Goal: Task Accomplishment & Management: Use online tool/utility

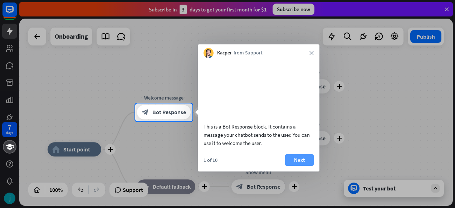
click at [299, 166] on button "Next" at bounding box center [299, 159] width 29 height 11
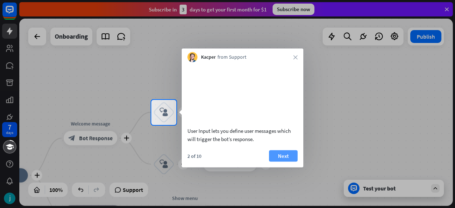
click at [278, 161] on button "Next" at bounding box center [283, 155] width 29 height 11
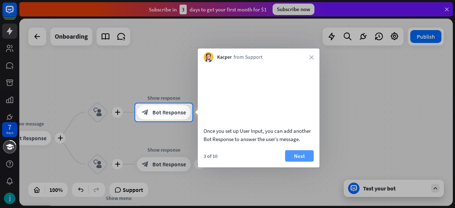
click at [299, 161] on button "Next" at bounding box center [299, 155] width 29 height 11
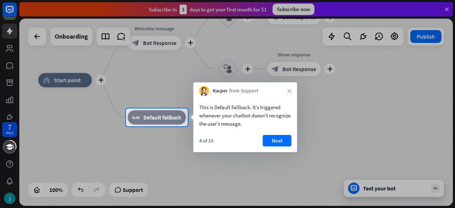
click at [221, 140] on body "7 days close Product Help First steps Get started with ChatBot Help Center Foll…" at bounding box center [227, 104] width 455 height 208
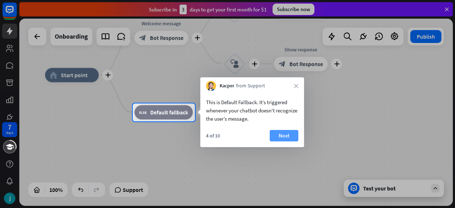
click at [294, 137] on button "Next" at bounding box center [284, 135] width 29 height 11
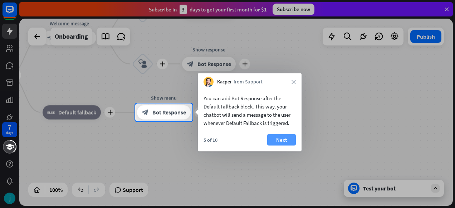
click at [285, 138] on button "Next" at bounding box center [281, 139] width 29 height 11
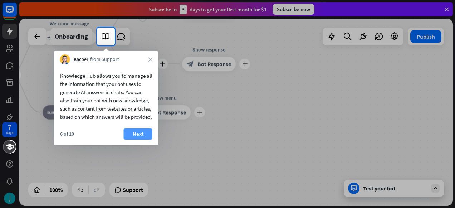
click at [132, 139] on button "Next" at bounding box center [138, 133] width 29 height 11
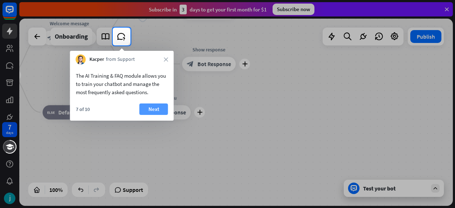
click at [147, 111] on button "Next" at bounding box center [153, 108] width 29 height 11
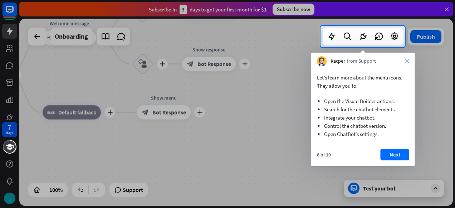
click at [406, 60] on icon "close" at bounding box center [407, 61] width 4 height 4
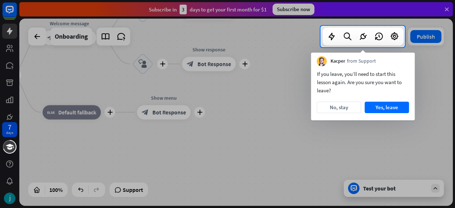
click at [406, 60] on div "Kacper from Support" at bounding box center [363, 60] width 104 height 14
click at [383, 107] on button "Yes, leave" at bounding box center [387, 107] width 44 height 11
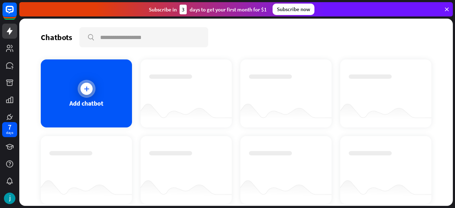
click at [80, 85] on div at bounding box center [87, 89] width 18 height 18
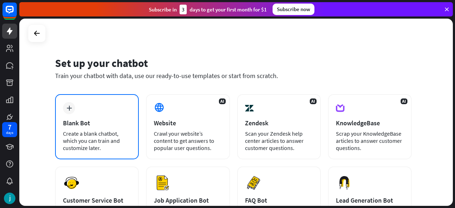
click at [68, 106] on icon "plus" at bounding box center [69, 107] width 5 height 5
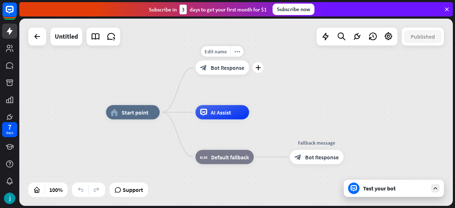
click at [217, 70] on span "Bot Response" at bounding box center [228, 67] width 34 height 7
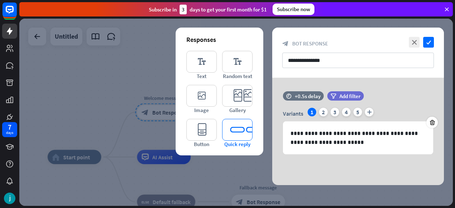
click at [232, 128] on icon "editor_quick_replies" at bounding box center [237, 130] width 30 height 22
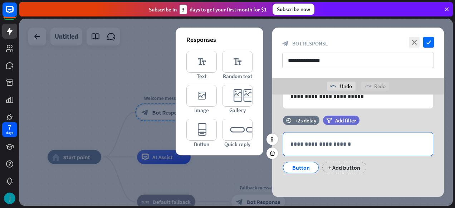
scroll to position [64, 0]
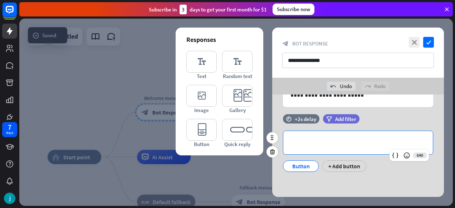
click at [303, 143] on p "**********" at bounding box center [357, 142] width 135 height 9
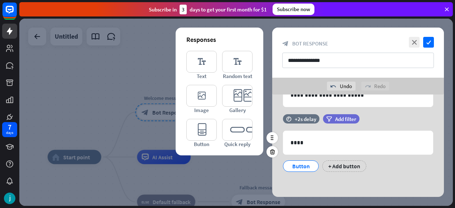
click at [300, 165] on div "Button" at bounding box center [301, 166] width 24 height 11
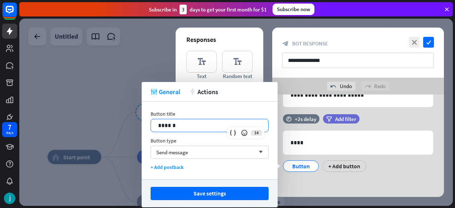
click at [193, 127] on p "******" at bounding box center [209, 125] width 103 height 9
drag, startPoint x: 193, startPoint y: 127, endPoint x: 117, endPoint y: 125, distance: 76.6
click at [117, 125] on body "7 days close Product Help First steps Get started with ChatBot Help Center Foll…" at bounding box center [227, 104] width 455 height 208
drag, startPoint x: 189, startPoint y: 124, endPoint x: 155, endPoint y: 124, distance: 34.0
click at [155, 124] on div "******" at bounding box center [209, 125] width 117 height 13
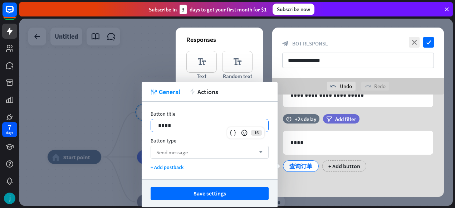
click at [199, 152] on div "Send message arrow_down" at bounding box center [210, 152] width 118 height 13
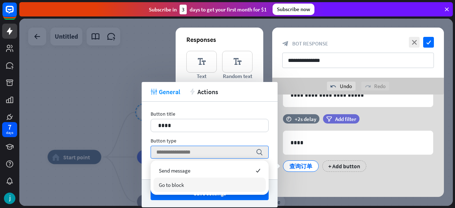
click at [177, 185] on span "Go to block" at bounding box center [171, 184] width 25 height 7
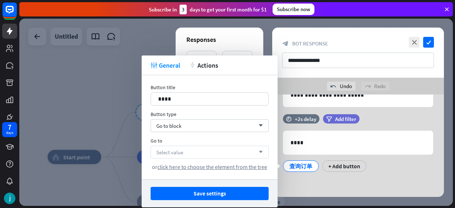
click at [195, 150] on div "Select value arrow_down" at bounding box center [210, 152] width 118 height 13
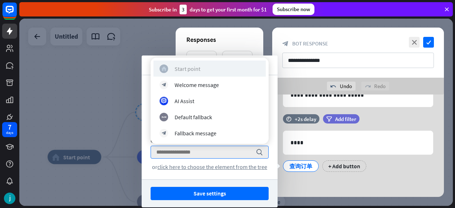
click at [188, 69] on div "Start point" at bounding box center [188, 68] width 26 height 7
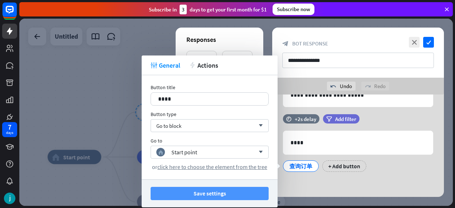
click at [189, 192] on button "Save settings" at bounding box center [210, 193] width 118 height 13
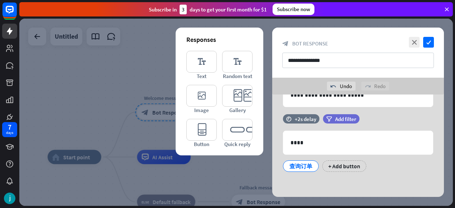
click at [206, 171] on div at bounding box center [235, 112] width 433 height 187
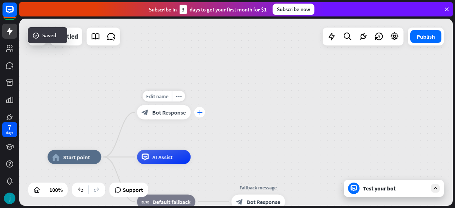
click at [201, 114] on icon "plus" at bounding box center [199, 112] width 5 height 5
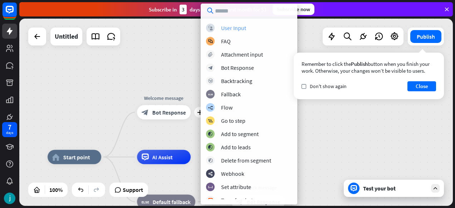
click at [235, 28] on div "User Input" at bounding box center [233, 27] width 25 height 7
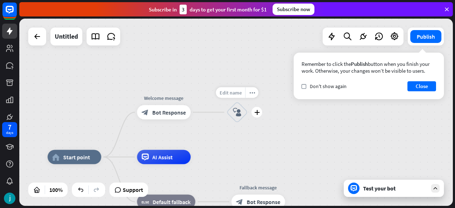
click at [232, 95] on div "Edit name" at bounding box center [230, 92] width 29 height 11
type input "**"
click at [232, 92] on span "Edit name" at bounding box center [231, 92] width 22 height 6
type input "*****"
click at [234, 92] on span "Edit name" at bounding box center [231, 92] width 22 height 6
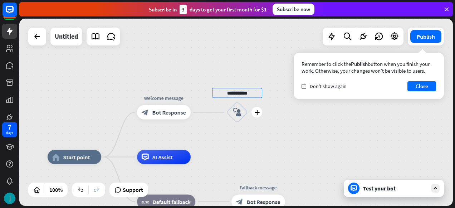
type input "**********"
click at [237, 112] on icon "block_user_input" at bounding box center [237, 112] width 9 height 9
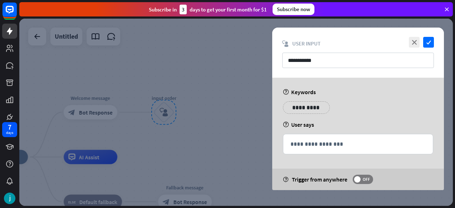
click at [99, 115] on div at bounding box center [235, 112] width 433 height 187
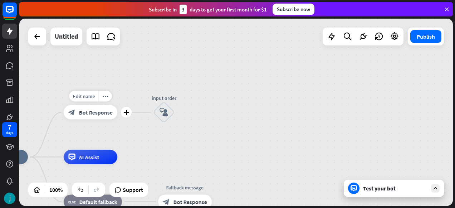
click at [102, 113] on span "Bot Response" at bounding box center [96, 112] width 34 height 7
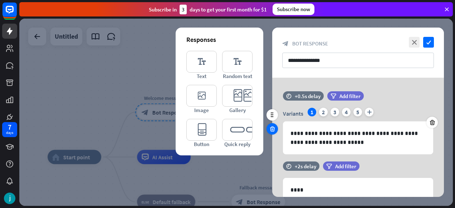
click at [271, 128] on icon at bounding box center [272, 129] width 7 height 6
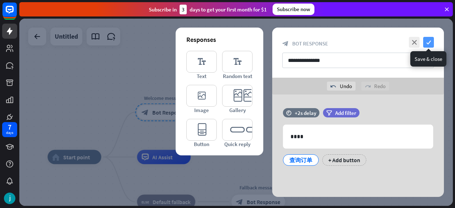
click at [429, 43] on icon "check" at bounding box center [428, 42] width 11 height 11
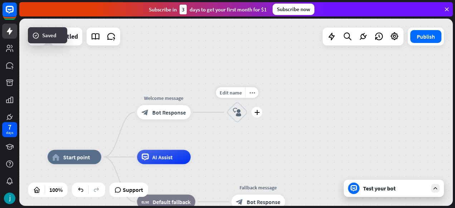
click at [238, 112] on icon "block_user_input" at bounding box center [237, 112] width 9 height 9
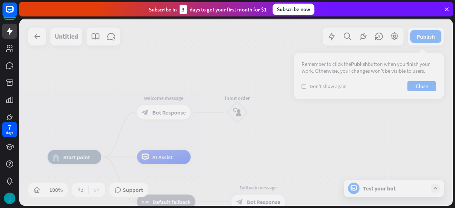
click at [168, 112] on div at bounding box center [235, 112] width 433 height 187
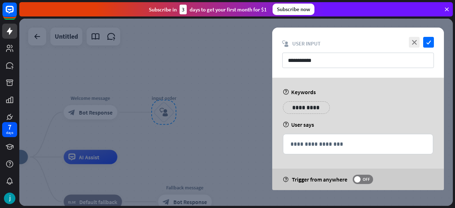
click at [98, 112] on div at bounding box center [235, 112] width 433 height 187
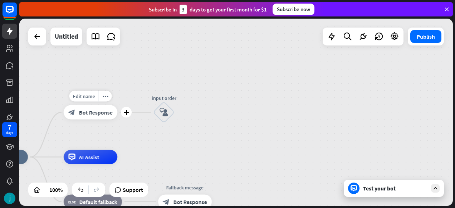
click at [98, 112] on span "Bot Response" at bounding box center [96, 112] width 34 height 7
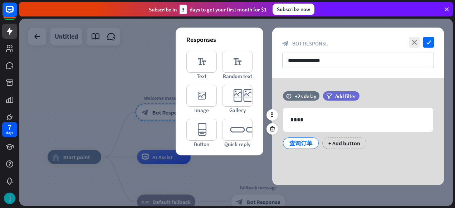
click at [305, 141] on div "查询订单" at bounding box center [301, 143] width 24 height 11
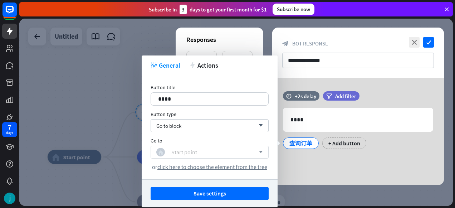
click at [219, 150] on div "home_2 Start point" at bounding box center [205, 152] width 99 height 9
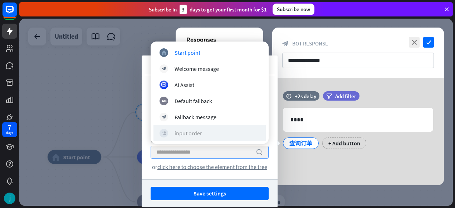
click at [200, 132] on div "input order" at bounding box center [189, 132] width 28 height 7
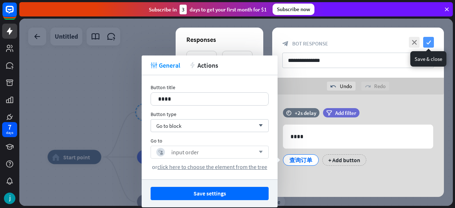
click at [431, 44] on icon "check" at bounding box center [428, 42] width 11 height 11
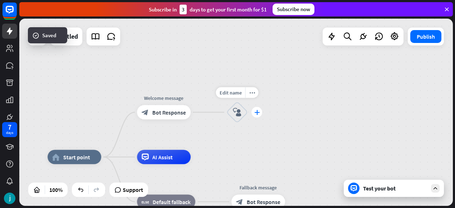
click at [259, 112] on icon "plus" at bounding box center [256, 112] width 5 height 5
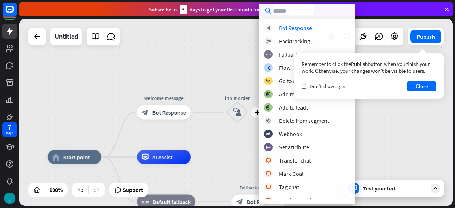
click at [279, 11] on input "text" at bounding box center [307, 11] width 97 height 14
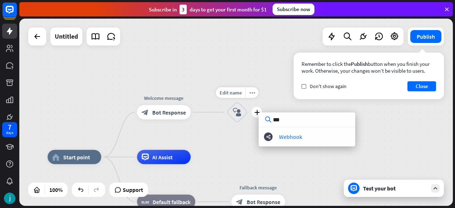
type input "***"
click at [236, 141] on div "home_2 Start point Welcome message block_bot_response Bot Response plus input o…" at bounding box center [235, 112] width 433 height 187
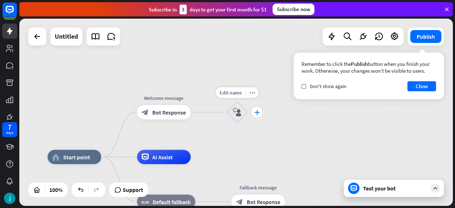
click at [258, 116] on div "plus" at bounding box center [256, 112] width 11 height 11
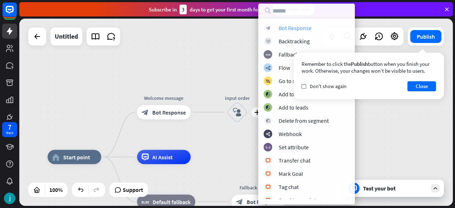
click at [288, 27] on div "Bot Response" at bounding box center [295, 27] width 33 height 7
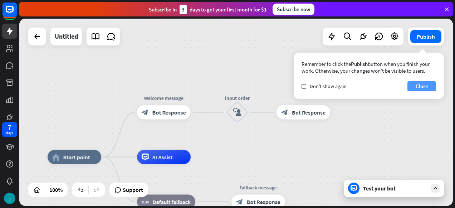
click at [429, 86] on button "Close" at bounding box center [421, 86] width 29 height 10
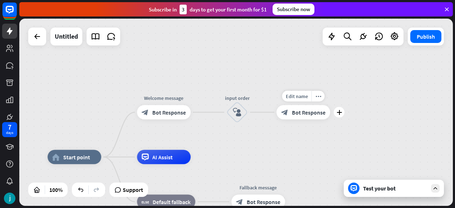
click at [313, 114] on span "Bot Response" at bounding box center [309, 112] width 34 height 7
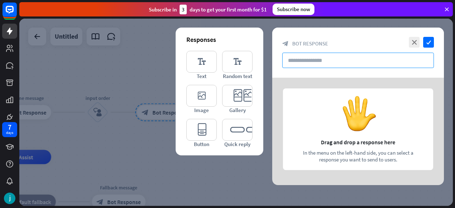
click at [301, 59] on input "text" at bounding box center [358, 60] width 152 height 15
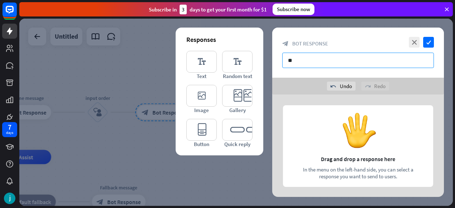
type input "*"
drag, startPoint x: 329, startPoint y: 61, endPoint x: 270, endPoint y: 61, distance: 59.7
click at [270, 61] on div "close check block_bot_response Bot Response ***** undo Undo redo Redo Responses…" at bounding box center [235, 112] width 433 height 187
type input "*****"
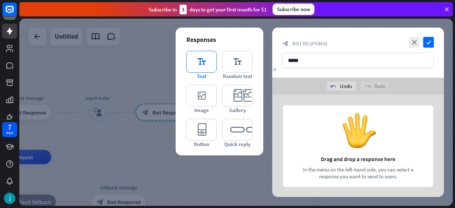
click at [202, 55] on icon "editor_text" at bounding box center [201, 62] width 30 height 22
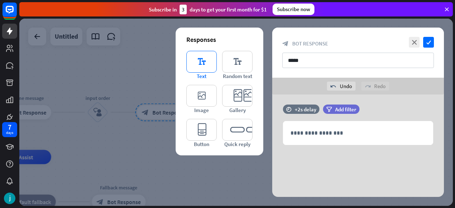
scroll to position [5, 0]
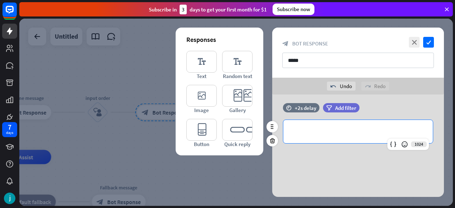
click at [298, 134] on p "**********" at bounding box center [357, 131] width 135 height 9
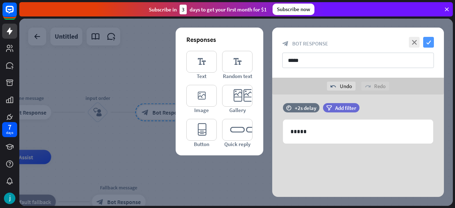
click at [429, 43] on icon "check" at bounding box center [428, 42] width 11 height 11
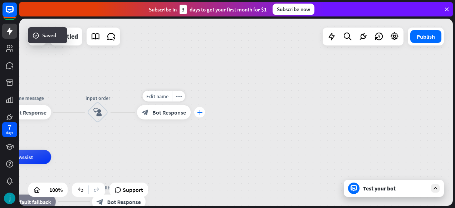
click at [201, 115] on div "plus" at bounding box center [199, 112] width 11 height 11
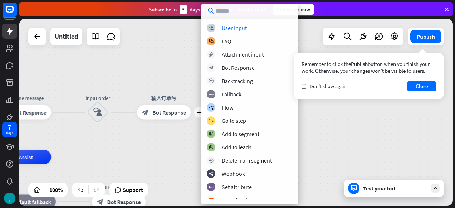
click at [230, 13] on input "text" at bounding box center [249, 11] width 97 height 14
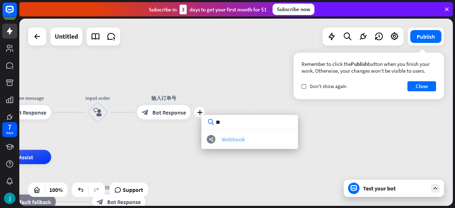
type input "**"
click at [235, 142] on div "Webhook" at bounding box center [233, 139] width 23 height 7
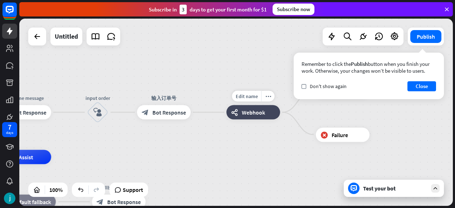
click at [254, 112] on span "Webhook" at bounding box center [253, 112] width 23 height 7
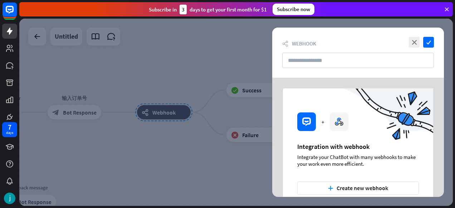
scroll to position [23, 0]
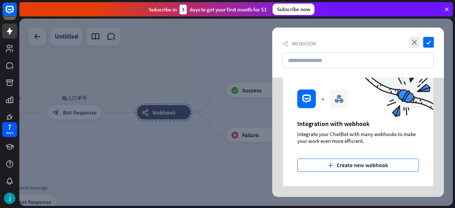
click at [347, 166] on button "plus Create new webhook" at bounding box center [358, 164] width 122 height 13
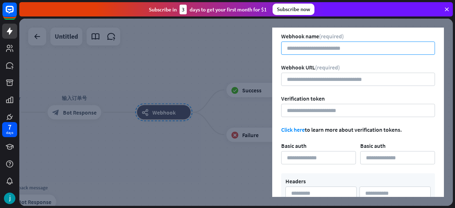
click at [312, 48] on input at bounding box center [358, 47] width 154 height 13
type input "*"
type input "*********"
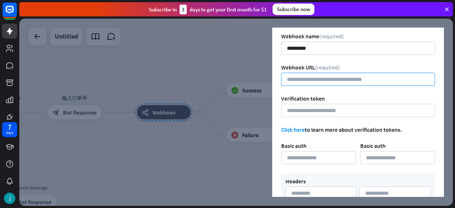
click at [337, 82] on input "url" at bounding box center [358, 79] width 154 height 13
click at [309, 77] on input "url" at bounding box center [358, 79] width 154 height 13
paste input "**********"
click at [287, 81] on input "**********" at bounding box center [358, 79] width 154 height 13
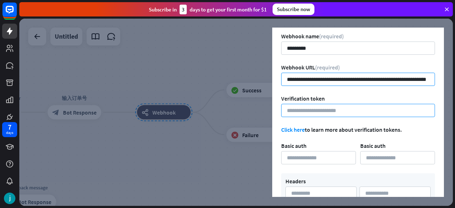
type input "**********"
click at [303, 111] on input at bounding box center [358, 110] width 154 height 13
click at [305, 112] on input at bounding box center [358, 110] width 154 height 13
paste input "**********"
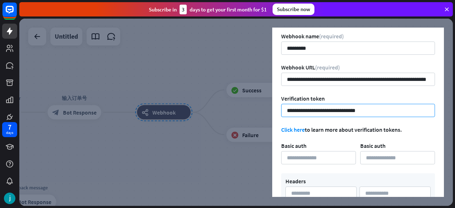
scroll to position [64, 0]
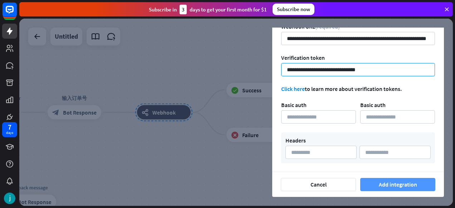
type input "**********"
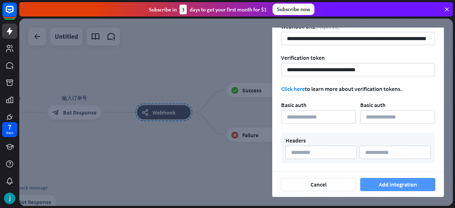
click at [384, 186] on button "Add integration" at bounding box center [397, 184] width 75 height 13
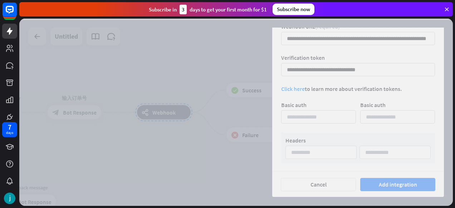
scroll to position [0, 0]
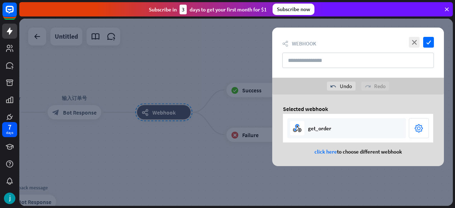
click at [410, 129] on div "settings" at bounding box center [419, 128] width 20 height 20
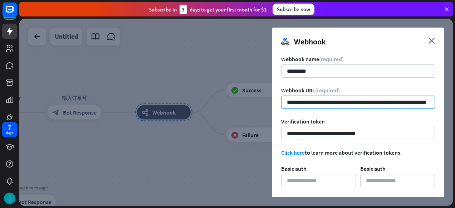
drag, startPoint x: 368, startPoint y: 101, endPoint x: 260, endPoint y: 100, distance: 107.3
click at [260, 100] on div "**********" at bounding box center [235, 112] width 433 height 187
paste input "*"
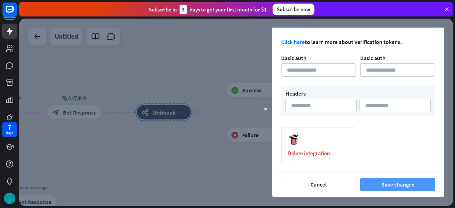
type input "**********"
click at [389, 184] on button "Save changes" at bounding box center [397, 184] width 75 height 13
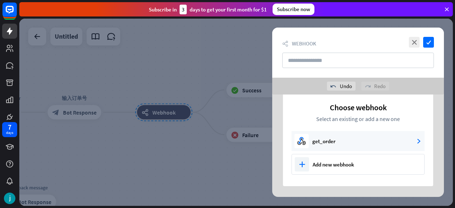
scroll to position [11, 0]
click at [428, 43] on icon "check" at bounding box center [428, 42] width 11 height 11
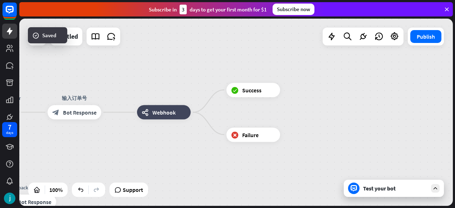
click at [380, 190] on div "Test your bot" at bounding box center [395, 188] width 64 height 7
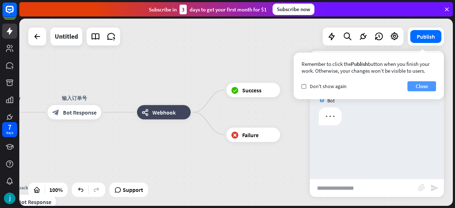
click at [416, 86] on button "Close" at bounding box center [421, 86] width 29 height 10
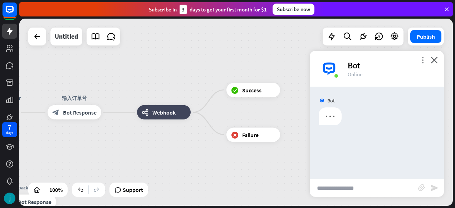
click at [421, 57] on icon "more_vert" at bounding box center [422, 60] width 7 height 7
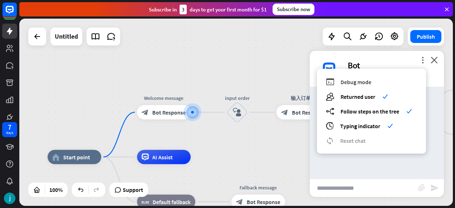
click at [369, 79] on span "Debug mode" at bounding box center [355, 81] width 31 height 7
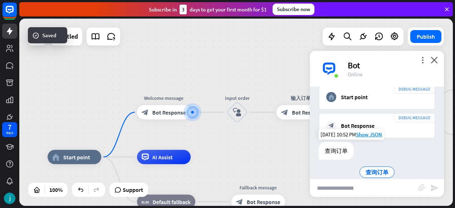
scroll to position [77, 0]
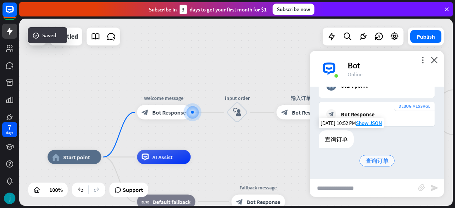
click at [368, 162] on span "查询订单" at bounding box center [376, 160] width 23 height 7
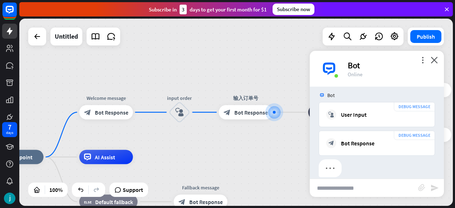
click at [338, 189] on input "text" at bounding box center [364, 188] width 108 height 18
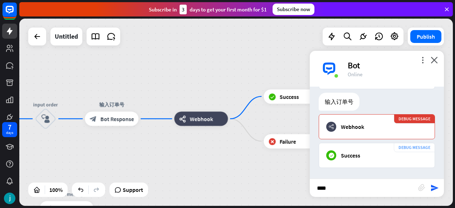
scroll to position [261, 0]
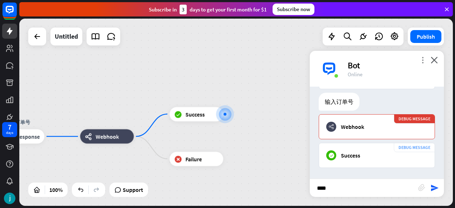
type input "****"
click at [423, 60] on icon "more_vert" at bounding box center [422, 60] width 7 height 7
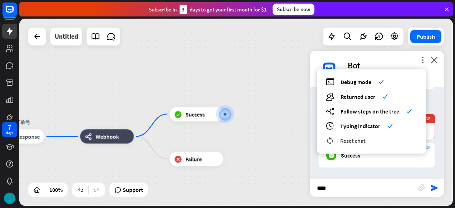
click at [343, 141] on span "Reset chat" at bounding box center [352, 140] width 25 height 7
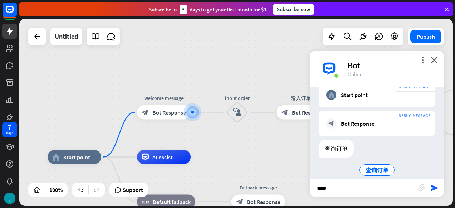
scroll to position [77, 0]
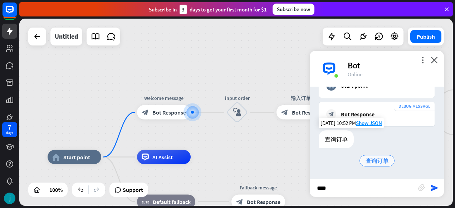
click at [373, 159] on span "查询订单" at bounding box center [376, 160] width 23 height 7
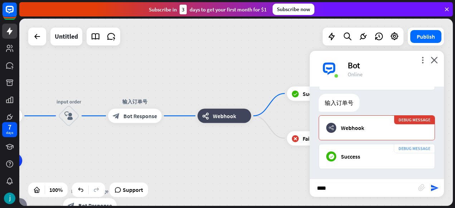
scroll to position [261, 0]
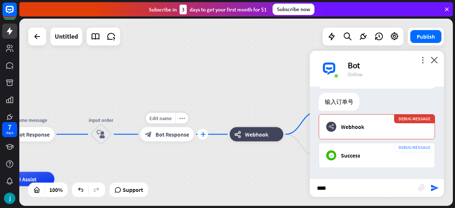
click at [203, 137] on div "plus" at bounding box center [202, 134] width 11 height 11
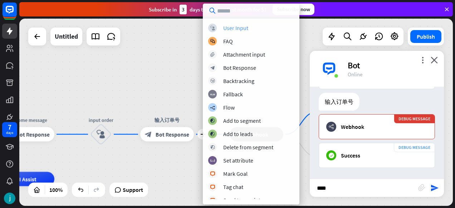
click at [240, 29] on div "User Input" at bounding box center [235, 27] width 25 height 7
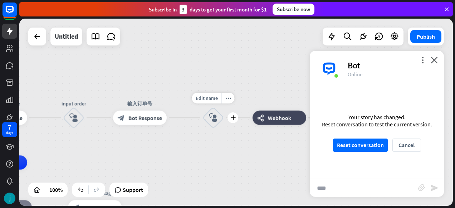
click at [217, 120] on div "block_user_input" at bounding box center [212, 117] width 21 height 21
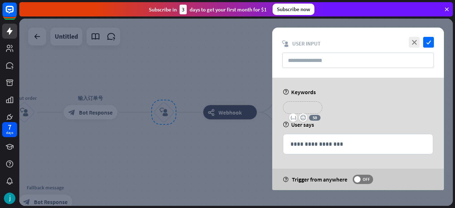
click at [312, 110] on p "**********" at bounding box center [302, 107] width 29 height 9
click at [293, 118] on icon "variable" at bounding box center [293, 118] width 6 height 6
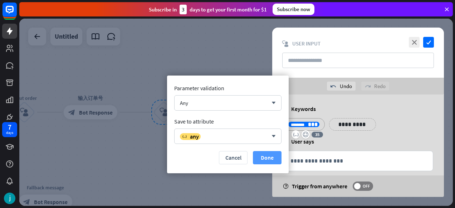
click at [261, 157] on button "Done" at bounding box center [267, 157] width 29 height 13
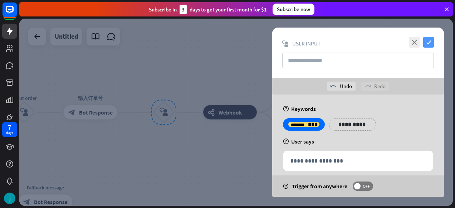
click at [429, 42] on icon "check" at bounding box center [428, 42] width 11 height 11
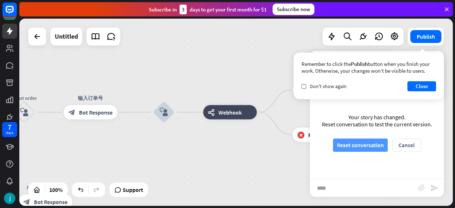
click at [350, 146] on button "Reset conversation" at bounding box center [360, 144] width 55 height 13
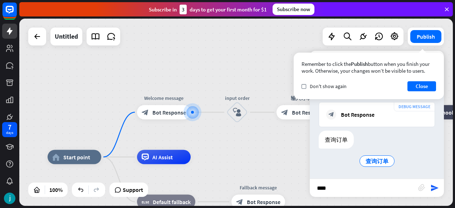
scroll to position [77, 0]
click at [413, 84] on button "Close" at bounding box center [421, 86] width 29 height 10
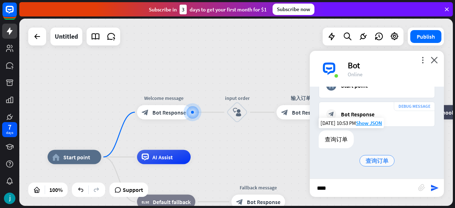
click at [372, 161] on span "查询订单" at bounding box center [376, 160] width 23 height 7
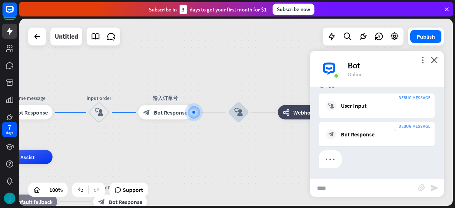
scroll to position [204, 0]
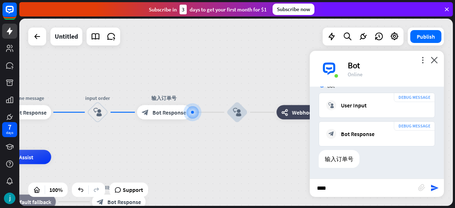
click at [350, 185] on input "****" at bounding box center [364, 188] width 108 height 18
click at [433, 187] on icon "send" at bounding box center [434, 187] width 9 height 9
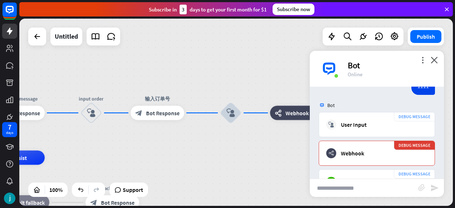
scroll to position [338, 0]
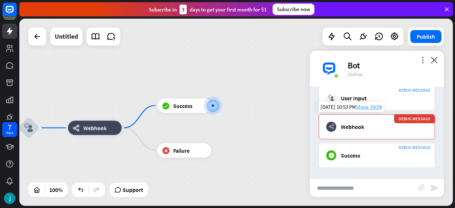
click at [370, 106] on span "Show JSON" at bounding box center [369, 106] width 26 height 7
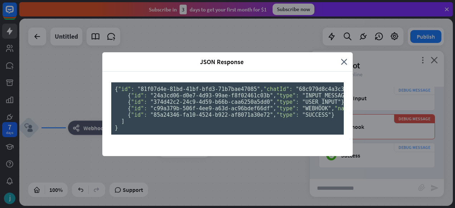
scroll to position [158, 0]
click at [395, 170] on div "JSON Response close { "id": "81f07d4e-81bd-41bf-bfd3-71b7bae47085" , "chatId": …" at bounding box center [227, 104] width 455 height 208
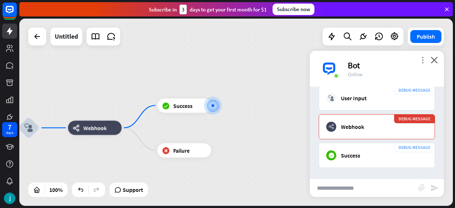
click at [422, 59] on icon "more_vert" at bounding box center [422, 60] width 7 height 7
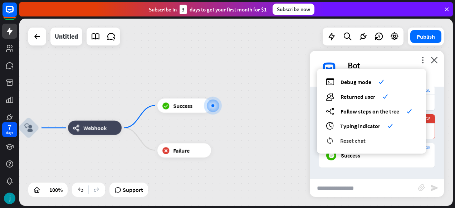
click at [367, 143] on div "reset_chat Reset chat" at bounding box center [371, 140] width 91 height 8
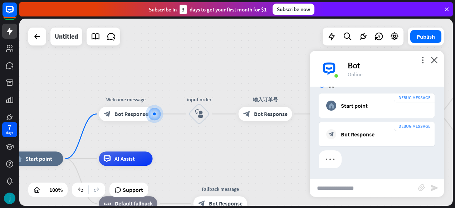
scroll to position [57, 0]
click at [344, 188] on input "text" at bounding box center [364, 188] width 108 height 18
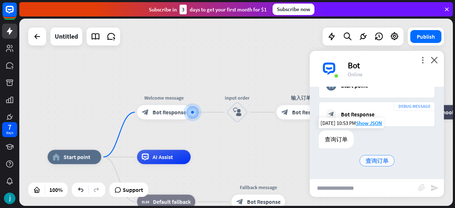
click at [380, 157] on span "查询订单" at bounding box center [376, 160] width 23 height 7
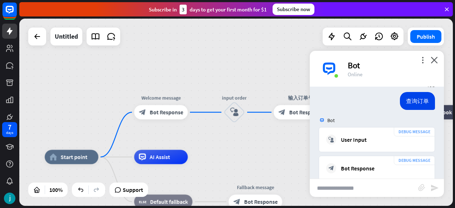
click at [337, 188] on input "text" at bounding box center [364, 188] width 108 height 18
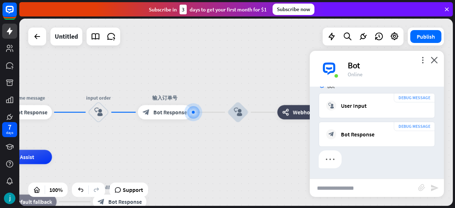
scroll to position [204, 0]
type input "*****"
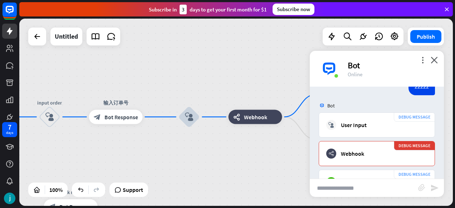
scroll to position [338, 0]
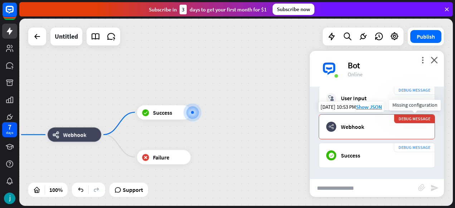
click at [412, 119] on div "DEBUG MESSAGE" at bounding box center [414, 118] width 41 height 9
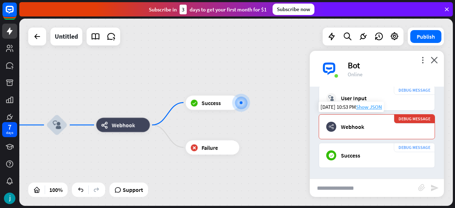
click at [366, 105] on span "Show JSON" at bounding box center [369, 106] width 26 height 7
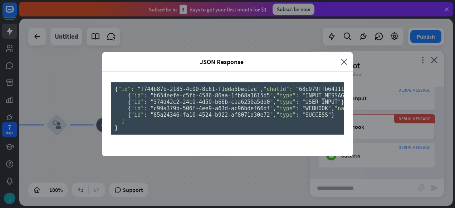
scroll to position [158, 0]
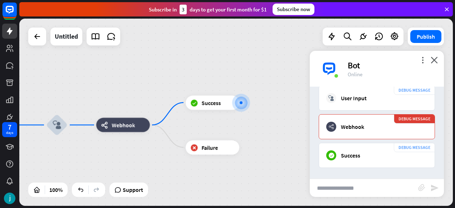
click at [379, 167] on div "JSON Response close { "id": "f744b87b-2185-4c00-8c61-f1dda5bec1ac" , "chatId": …" at bounding box center [227, 104] width 455 height 208
click at [379, 167] on div "DEBUG MESSAGE block_success Success" at bounding box center [377, 155] width 116 height 25
click at [423, 60] on icon "more_vert" at bounding box center [422, 60] width 7 height 7
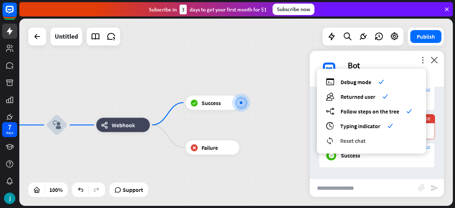
click at [349, 139] on span "Reset chat" at bounding box center [352, 140] width 25 height 7
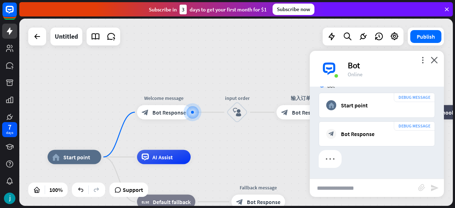
scroll to position [77, 0]
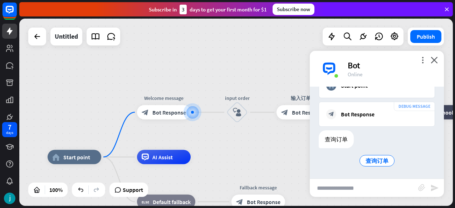
click at [335, 186] on input "text" at bounding box center [364, 188] width 108 height 18
click at [376, 160] on span "查询订单" at bounding box center [376, 160] width 23 height 7
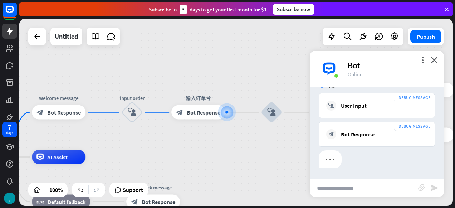
click at [336, 188] on input "text" at bounding box center [364, 188] width 108 height 18
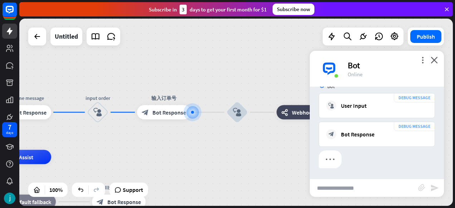
scroll to position [204, 0]
type input "******"
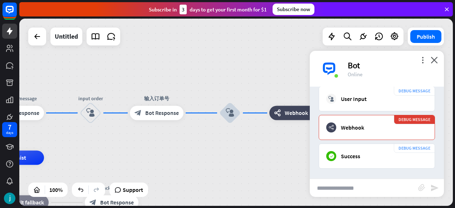
scroll to position [338, 0]
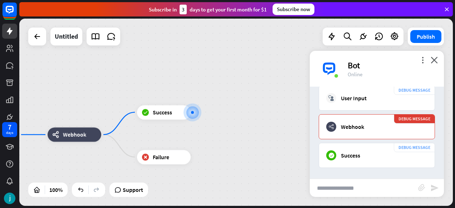
click at [335, 187] on input "text" at bounding box center [364, 188] width 108 height 18
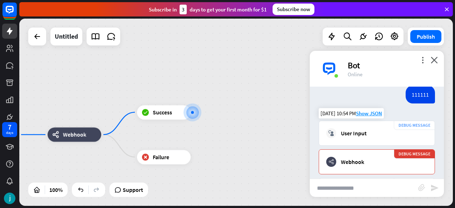
click at [378, 130] on div "block_user_input User Input" at bounding box center [376, 133] width 101 height 10
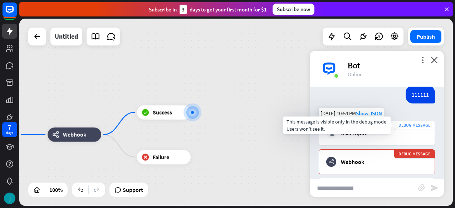
click at [418, 123] on div "DEBUG MESSAGE" at bounding box center [414, 125] width 41 height 9
click at [367, 116] on span "Show JSON" at bounding box center [369, 113] width 26 height 7
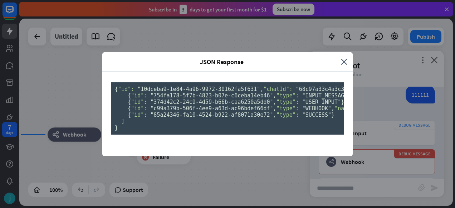
scroll to position [158, 0]
click at [365, 152] on div "JSON Response close { "id": "10dceba9-1e84-4a96-9972-30162fa5f631" , "chatId": …" at bounding box center [227, 104] width 455 height 208
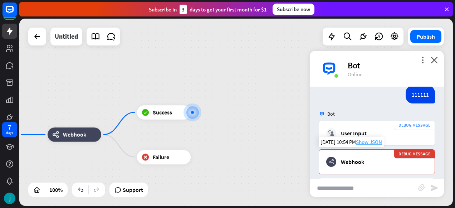
click at [371, 142] on span "Show JSON" at bounding box center [369, 141] width 26 height 7
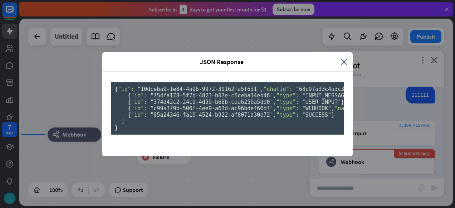
click at [380, 177] on div "JSON Response close { "id": "10dceba9-1e84-4a96-9972-30162fa5f631" , "chatId": …" at bounding box center [227, 104] width 455 height 208
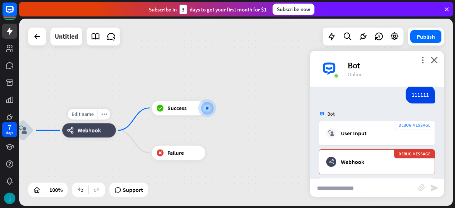
click at [97, 132] on span "Webhook" at bounding box center [89, 130] width 23 height 7
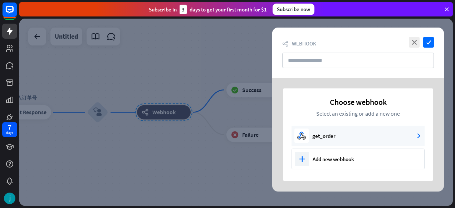
click at [352, 139] on div "get_order arrow_forward" at bounding box center [357, 136] width 133 height 20
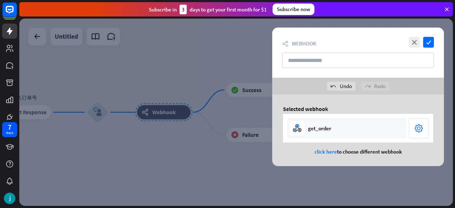
click at [414, 129] on icon "settings" at bounding box center [418, 128] width 9 height 11
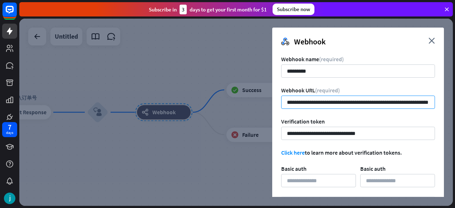
drag, startPoint x: 370, startPoint y: 101, endPoint x: 299, endPoint y: 100, distance: 70.5
click at [299, 100] on input "**********" at bounding box center [358, 101] width 154 height 13
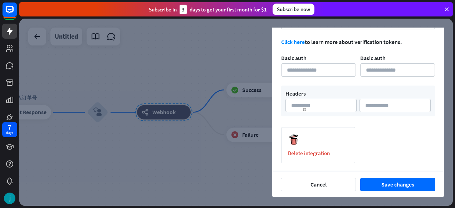
click at [446, 10] on icon at bounding box center [446, 9] width 6 height 6
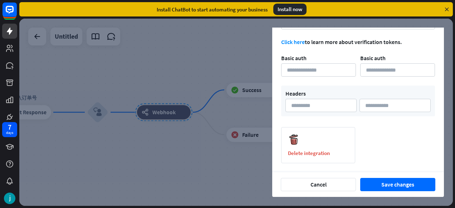
click at [447, 8] on icon at bounding box center [446, 9] width 6 height 6
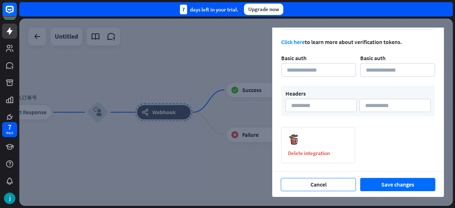
click at [332, 184] on button "Cancel" at bounding box center [318, 184] width 75 height 13
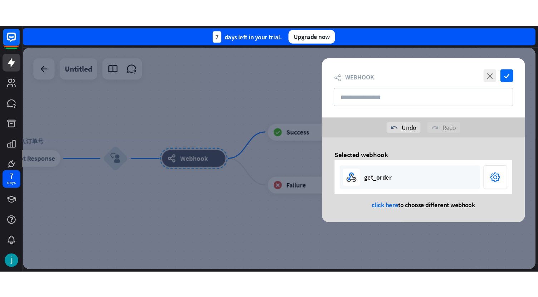
scroll to position [0, 0]
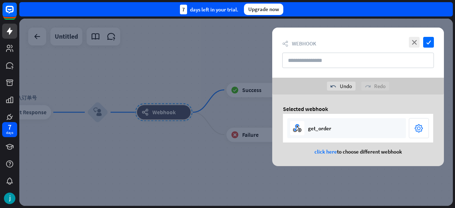
click at [129, 132] on div at bounding box center [235, 112] width 433 height 187
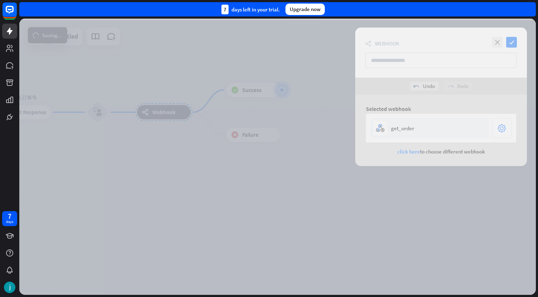
click at [329, 24] on div at bounding box center [277, 157] width 516 height 276
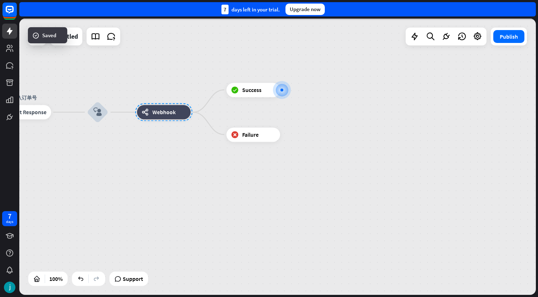
scroll to position [249, 0]
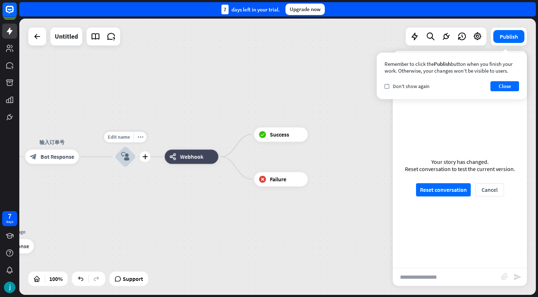
click at [131, 159] on div "block_user_input" at bounding box center [124, 156] width 21 height 21
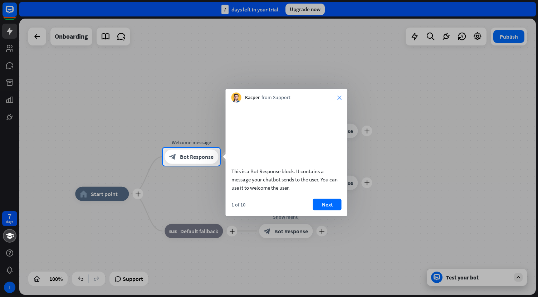
click at [338, 96] on icon "close" at bounding box center [339, 97] width 4 height 4
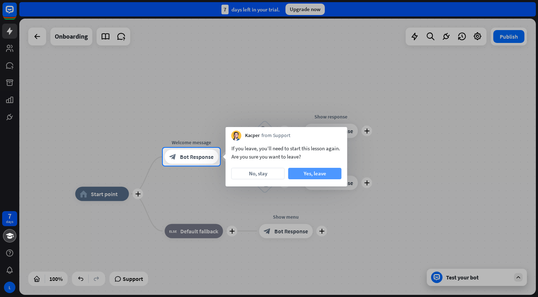
click at [308, 173] on button "Yes, leave" at bounding box center [314, 173] width 53 height 11
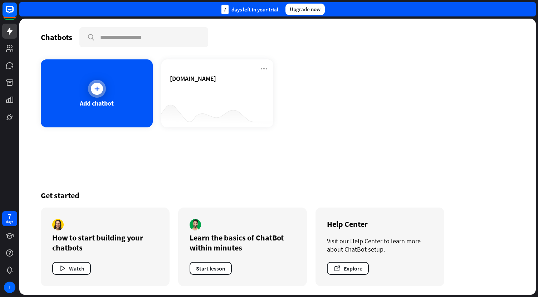
click at [103, 98] on div "Add chatbot" at bounding box center [97, 93] width 112 height 68
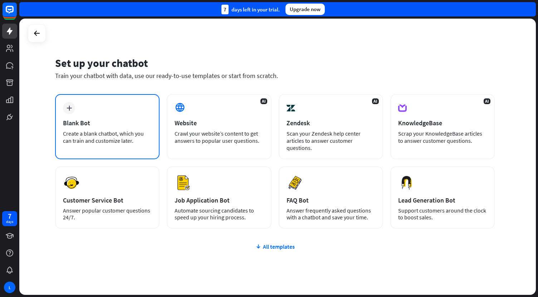
click at [89, 129] on div "plus Blank Bot Create a blank chatbot, which you can train and customize later." at bounding box center [107, 126] width 104 height 65
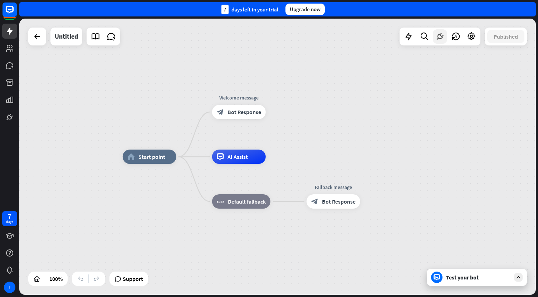
click at [440, 40] on icon at bounding box center [439, 36] width 9 height 9
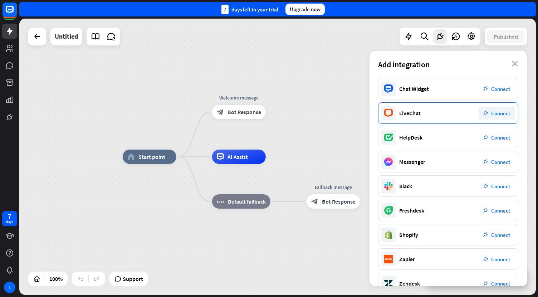
click at [434, 116] on div "LiveChat plug_integration Connect" at bounding box center [448, 112] width 140 height 21
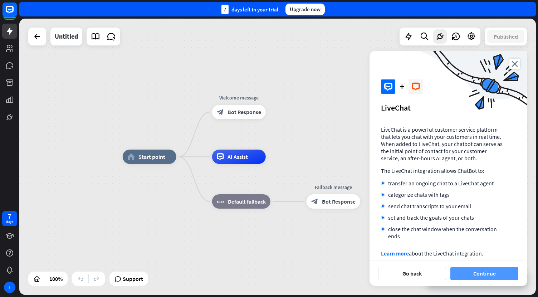
click at [474, 272] on button "Continue" at bounding box center [484, 273] width 68 height 13
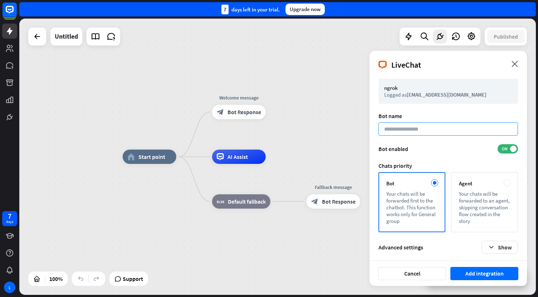
scroll to position [1, 0]
click at [419, 128] on input at bounding box center [447, 127] width 139 height 13
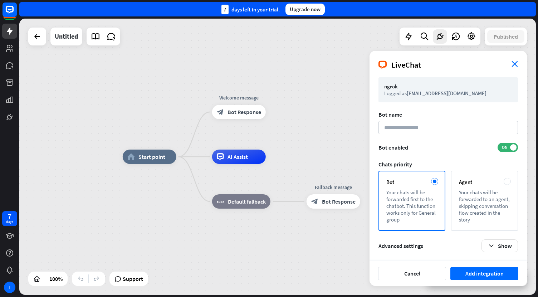
click at [516, 65] on icon "close" at bounding box center [514, 64] width 6 height 6
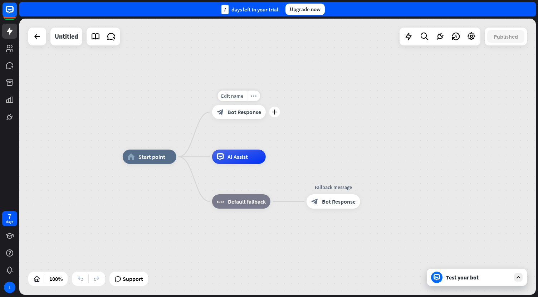
click at [244, 119] on div "block_bot_response Bot Response" at bounding box center [239, 112] width 54 height 14
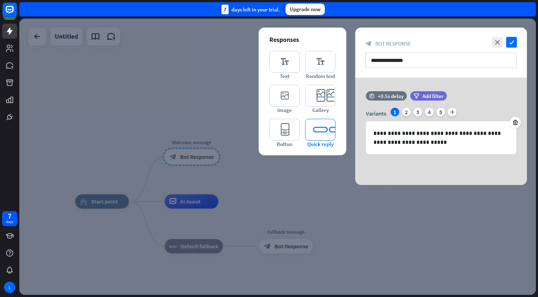
click at [319, 133] on icon "editor_quick_replies" at bounding box center [320, 130] width 30 height 22
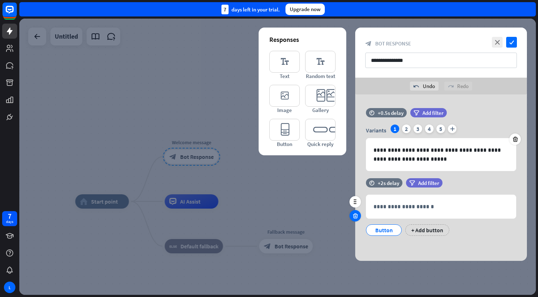
click at [357, 214] on icon at bounding box center [355, 215] width 7 height 6
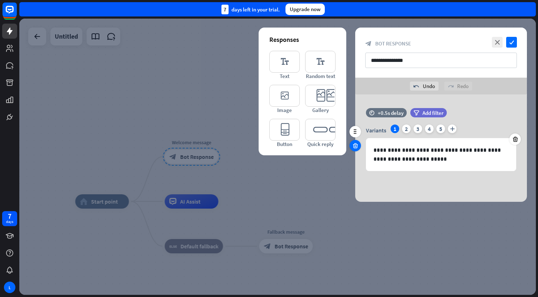
click at [355, 145] on icon at bounding box center [355, 145] width 7 height 6
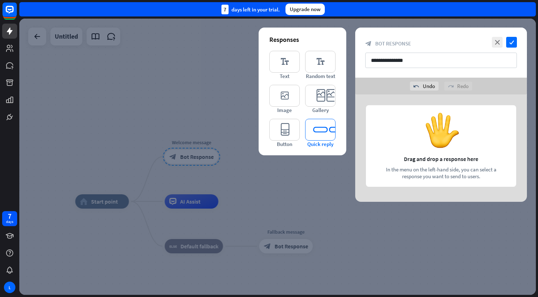
click at [321, 136] on icon "editor_quick_replies" at bounding box center [320, 130] width 30 height 22
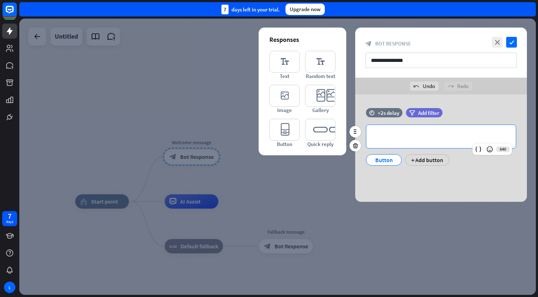
click at [383, 134] on p "**********" at bounding box center [440, 136] width 135 height 9
click at [381, 161] on div "Button" at bounding box center [384, 159] width 24 height 11
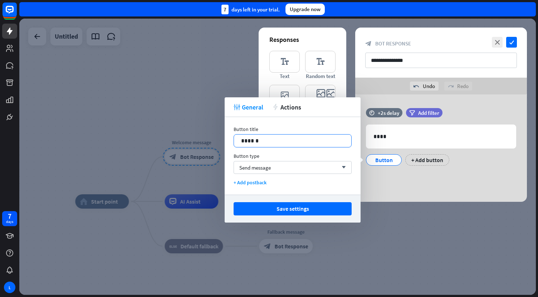
click at [265, 141] on p "******" at bounding box center [292, 140] width 103 height 9
drag, startPoint x: 265, startPoint y: 141, endPoint x: 203, endPoint y: 141, distance: 61.2
click at [203, 141] on body "7 days L close Product Help First steps Get started with ChatBot Help Center Fo…" at bounding box center [269, 148] width 538 height 297
drag, startPoint x: 270, startPoint y: 140, endPoint x: 226, endPoint y: 139, distance: 43.6
click at [226, 139] on div "Button title 14 ****** Button type Send message arrow_down + Add postback" at bounding box center [293, 156] width 136 height 78
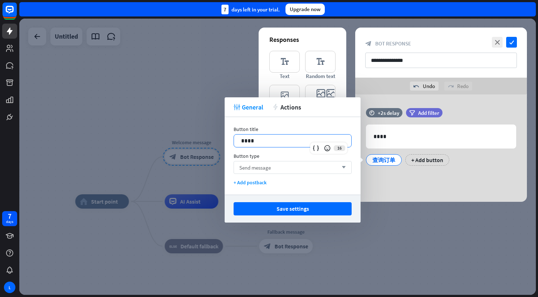
click at [283, 168] on div "Send message arrow_down" at bounding box center [293, 167] width 118 height 13
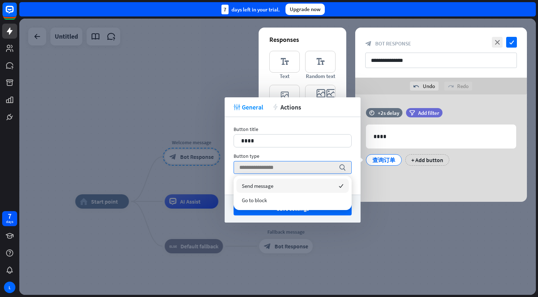
click at [253, 187] on span "Send message" at bounding box center [257, 185] width 31 height 7
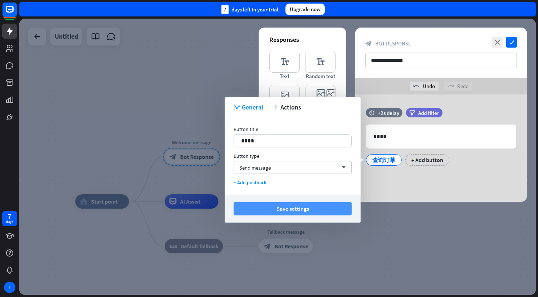
click at [272, 211] on button "Save settings" at bounding box center [293, 208] width 118 height 13
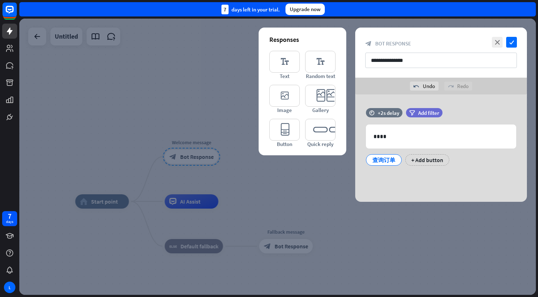
click at [269, 180] on div at bounding box center [277, 157] width 516 height 276
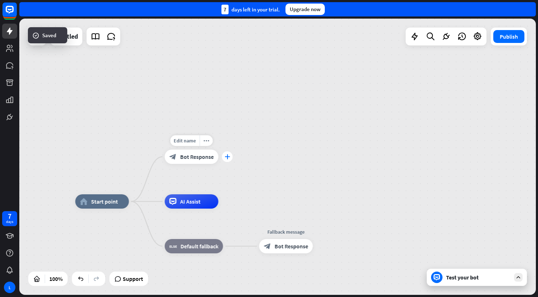
click at [230, 160] on div "plus" at bounding box center [227, 156] width 11 height 11
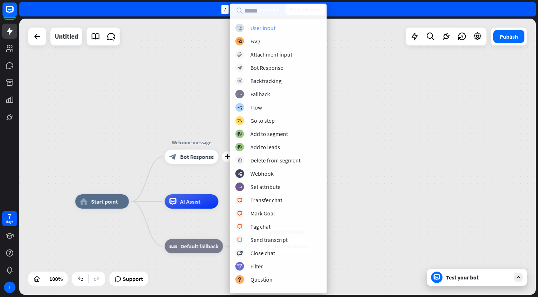
click at [263, 27] on div "User Input" at bounding box center [262, 27] width 25 height 7
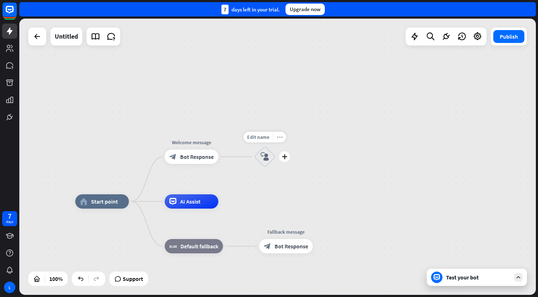
click at [279, 138] on icon "more_horiz" at bounding box center [280, 136] width 6 height 5
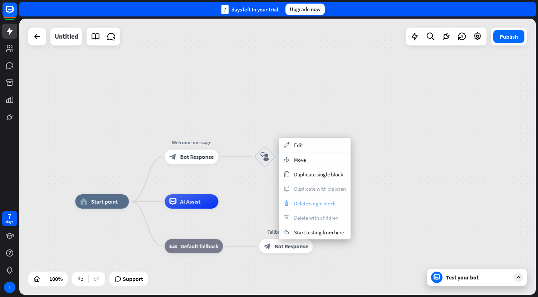
click at [299, 201] on span "Delete single block" at bounding box center [314, 203] width 41 height 7
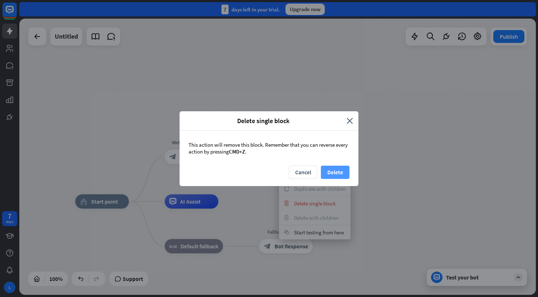
click at [337, 170] on button "Delete" at bounding box center [335, 172] width 29 height 13
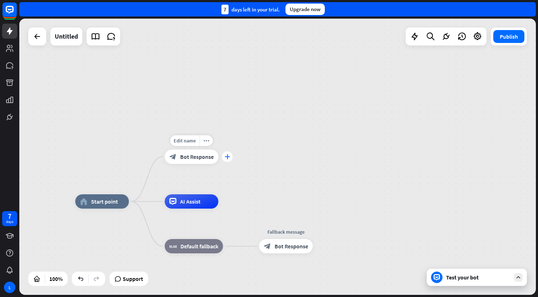
click at [229, 158] on icon "plus" at bounding box center [227, 156] width 5 height 5
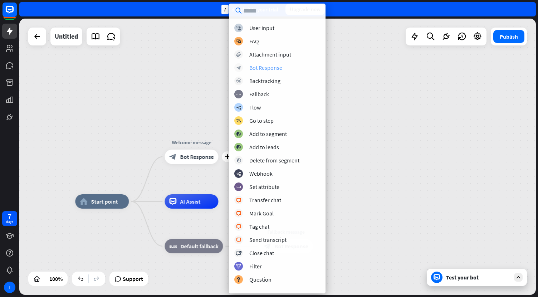
click at [261, 67] on div "Bot Response" at bounding box center [265, 67] width 33 height 7
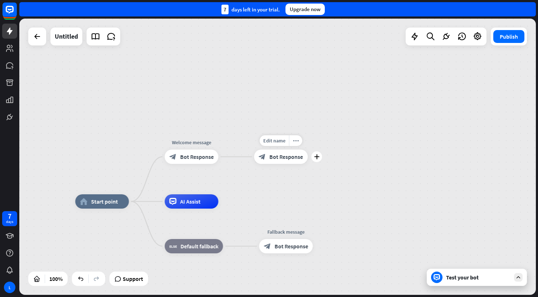
click at [284, 156] on span "Bot Response" at bounding box center [286, 156] width 34 height 7
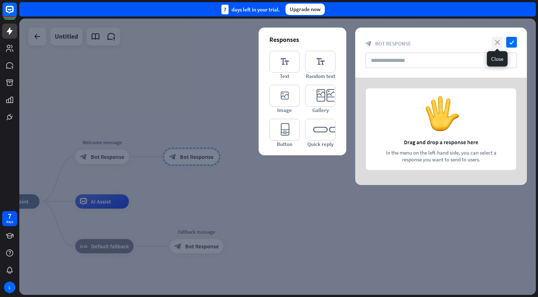
click at [498, 40] on icon "close" at bounding box center [497, 42] width 11 height 11
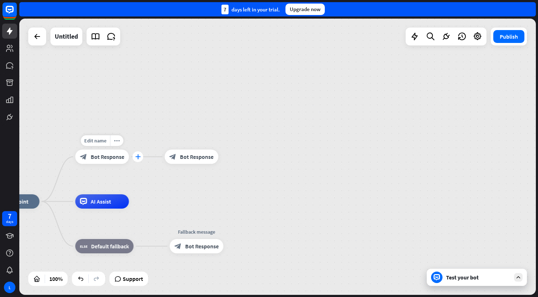
click at [139, 160] on div "plus" at bounding box center [137, 156] width 11 height 11
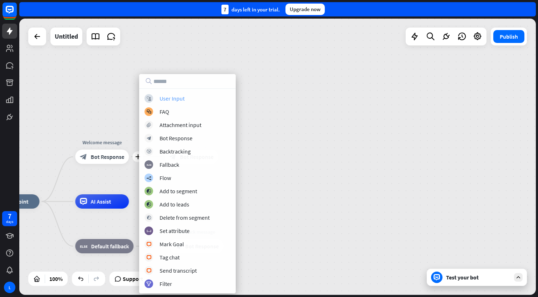
click at [183, 100] on div "User Input" at bounding box center [171, 98] width 25 height 7
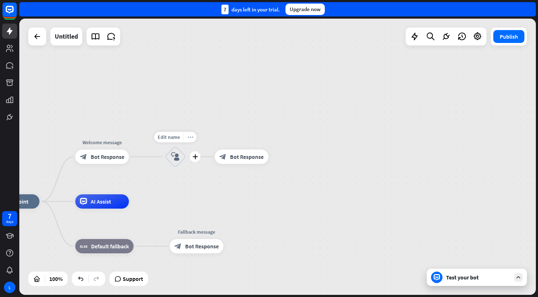
click at [190, 139] on icon "more_horiz" at bounding box center [190, 136] width 6 height 5
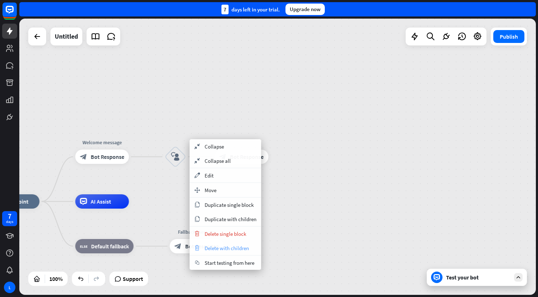
click at [206, 250] on span "Delete with children" at bounding box center [227, 248] width 44 height 7
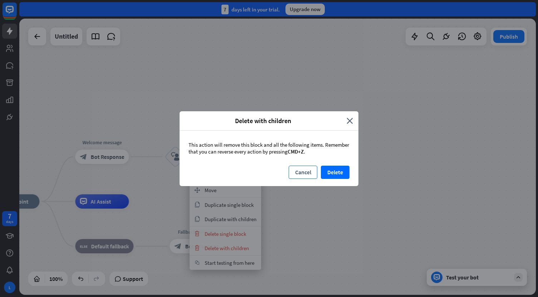
click at [309, 173] on button "Cancel" at bounding box center [303, 172] width 29 height 13
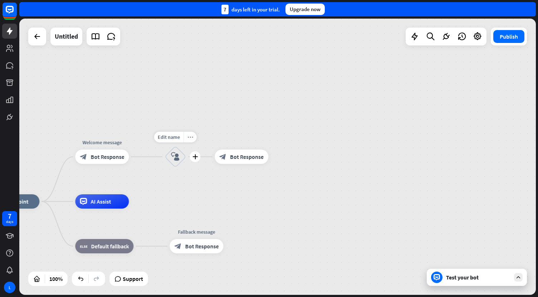
click at [193, 139] on div "more_horiz" at bounding box center [189, 137] width 13 height 11
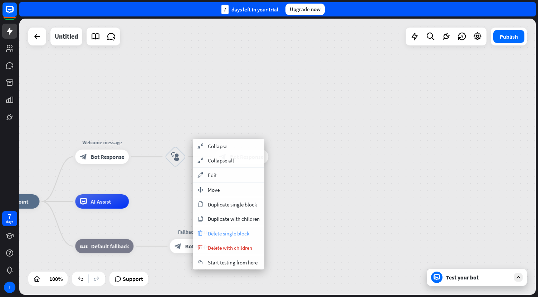
click at [232, 236] on span "Delete single block" at bounding box center [228, 233] width 41 height 7
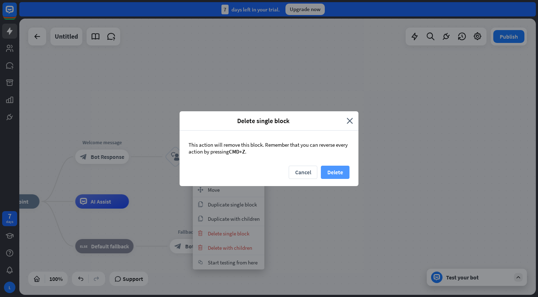
click at [337, 173] on button "Delete" at bounding box center [335, 172] width 29 height 13
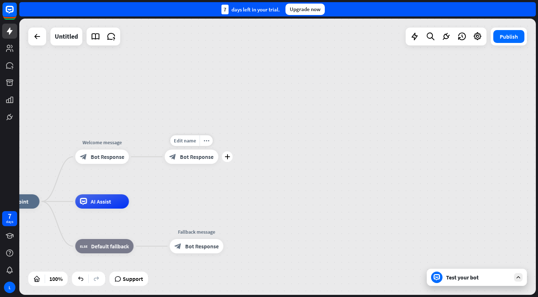
click at [201, 158] on span "Bot Response" at bounding box center [197, 156] width 34 height 7
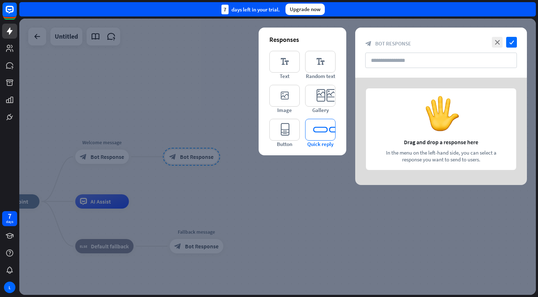
click at [319, 136] on icon "editor_quick_replies" at bounding box center [320, 130] width 30 height 22
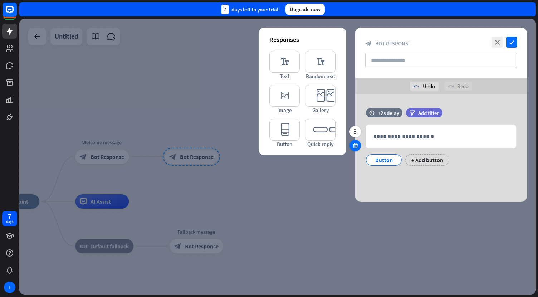
click at [354, 143] on icon at bounding box center [355, 145] width 7 height 6
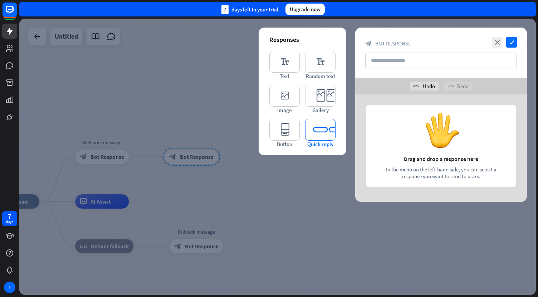
click at [316, 131] on icon "editor_quick_replies" at bounding box center [320, 130] width 30 height 22
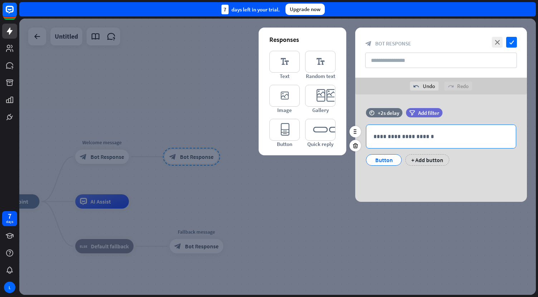
click at [384, 134] on p "**********" at bounding box center [440, 136] width 135 height 9
drag, startPoint x: 406, startPoint y: 134, endPoint x: 347, endPoint y: 134, distance: 59.4
click at [347, 134] on div "Responses editor_text Text editor_text Random text editor_image Image editor_ca…" at bounding box center [441, 147] width 190 height 107
click at [355, 147] on icon at bounding box center [355, 145] width 7 height 6
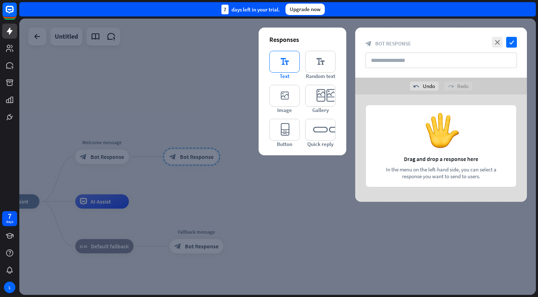
click at [280, 64] on icon "editor_text" at bounding box center [284, 62] width 30 height 22
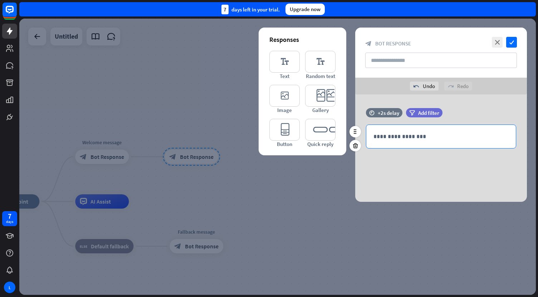
click at [383, 139] on p "**********" at bounding box center [440, 136] width 135 height 9
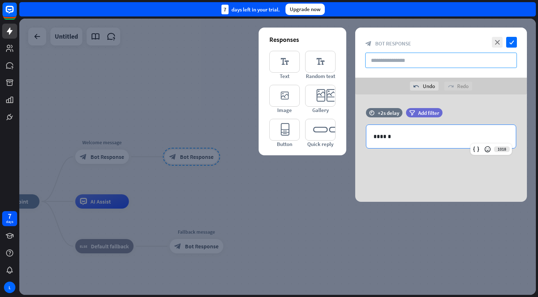
click at [393, 60] on input "text" at bounding box center [441, 60] width 152 height 15
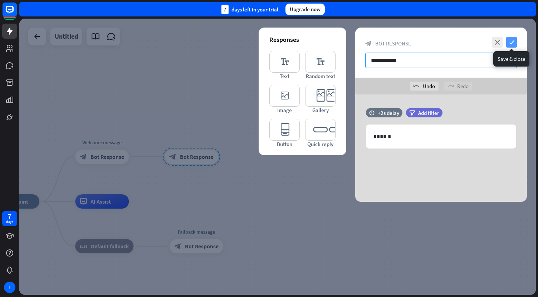
type input "**********"
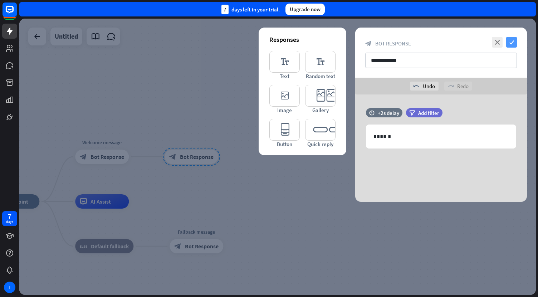
click at [510, 44] on icon "check" at bounding box center [511, 42] width 11 height 11
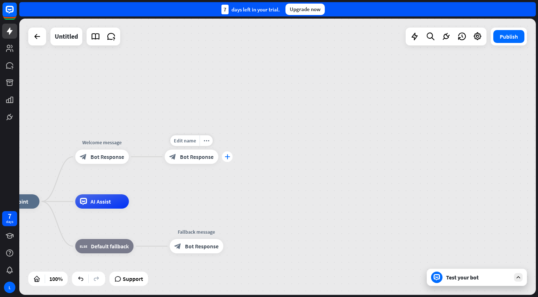
click at [227, 158] on icon "plus" at bounding box center [227, 156] width 5 height 5
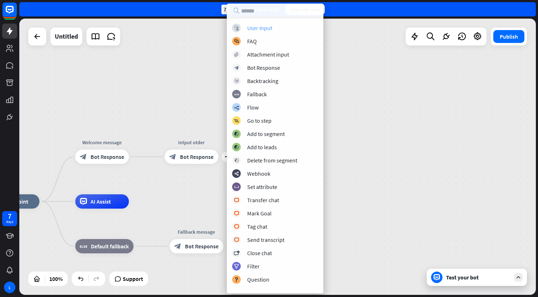
click at [265, 28] on div "User Input" at bounding box center [259, 27] width 25 height 7
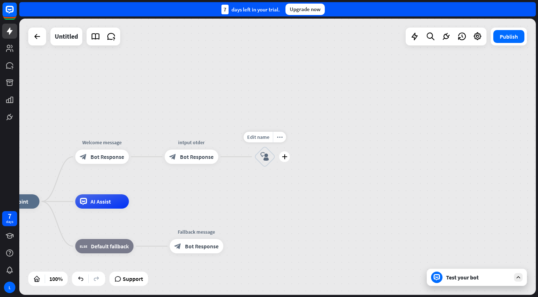
click at [265, 157] on icon "block_user_input" at bounding box center [264, 156] width 9 height 9
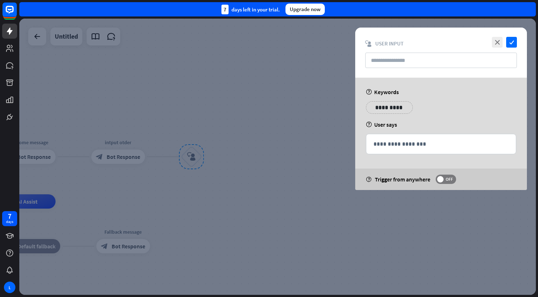
click at [385, 109] on p "**********" at bounding box center [389, 107] width 36 height 9
click at [376, 115] on icon "variable" at bounding box center [376, 118] width 6 height 6
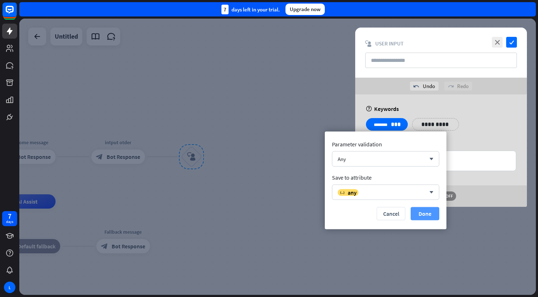
click at [425, 220] on button "Done" at bounding box center [425, 213] width 29 height 13
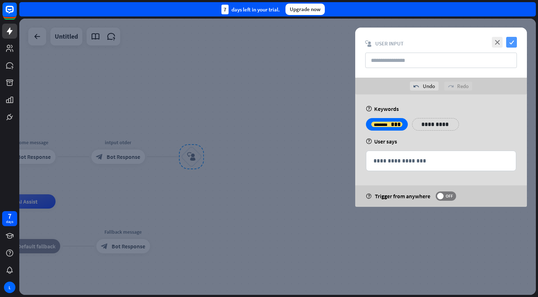
click at [508, 44] on icon "check" at bounding box center [511, 42] width 11 height 11
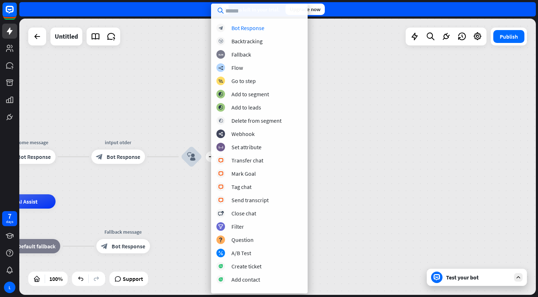
click at [238, 11] on input "text" at bounding box center [259, 11] width 97 height 14
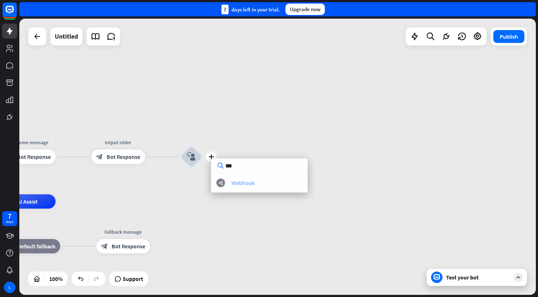
type input "***"
click at [244, 184] on div "Webhook" at bounding box center [242, 182] width 23 height 7
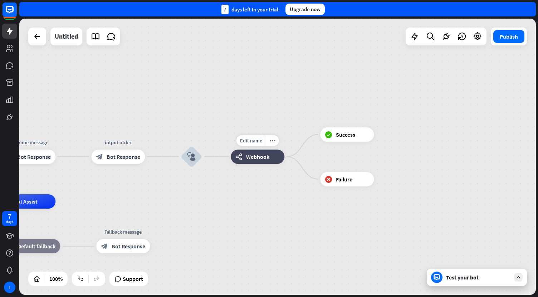
click at [245, 161] on div "webhooks Webhook" at bounding box center [258, 156] width 54 height 14
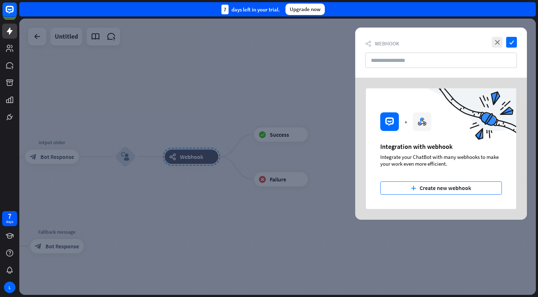
click at [437, 191] on button "plus Create new webhook" at bounding box center [441, 187] width 122 height 13
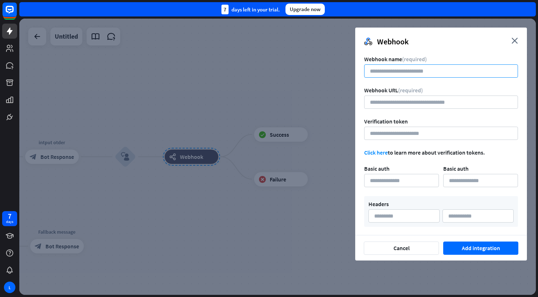
click at [387, 70] on input at bounding box center [441, 70] width 154 height 13
type input "*"
type input "*********"
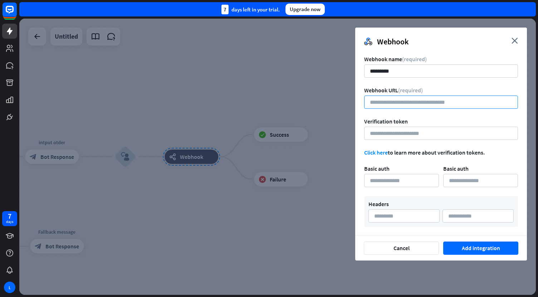
click at [389, 100] on input "url" at bounding box center [441, 101] width 154 height 13
paste input "**********"
type input "**********"
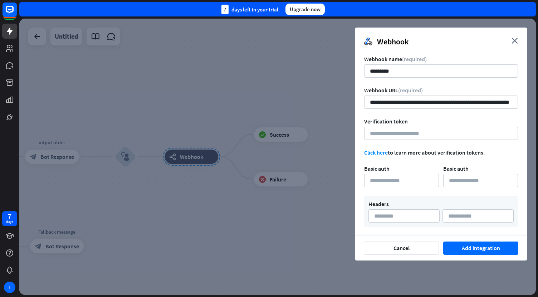
scroll to position [0, 0]
click at [392, 133] on input at bounding box center [441, 133] width 154 height 13
paste input "**********"
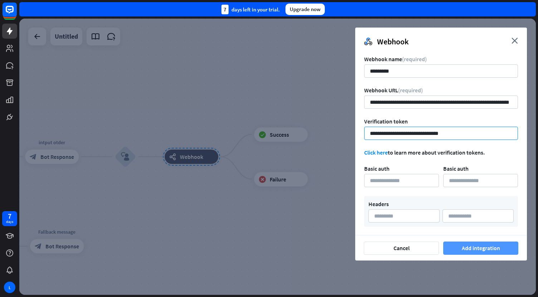
type input "**********"
click at [473, 250] on button "Add integration" at bounding box center [480, 247] width 75 height 13
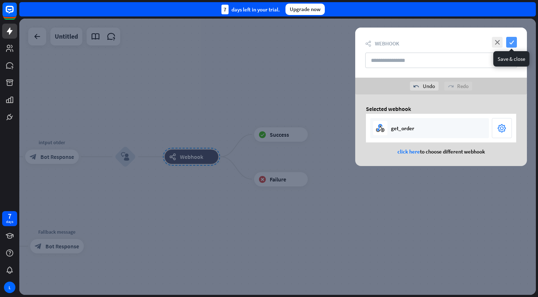
click at [513, 42] on icon "check" at bounding box center [511, 42] width 11 height 11
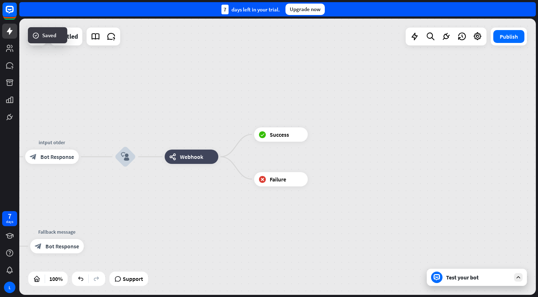
click at [456, 282] on div "Test your bot" at bounding box center [477, 277] width 100 height 17
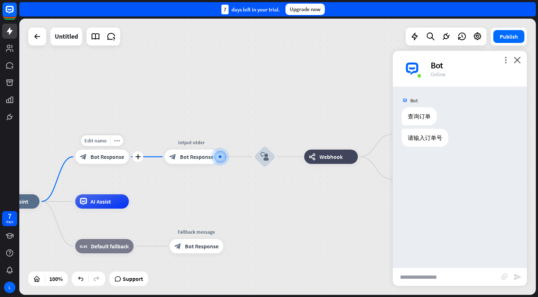
click at [109, 159] on span "Bot Response" at bounding box center [107, 156] width 34 height 7
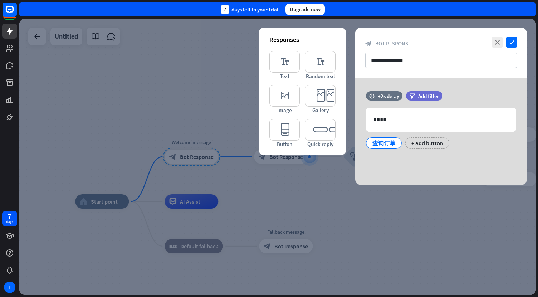
click at [263, 189] on div at bounding box center [277, 157] width 516 height 276
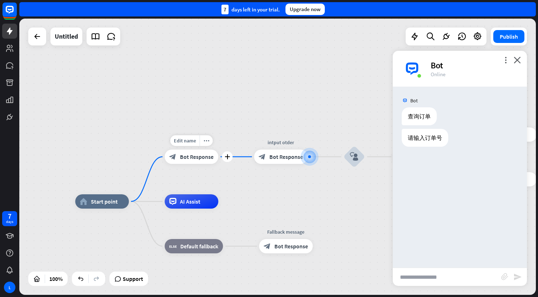
click at [197, 155] on span "Bot Response" at bounding box center [197, 156] width 34 height 7
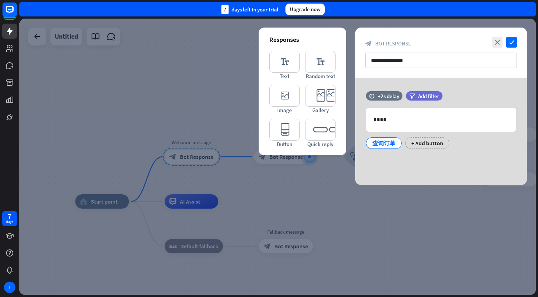
click at [206, 159] on div at bounding box center [277, 157] width 516 height 276
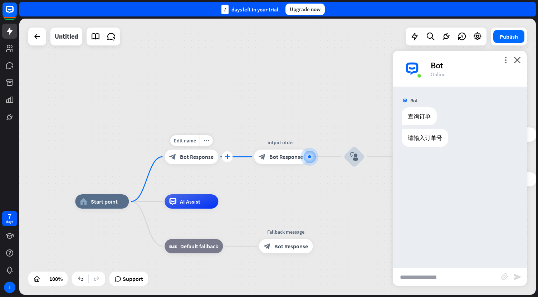
click at [227, 158] on icon "plus" at bounding box center [227, 156] width 5 height 5
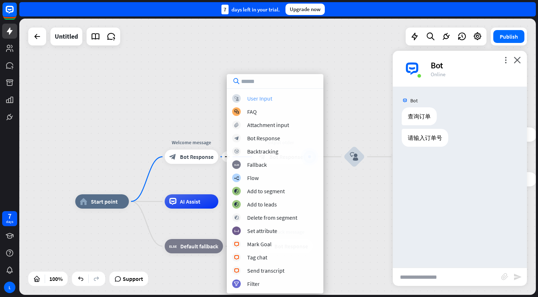
click at [266, 98] on div "User Input" at bounding box center [259, 98] width 25 height 7
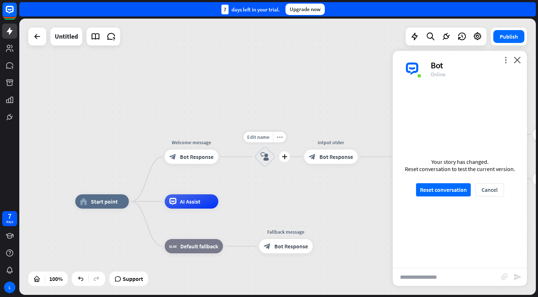
click at [264, 157] on icon "block_user_input" at bounding box center [264, 156] width 9 height 9
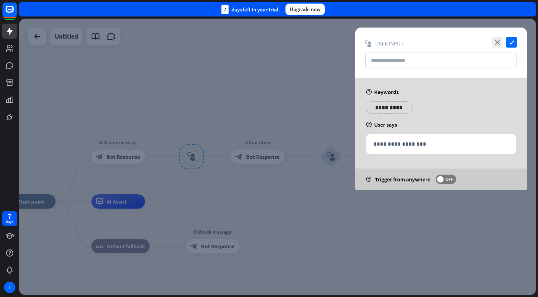
click at [390, 109] on p "**********" at bounding box center [389, 107] width 36 height 9
click at [373, 119] on icon "variable" at bounding box center [376, 118] width 6 height 6
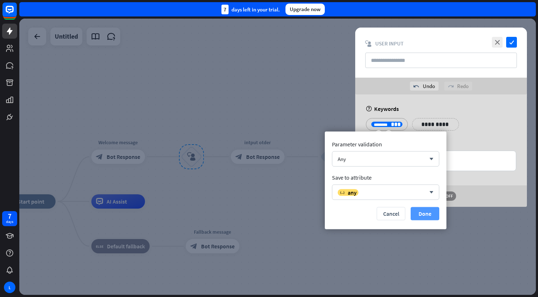
click at [432, 212] on button "Done" at bounding box center [425, 213] width 29 height 13
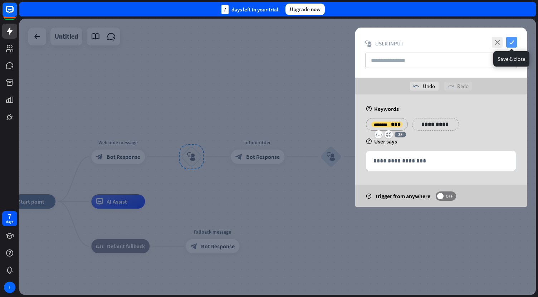
click at [514, 40] on icon "check" at bounding box center [511, 42] width 11 height 11
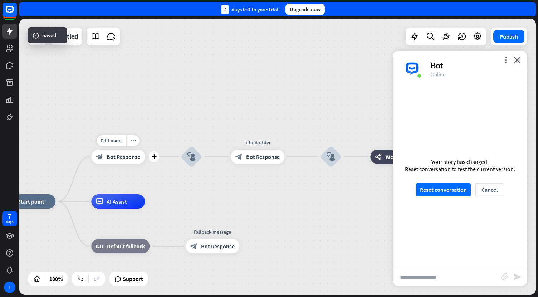
click at [121, 157] on span "Bot Response" at bounding box center [124, 156] width 34 height 7
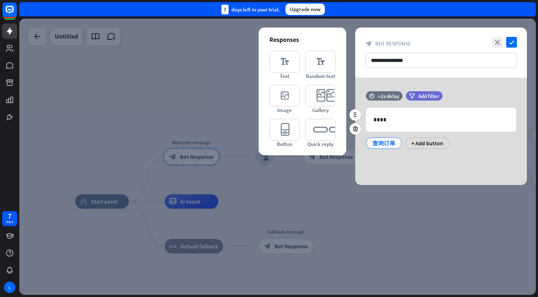
click at [378, 145] on div "查询订单" at bounding box center [384, 143] width 24 height 11
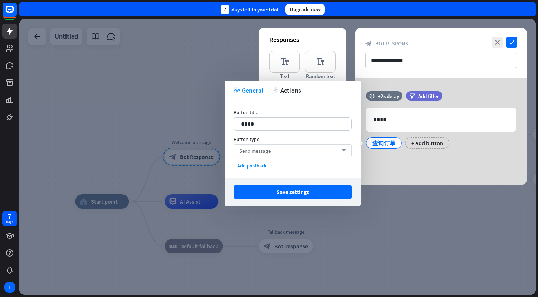
click at [295, 150] on div "Send message arrow_down" at bounding box center [293, 150] width 118 height 13
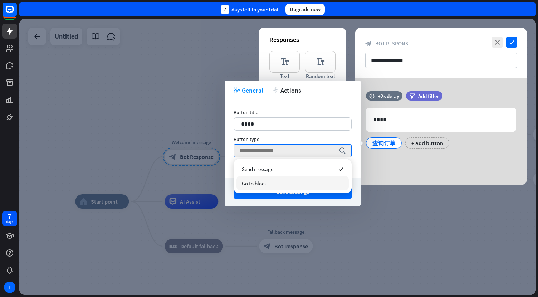
click at [261, 181] on span "Go to block" at bounding box center [254, 183] width 25 height 7
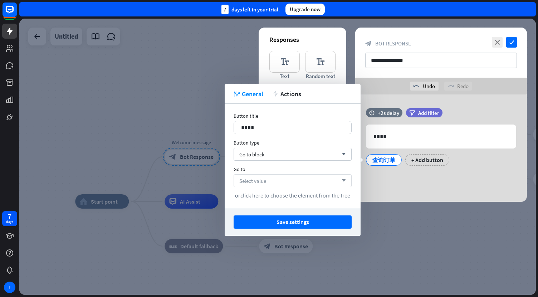
click at [265, 175] on div "Select value arrow_down" at bounding box center [293, 180] width 118 height 13
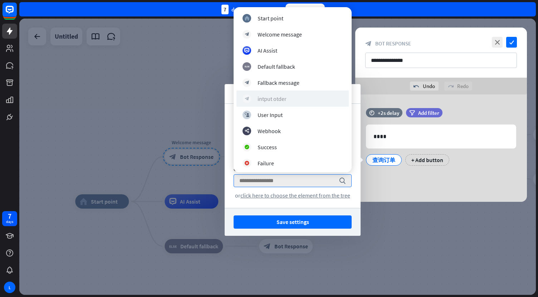
click at [275, 97] on div "intput otder" at bounding box center [271, 98] width 29 height 7
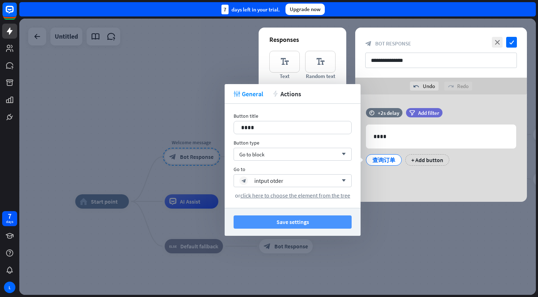
click at [276, 224] on button "Save settings" at bounding box center [293, 221] width 118 height 13
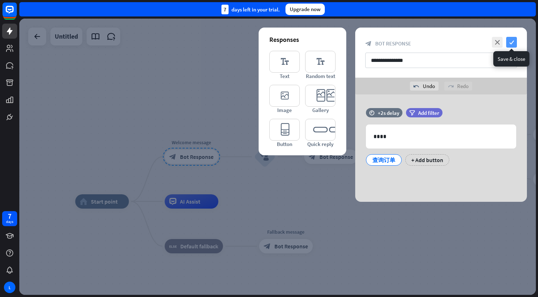
click at [514, 44] on icon "check" at bounding box center [511, 42] width 11 height 11
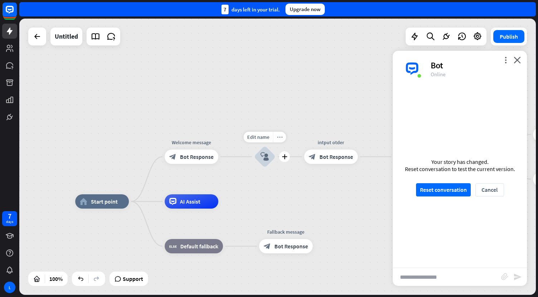
click at [280, 137] on icon "more_horiz" at bounding box center [280, 136] width 6 height 5
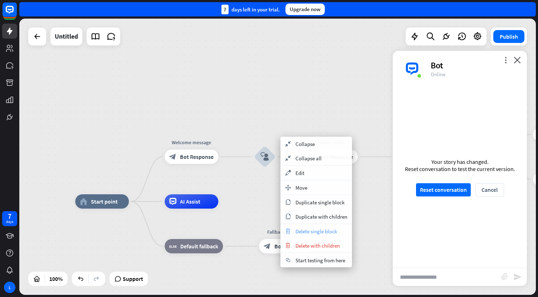
drag, startPoint x: 291, startPoint y: 248, endPoint x: 295, endPoint y: 230, distance: 18.3
click at [295, 230] on section "trash Delete single block trash Delete with children" at bounding box center [316, 238] width 72 height 29
click at [295, 230] on div "trash Delete single block" at bounding box center [316, 231] width 72 height 14
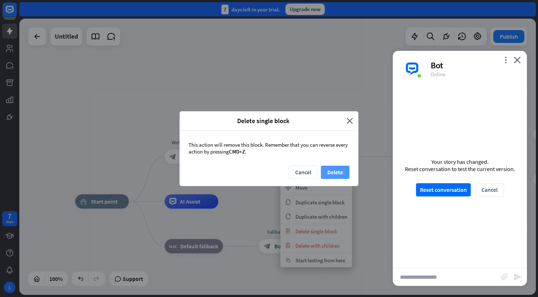
click at [325, 168] on button "Delete" at bounding box center [335, 172] width 29 height 13
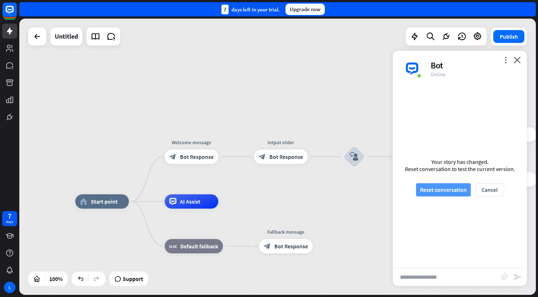
click at [434, 188] on button "Reset conversation" at bounding box center [443, 189] width 55 height 13
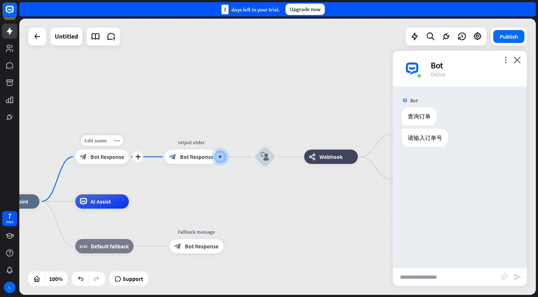
click at [101, 157] on span "Bot Response" at bounding box center [107, 156] width 34 height 7
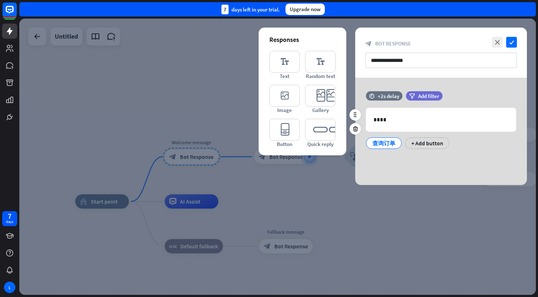
click at [376, 139] on div "查询订单" at bounding box center [384, 143] width 24 height 11
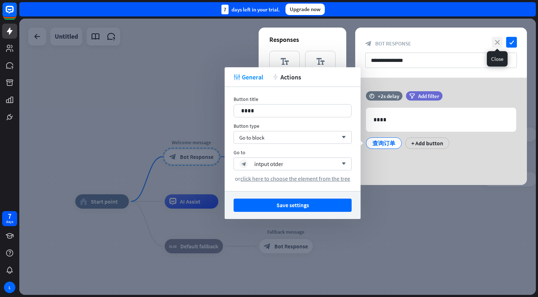
click at [496, 39] on icon "close" at bounding box center [497, 42] width 11 height 11
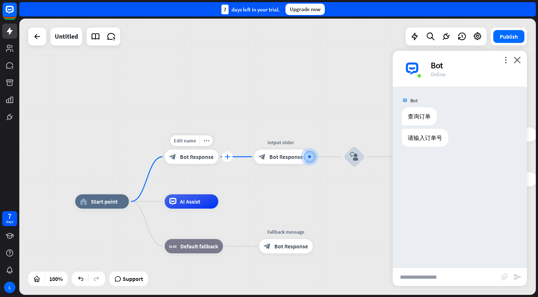
click at [227, 155] on icon "plus" at bounding box center [227, 156] width 5 height 5
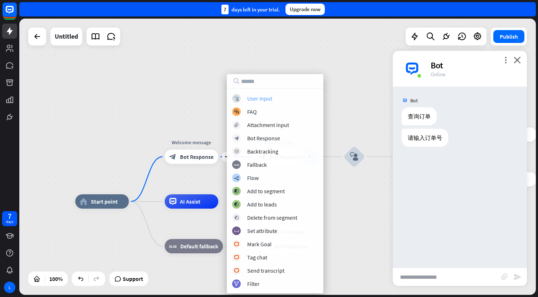
click at [262, 98] on div "User Input" at bounding box center [259, 98] width 25 height 7
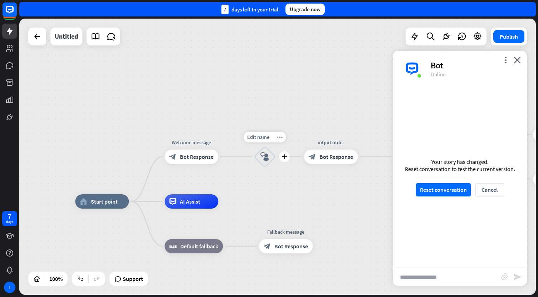
click at [266, 155] on icon "block_user_input" at bounding box center [264, 156] width 9 height 9
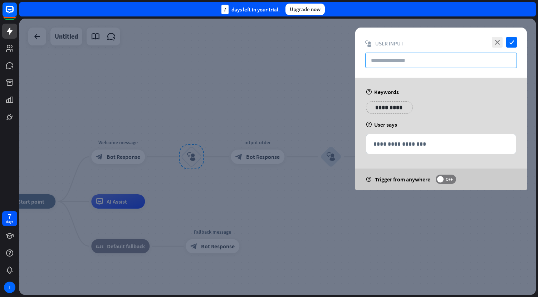
click at [391, 63] on input "text" at bounding box center [441, 60] width 152 height 15
type input "*"
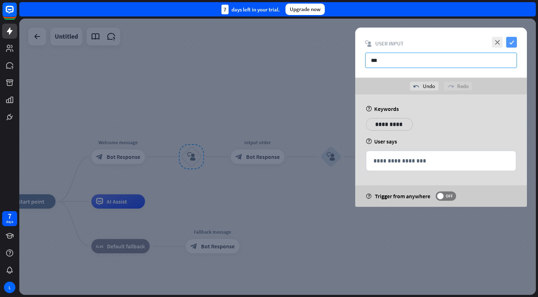
type input "***"
click at [512, 43] on icon "check" at bounding box center [511, 42] width 11 height 11
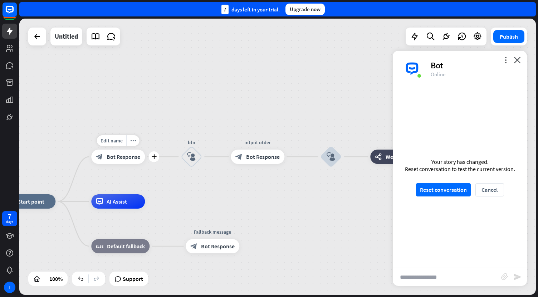
click at [132, 157] on span "Bot Response" at bounding box center [124, 156] width 34 height 7
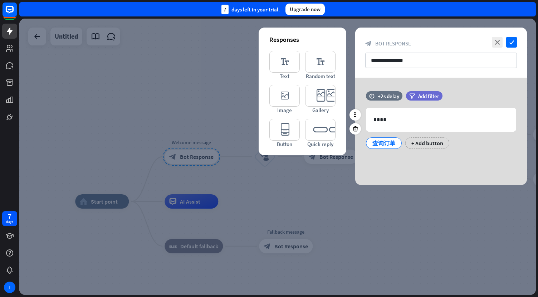
click at [386, 144] on div "查询订单" at bounding box center [384, 143] width 24 height 11
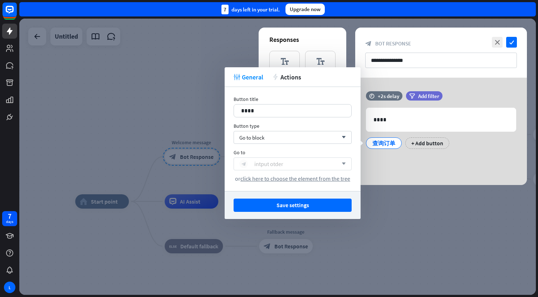
click at [274, 162] on div "intput otder" at bounding box center [268, 163] width 29 height 7
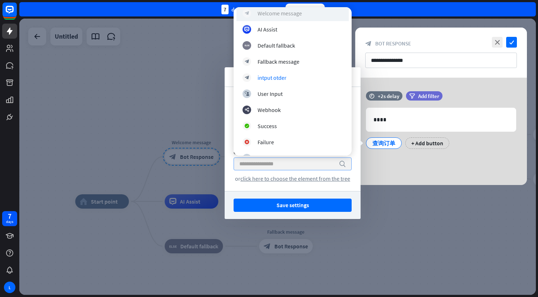
scroll to position [34, 0]
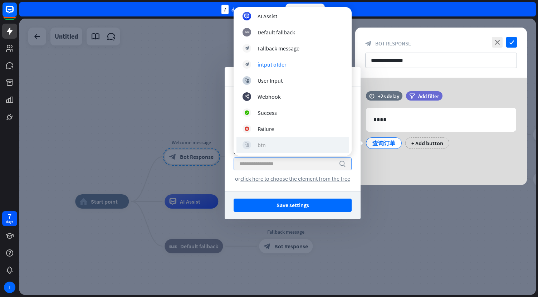
click at [260, 146] on div "btn" at bounding box center [261, 144] width 8 height 7
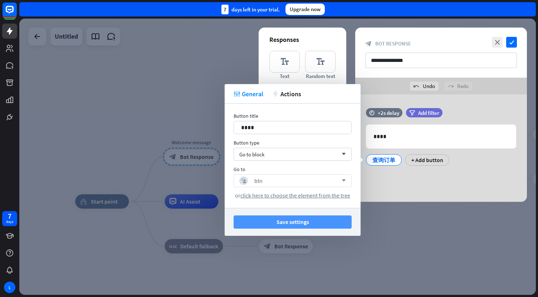
click at [278, 225] on button "Save settings" at bounding box center [293, 221] width 118 height 13
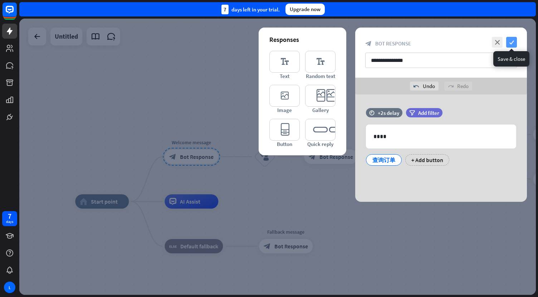
click at [509, 41] on icon "check" at bounding box center [511, 42] width 11 height 11
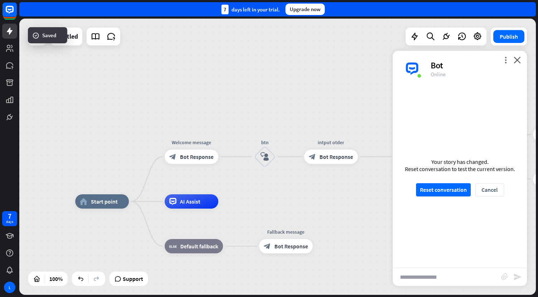
click at [446, 198] on div "Your story has changed. Reset conversation to test the current version. Reset c…" at bounding box center [460, 177] width 134 height 181
click at [441, 187] on button "Reset conversation" at bounding box center [443, 189] width 55 height 13
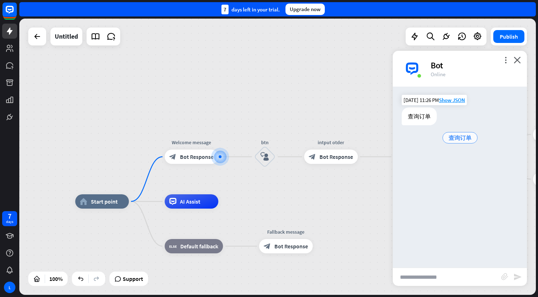
click at [462, 138] on span "查询订单" at bounding box center [459, 137] width 23 height 7
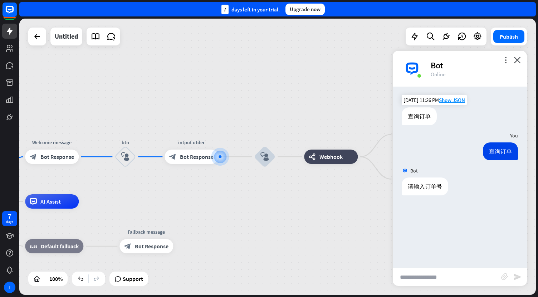
click at [419, 275] on input "text" at bounding box center [447, 277] width 108 height 18
paste input "**********"
type input "**********"
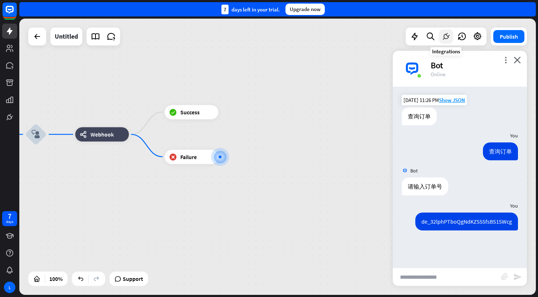
click at [446, 36] on icon at bounding box center [445, 36] width 9 height 9
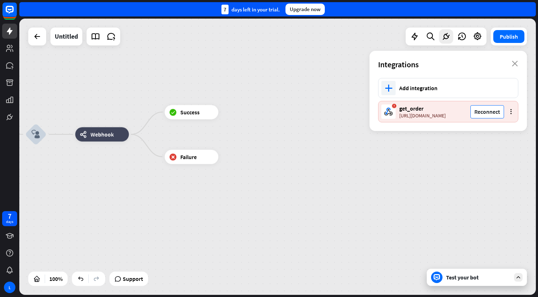
click at [484, 111] on button "Reconnect" at bounding box center [487, 111] width 34 height 13
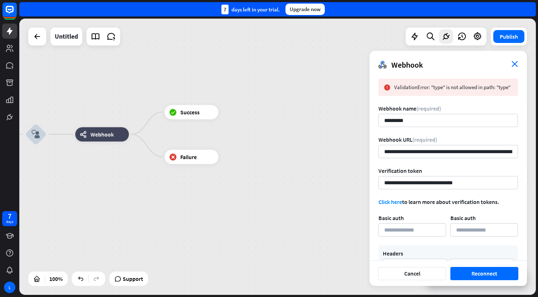
click at [513, 64] on icon "close" at bounding box center [514, 64] width 6 height 6
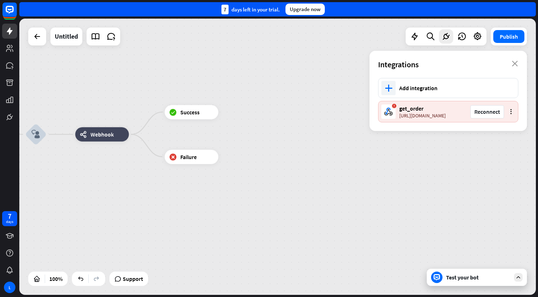
click at [512, 111] on icon "more_vert" at bounding box center [510, 111] width 5 height 5
click at [443, 119] on div "trash Delete connection" at bounding box center [447, 115] width 103 height 13
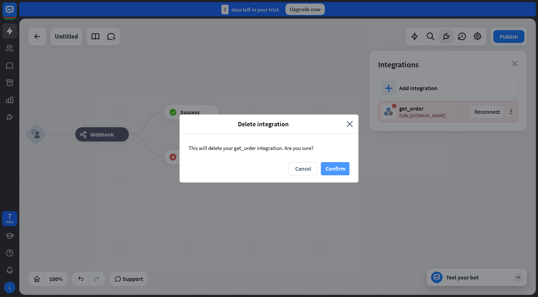
click at [331, 165] on button "Confirm" at bounding box center [335, 168] width 29 height 13
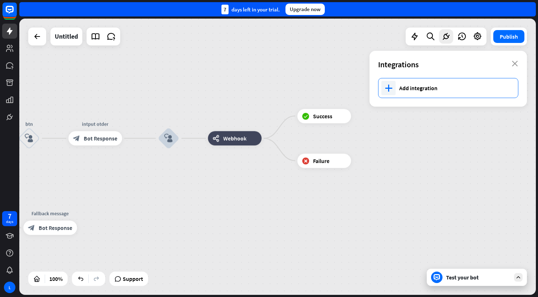
click at [406, 91] on div "Add integration" at bounding box center [455, 87] width 112 height 7
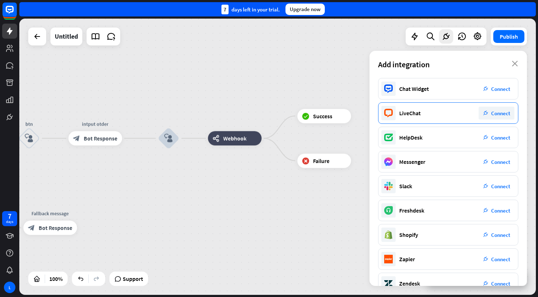
click at [419, 115] on div "LiveChat" at bounding box center [409, 112] width 21 height 7
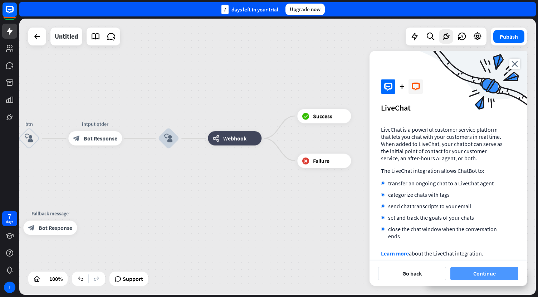
click at [484, 272] on button "Continue" at bounding box center [484, 273] width 68 height 13
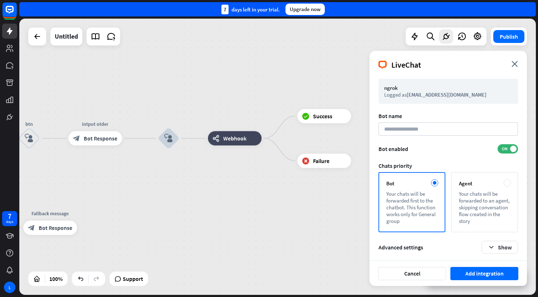
scroll to position [1, 0]
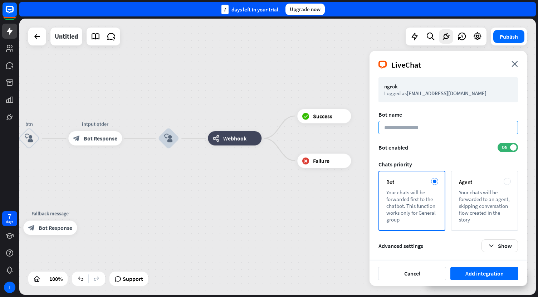
click at [420, 128] on input at bounding box center [447, 127] width 139 height 13
type input "****"
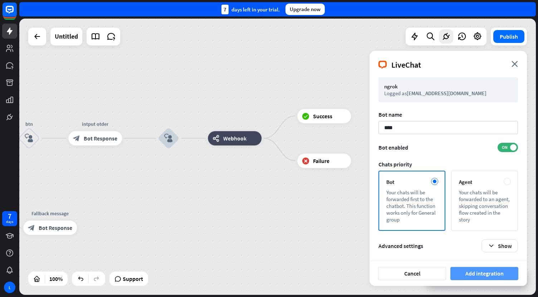
click at [474, 271] on button "Add integration" at bounding box center [484, 273] width 68 height 13
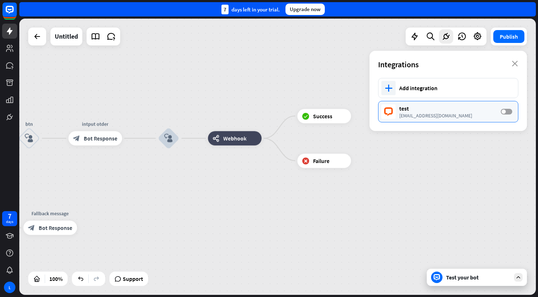
click at [506, 112] on label "OFF" at bounding box center [506, 112] width 11 height 6
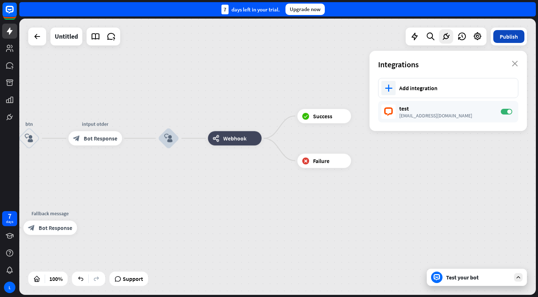
click at [510, 40] on button "Publish" at bounding box center [508, 36] width 31 height 13
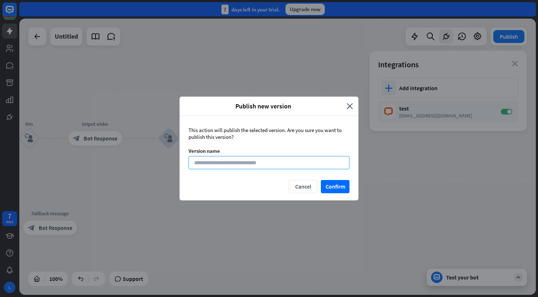
click at [269, 166] on input at bounding box center [268, 162] width 161 height 13
type input "*****"
click at [331, 189] on button "Confirm" at bounding box center [335, 186] width 29 height 13
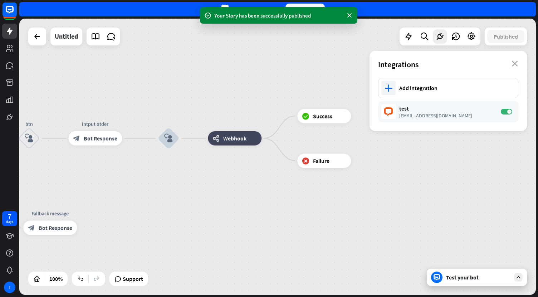
click at [460, 275] on div "Test your bot" at bounding box center [478, 277] width 64 height 7
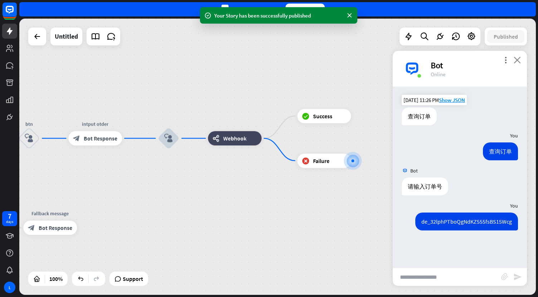
click at [520, 58] on icon "close" at bounding box center [517, 60] width 7 height 7
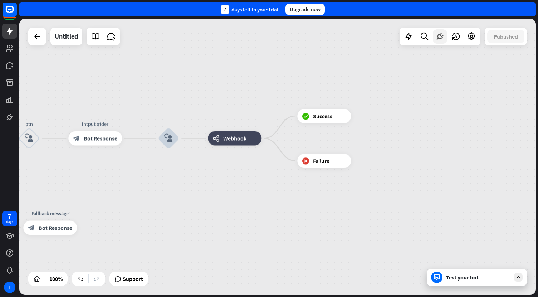
click at [441, 39] on icon at bounding box center [439, 36] width 9 height 9
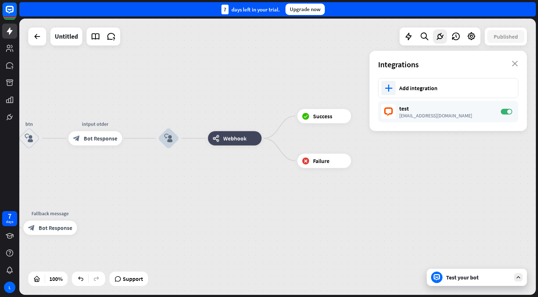
click at [390, 153] on div "home_2 Start point Welcome message block_bot_response Bot Response btn block_us…" at bounding box center [277, 157] width 516 height 276
click at [479, 282] on div "Test your bot" at bounding box center [477, 277] width 100 height 17
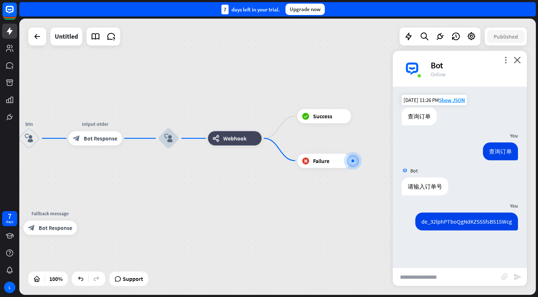
click at [446, 270] on input "text" at bounding box center [447, 277] width 108 height 18
click at [507, 60] on icon "more_vert" at bounding box center [505, 60] width 7 height 7
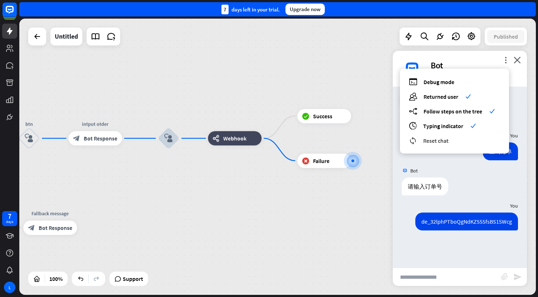
click at [437, 136] on div "reset_chat Reset chat" at bounding box center [454, 140] width 91 height 8
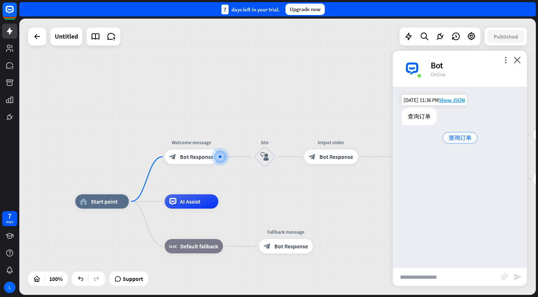
click at [462, 138] on span "查询订单" at bounding box center [459, 137] width 23 height 7
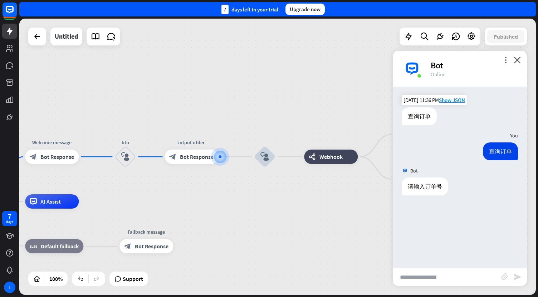
click at [413, 270] on input "text" at bounding box center [447, 277] width 108 height 18
paste input "**********"
type input "**********"
click at [517, 275] on icon "send" at bounding box center [517, 276] width 9 height 9
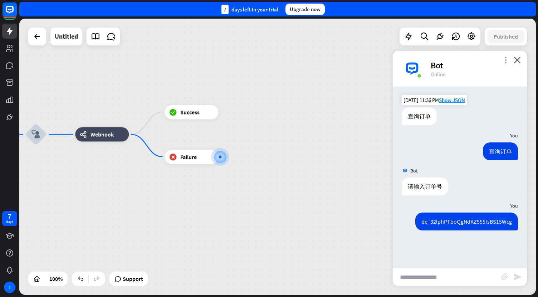
click at [506, 59] on icon "more_vert" at bounding box center [505, 60] width 7 height 7
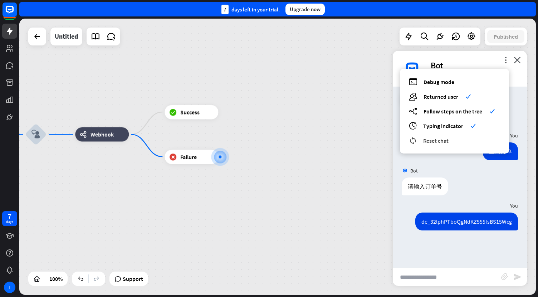
click at [431, 141] on span "Reset chat" at bounding box center [435, 140] width 25 height 7
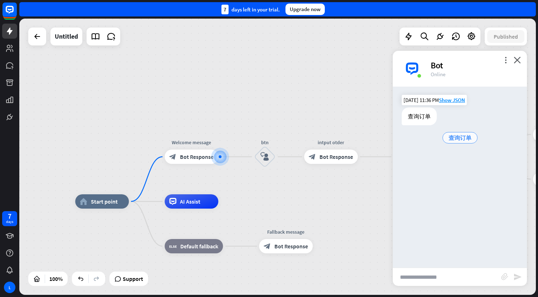
click at [461, 140] on span "查询订单" at bounding box center [459, 137] width 23 height 7
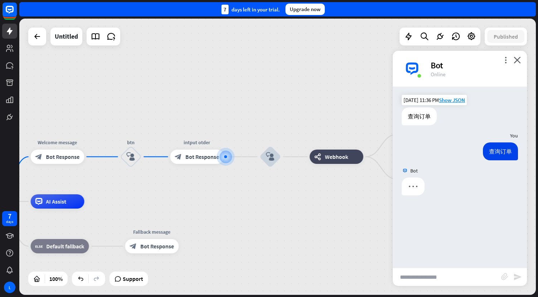
click at [409, 275] on input "text" at bounding box center [447, 277] width 108 height 18
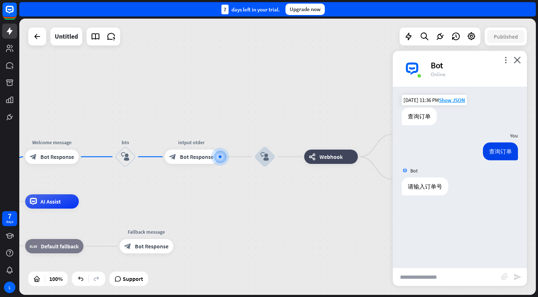
click at [409, 275] on input "text" at bounding box center [447, 277] width 108 height 18
paste input "**********"
type input "**********"
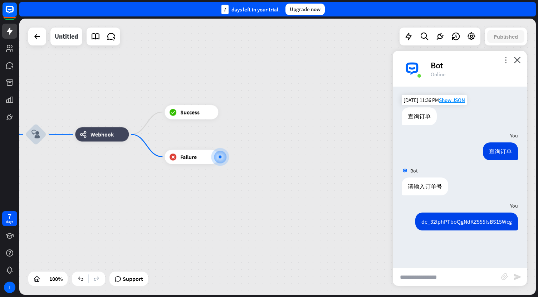
click at [505, 58] on icon "more_vert" at bounding box center [505, 60] width 7 height 7
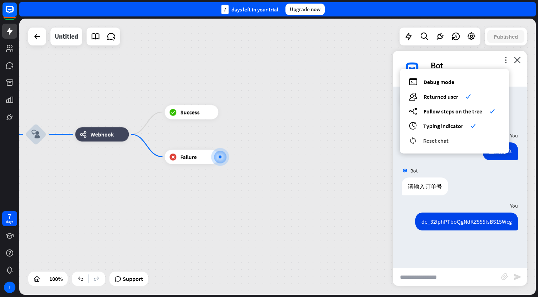
click at [438, 139] on span "Reset chat" at bounding box center [435, 140] width 25 height 7
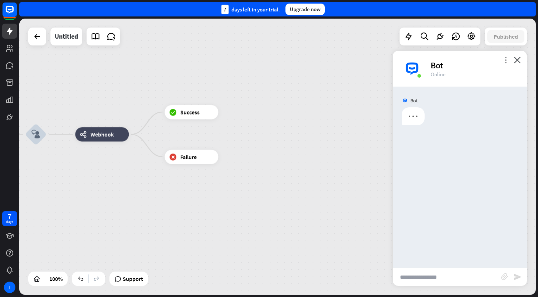
click at [506, 60] on icon "more_vert" at bounding box center [505, 60] width 7 height 7
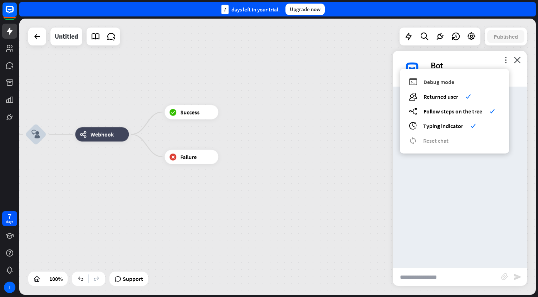
click at [457, 79] on div "debug Debug mode" at bounding box center [454, 82] width 91 height 8
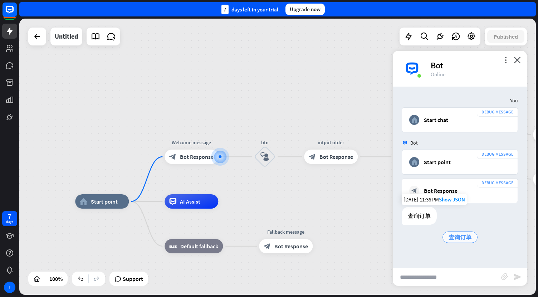
click at [451, 236] on span "查询订单" at bounding box center [459, 237] width 23 height 7
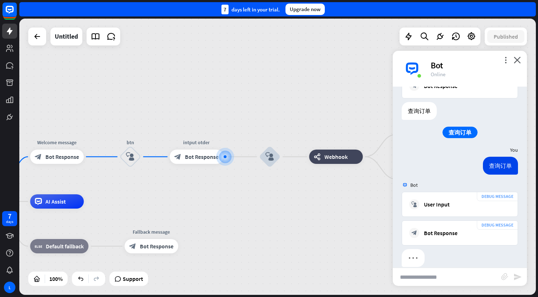
scroll to position [115, 0]
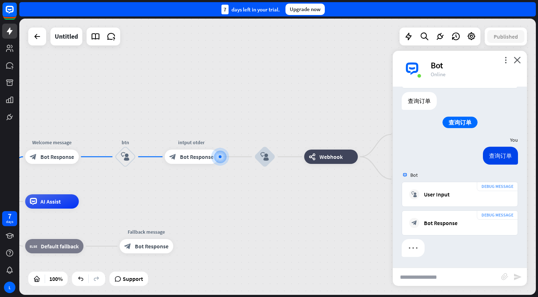
click at [418, 274] on input "text" at bounding box center [447, 277] width 108 height 18
paste input "**********"
type input "**********"
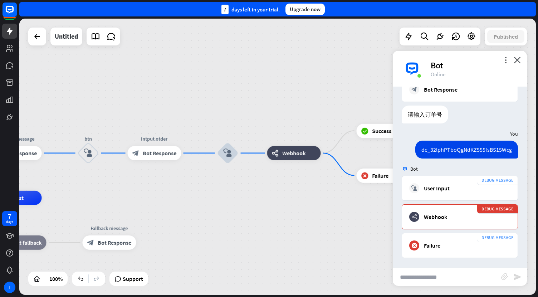
scroll to position [249, 0]
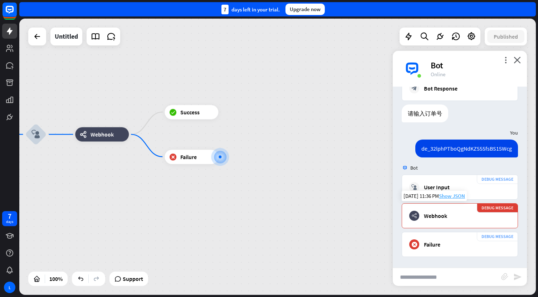
click at [452, 196] on span "Show JSON" at bounding box center [452, 195] width 26 height 7
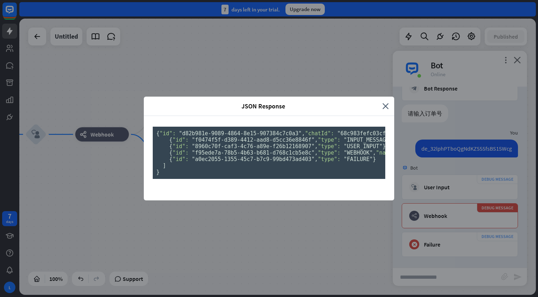
scroll to position [69, 0]
click at [401, 162] on div "JSON Response close { "id": "d82b981e-9089-4864-8e15-907384c7c0a3" , "chatId": …" at bounding box center [269, 148] width 538 height 297
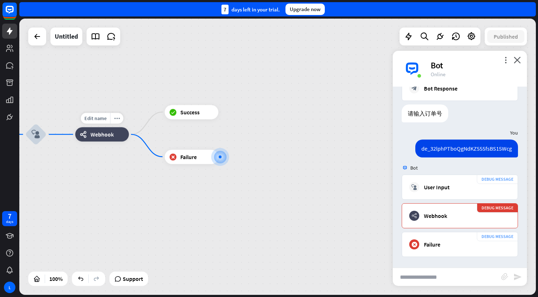
click at [98, 131] on span "Webhook" at bounding box center [101, 134] width 23 height 7
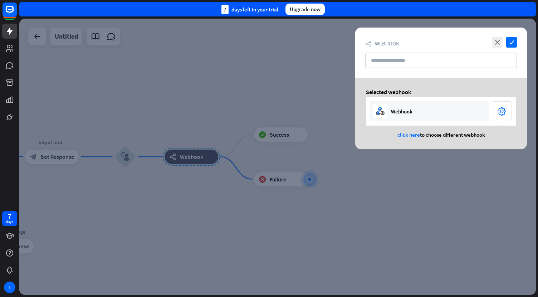
click at [504, 112] on icon "settings" at bounding box center [501, 111] width 9 height 11
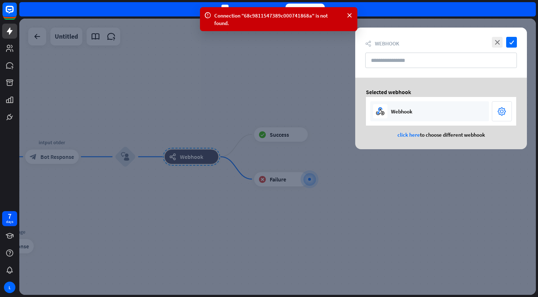
click at [445, 111] on div "Webhook" at bounding box center [429, 111] width 119 height 20
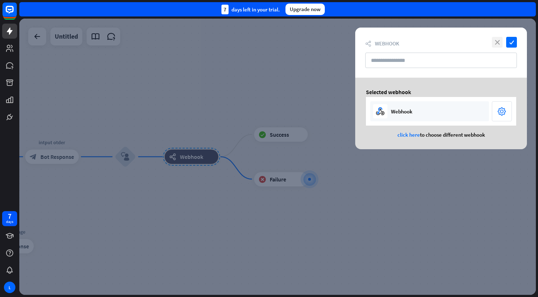
click at [497, 41] on icon "close" at bounding box center [497, 42] width 11 height 11
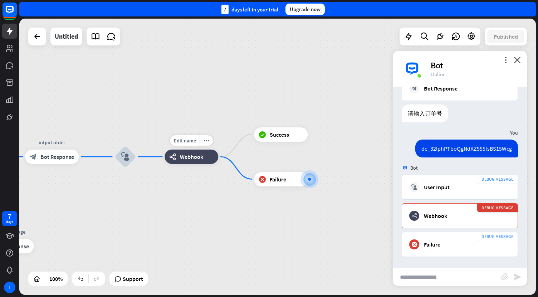
click at [198, 163] on div "webhooks Webhook" at bounding box center [192, 156] width 54 height 14
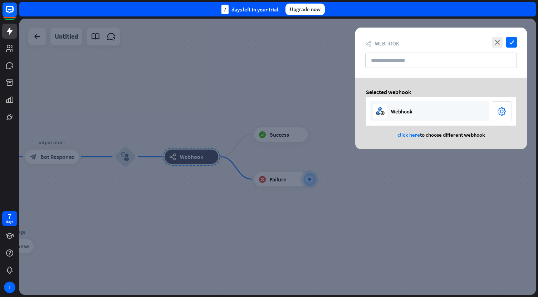
click at [503, 111] on icon "settings" at bounding box center [501, 111] width 9 height 11
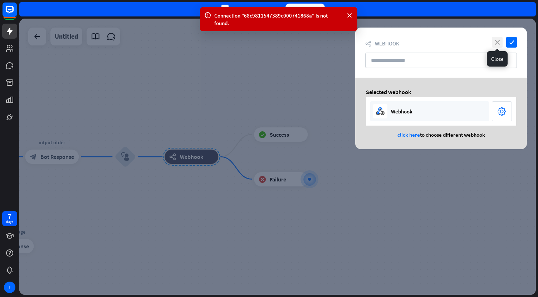
click at [499, 43] on icon "close" at bounding box center [497, 42] width 11 height 11
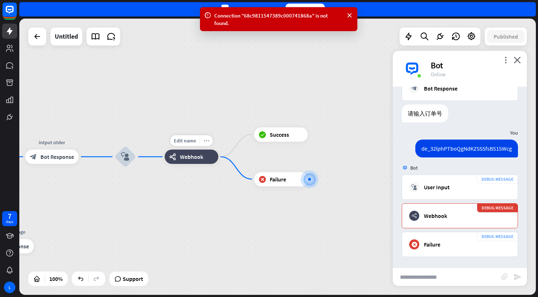
click at [207, 143] on div "more_horiz" at bounding box center [206, 140] width 13 height 11
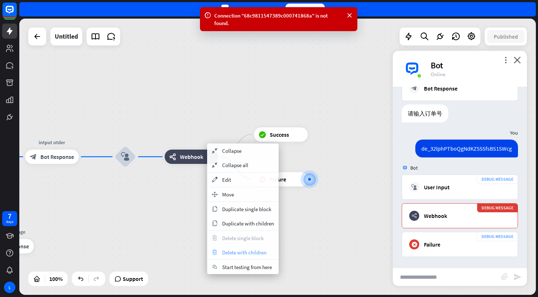
click at [237, 251] on span "Delete with children" at bounding box center [244, 252] width 44 height 7
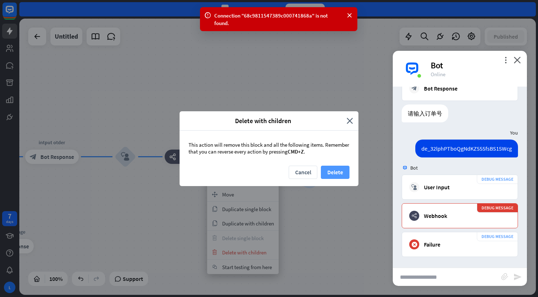
click at [340, 171] on button "Delete" at bounding box center [335, 172] width 29 height 13
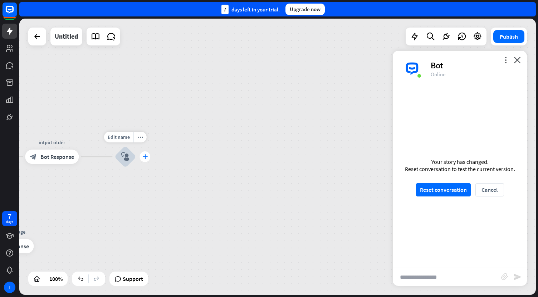
click at [148, 158] on div "plus" at bounding box center [144, 156] width 11 height 11
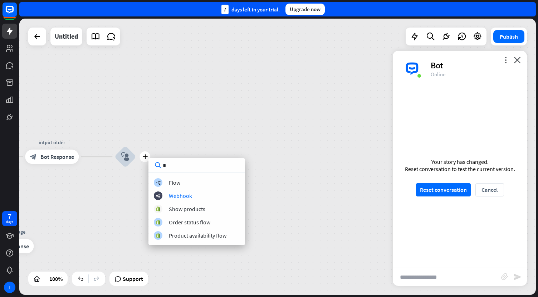
type input "*"
drag, startPoint x: 178, startPoint y: 187, endPoint x: 174, endPoint y: 196, distance: 9.8
click at [174, 196] on div "builder_tree Flow webhooks Webhook Show products Order status flow Product avai…" at bounding box center [196, 209] width 97 height 62
click at [174, 196] on div "Webhook" at bounding box center [180, 195] width 23 height 7
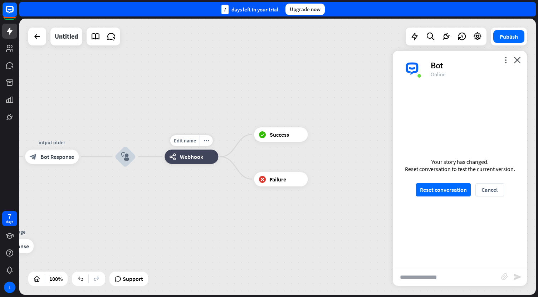
click at [201, 153] on span "Webhook" at bounding box center [191, 156] width 23 height 7
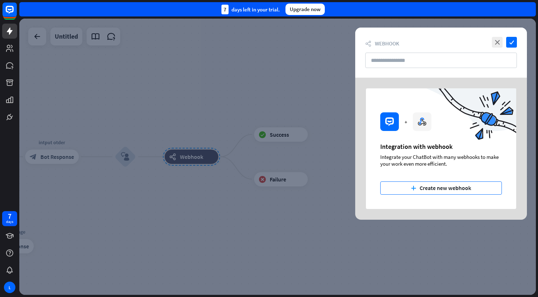
click at [408, 186] on button "plus Create new webhook" at bounding box center [441, 187] width 122 height 13
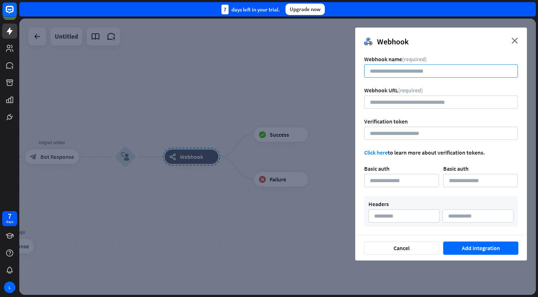
click at [399, 68] on input at bounding box center [441, 70] width 154 height 13
type input "*********"
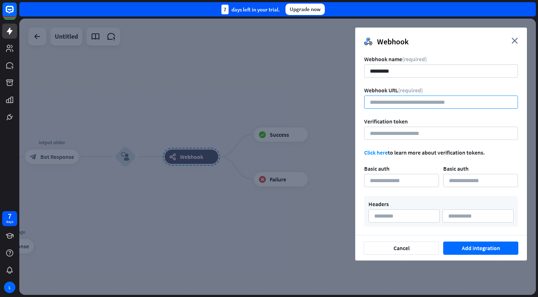
click at [399, 102] on input "url" at bounding box center [441, 101] width 154 height 13
paste input "**********"
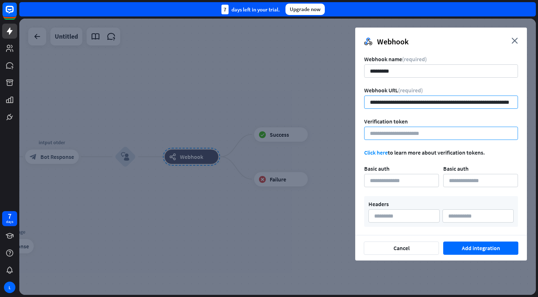
type input "**********"
click at [395, 134] on input at bounding box center [441, 133] width 154 height 13
paste input "**********"
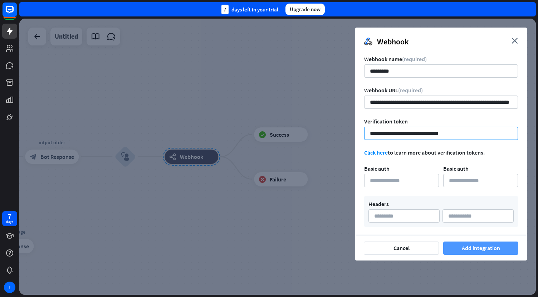
type input "**********"
click at [457, 246] on button "Add integration" at bounding box center [480, 247] width 75 height 13
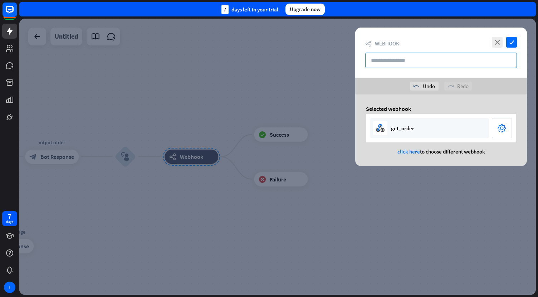
click at [414, 62] on input "text" at bounding box center [441, 60] width 152 height 15
type input "********"
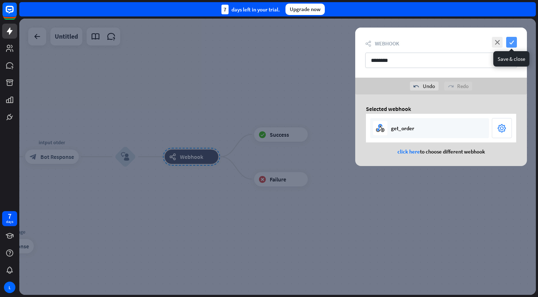
click at [512, 42] on icon "check" at bounding box center [511, 42] width 11 height 11
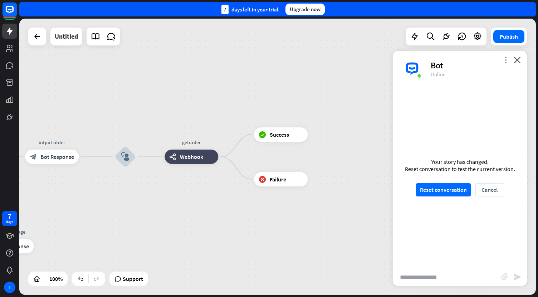
click at [502, 62] on icon "more_vert" at bounding box center [505, 60] width 7 height 7
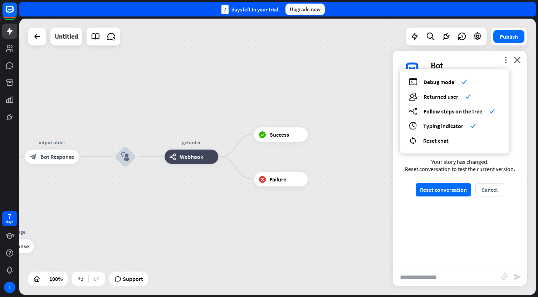
click at [398, 231] on div "Your story has changed. Reset conversation to test the current version. Reset c…" at bounding box center [460, 177] width 134 height 181
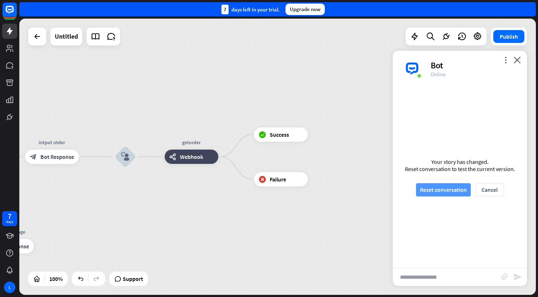
click at [443, 191] on button "Reset conversation" at bounding box center [443, 189] width 55 height 13
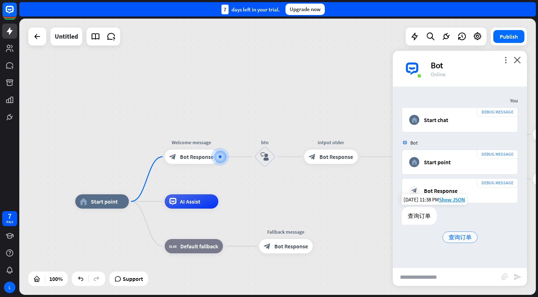
click at [456, 236] on span "查询订单" at bounding box center [459, 237] width 23 height 7
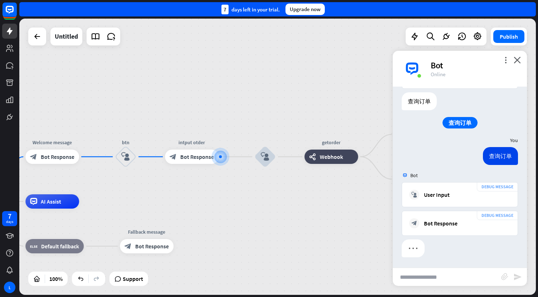
scroll to position [115, 0]
click at [419, 278] on input "text" at bounding box center [447, 277] width 108 height 18
paste input "**********"
type input "**********"
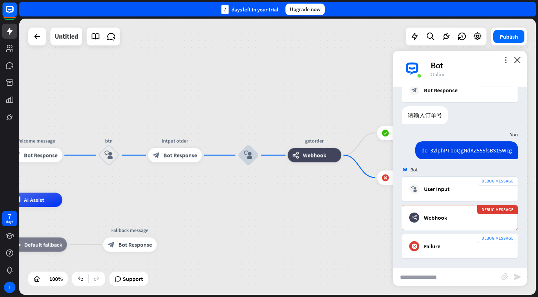
scroll to position [249, 0]
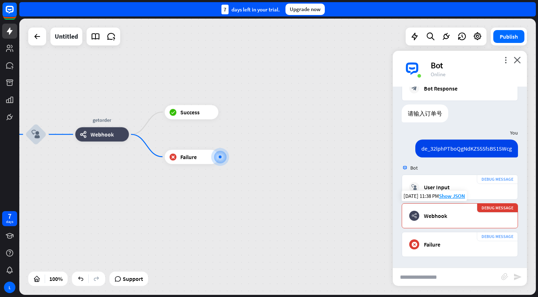
click at [476, 211] on div "webhooks Webhook" at bounding box center [459, 216] width 101 height 10
click at [451, 193] on span "Show JSON" at bounding box center [452, 195] width 26 height 7
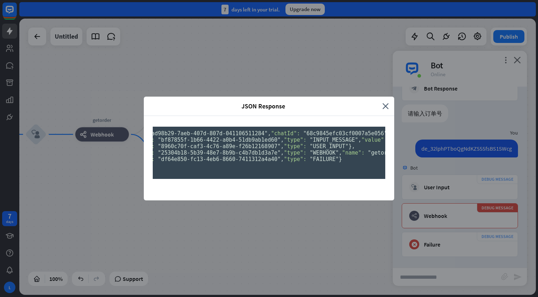
scroll to position [0, 39]
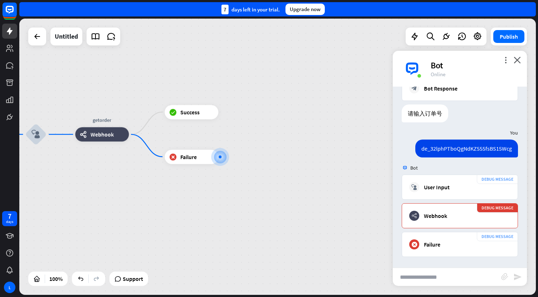
click at [125, 212] on div "JSON Response close { "id": "cad98b29-7aeb-407d-807d-041106511284" , "chatId": …" at bounding box center [269, 148] width 538 height 297
click at [509, 40] on button "Publish" at bounding box center [508, 36] width 31 height 13
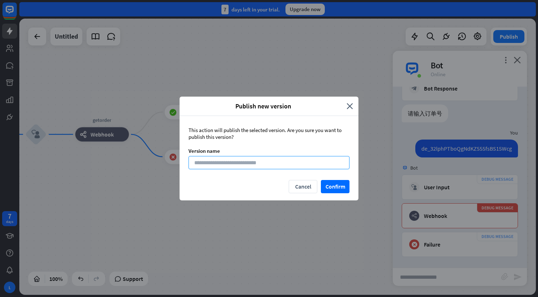
click at [265, 167] on input at bounding box center [268, 162] width 161 height 13
type input "*"
click at [333, 185] on button "Confirm" at bounding box center [335, 186] width 29 height 13
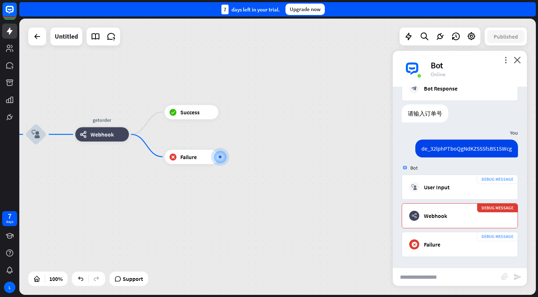
click at [266, 102] on div "home_2 Start point Welcome message block_bot_response Bot Response btn block_us…" at bounding box center [277, 157] width 516 height 276
click at [505, 60] on icon "more_vert" at bounding box center [505, 60] width 7 height 7
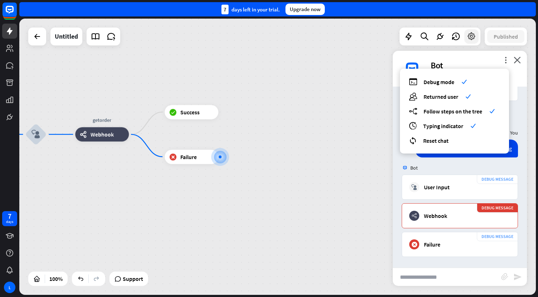
click at [472, 38] on icon at bounding box center [471, 36] width 9 height 9
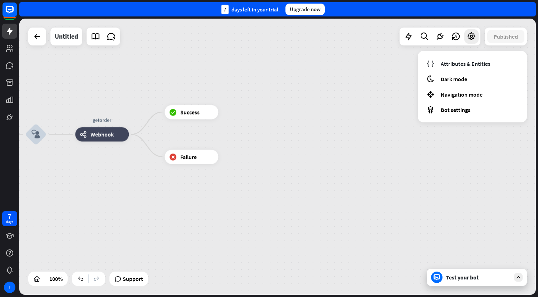
click at [376, 111] on div "home_2 Start point Welcome message block_bot_response Bot Response btn block_us…" at bounding box center [277, 157] width 516 height 276
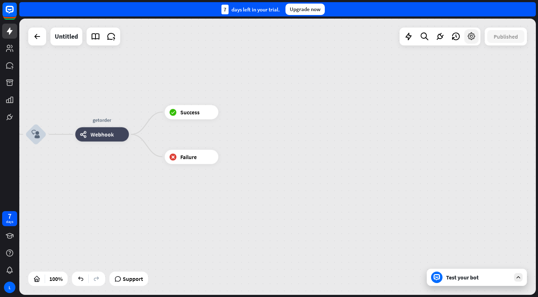
click at [471, 43] on div at bounding box center [471, 36] width 14 height 14
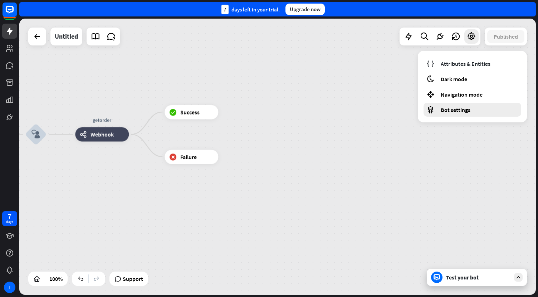
click at [448, 108] on span "Bot settings" at bounding box center [456, 109] width 30 height 7
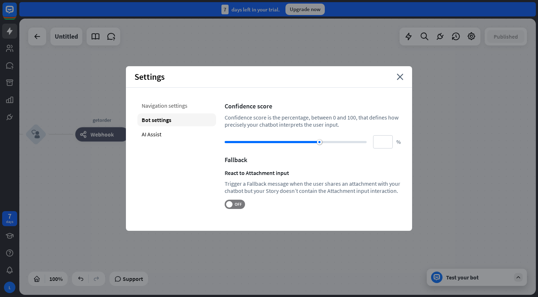
click at [163, 108] on div "Navigation settings" at bounding box center [176, 105] width 79 height 13
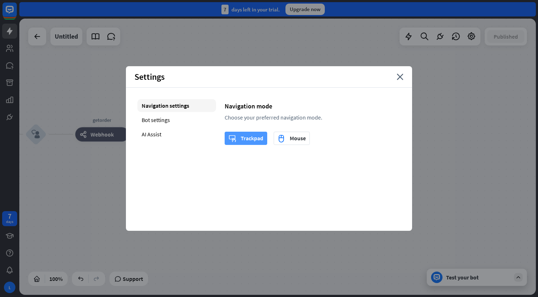
click at [233, 140] on icon "trackpad" at bounding box center [233, 138] width 8 height 8
click at [400, 77] on icon "close" at bounding box center [400, 77] width 7 height 6
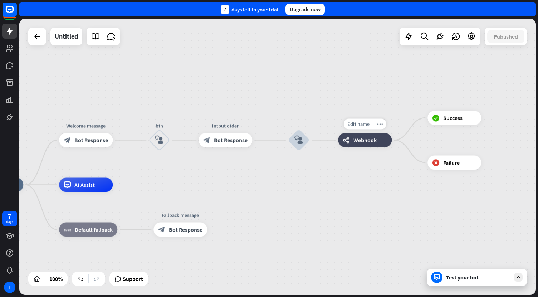
click at [349, 144] on div "webhooks Webhook" at bounding box center [365, 140] width 54 height 14
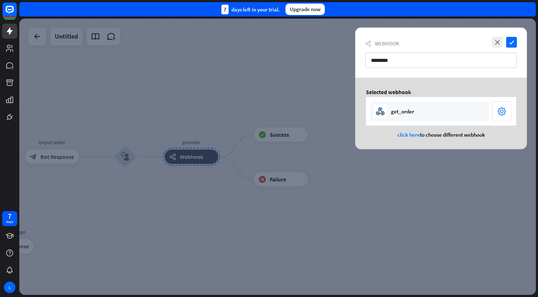
click at [500, 109] on icon "settings" at bounding box center [501, 111] width 9 height 11
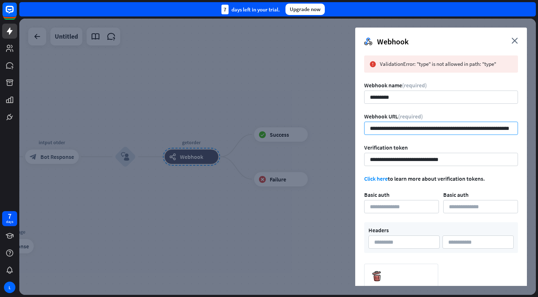
click at [475, 128] on input "**********" at bounding box center [441, 128] width 154 height 13
click at [369, 128] on input "**********" at bounding box center [441, 128] width 154 height 13
drag, startPoint x: 449, startPoint y: 124, endPoint x: 525, endPoint y: 126, distance: 75.8
click at [525, 126] on div "**********" at bounding box center [441, 179] width 172 height 259
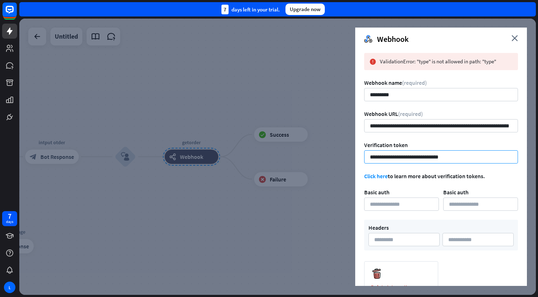
scroll to position [0, 0]
click at [370, 157] on input "**********" at bounding box center [441, 156] width 154 height 13
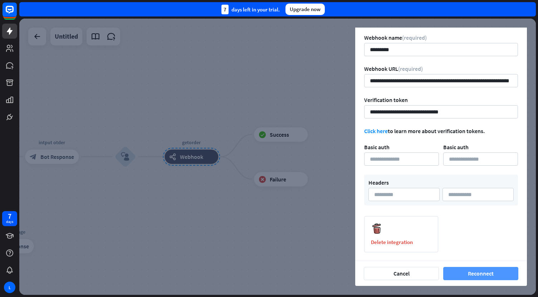
click at [473, 272] on button "Reconnect" at bounding box center [480, 273] width 75 height 13
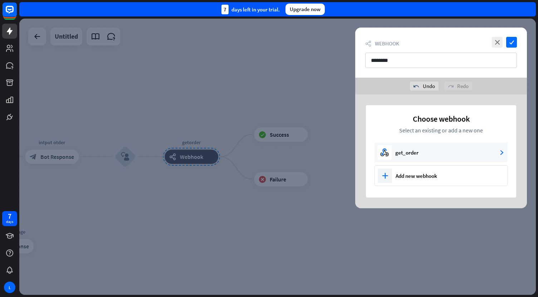
scroll to position [0, 0]
click at [512, 42] on icon "check" at bounding box center [511, 42] width 11 height 11
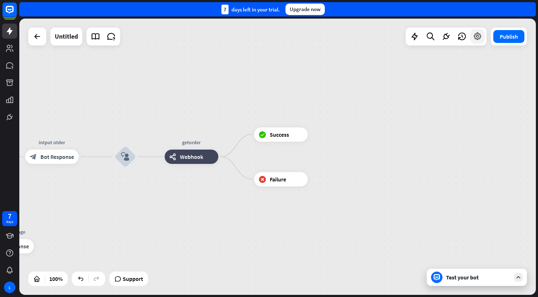
click at [480, 38] on icon at bounding box center [477, 36] width 9 height 9
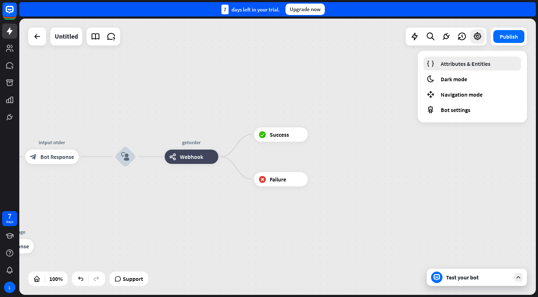
click at [455, 66] on span "Attributes & Entities" at bounding box center [466, 63] width 50 height 7
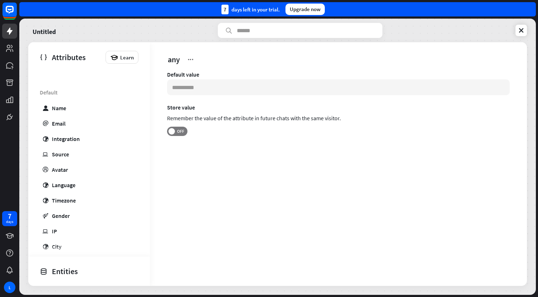
scroll to position [126, 0]
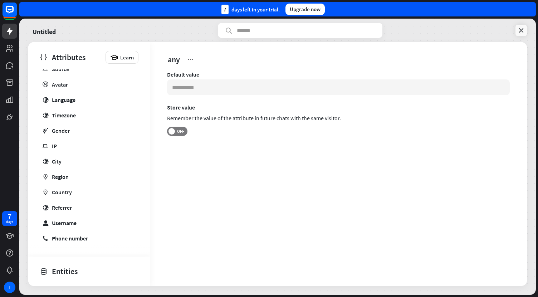
click at [522, 29] on icon at bounding box center [520, 30] width 7 height 7
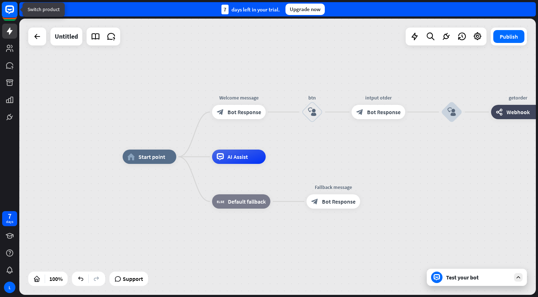
click at [9, 16] on rect at bounding box center [10, 10] width 16 height 16
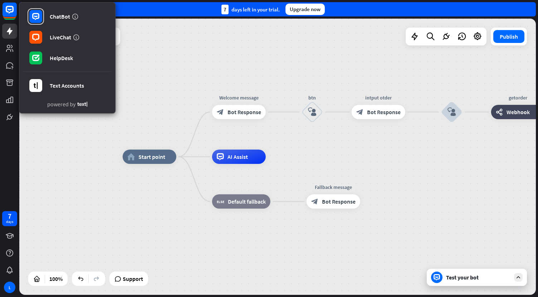
click at [88, 173] on div "home_2 Start point Welcome message block_bot_response Bot Response btn block_us…" at bounding box center [277, 157] width 516 height 276
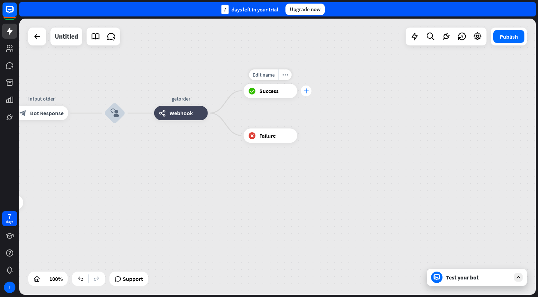
click at [305, 93] on div "plus" at bounding box center [306, 90] width 11 height 11
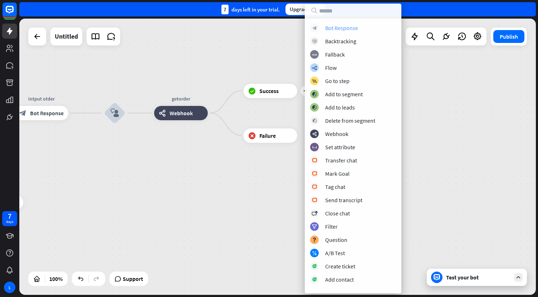
click at [337, 29] on div "Bot Response" at bounding box center [341, 27] width 33 height 7
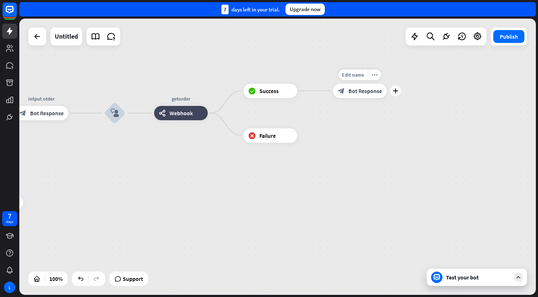
click at [357, 89] on span "Bot Response" at bounding box center [365, 90] width 34 height 7
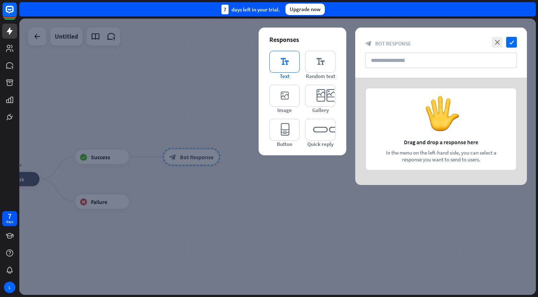
click at [286, 65] on icon "editor_text" at bounding box center [284, 62] width 30 height 22
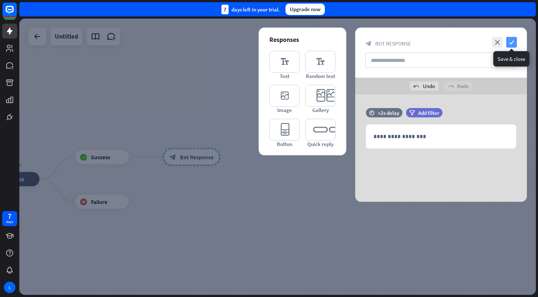
click at [513, 44] on icon "check" at bounding box center [511, 42] width 11 height 11
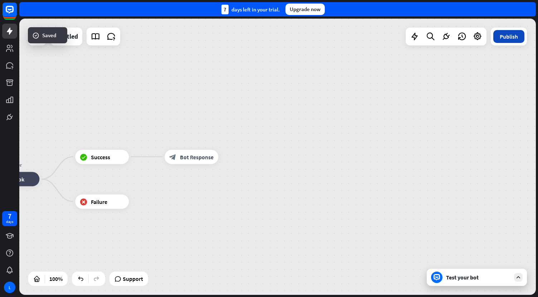
click at [504, 39] on button "Publish" at bounding box center [508, 36] width 31 height 13
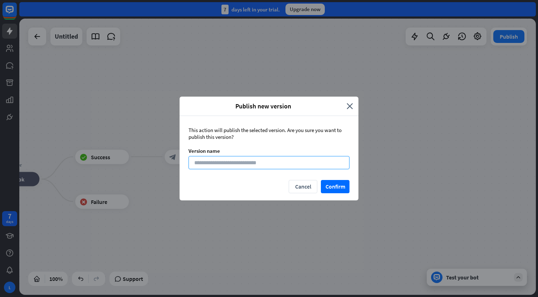
click at [281, 165] on input at bounding box center [268, 162] width 161 height 13
type input "*"
click at [332, 186] on button "Confirm" at bounding box center [335, 186] width 29 height 13
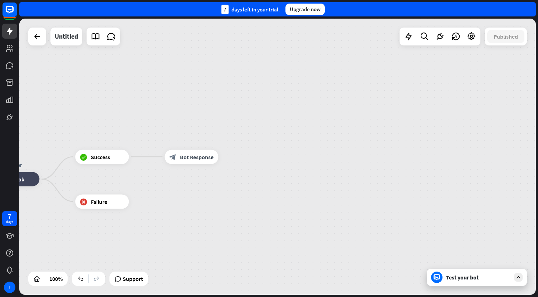
click at [422, 95] on div "home_2 Start point Welcome message block_bot_response Bot Response btn block_us…" at bounding box center [277, 157] width 516 height 276
click at [463, 277] on div "Test your bot" at bounding box center [478, 277] width 64 height 7
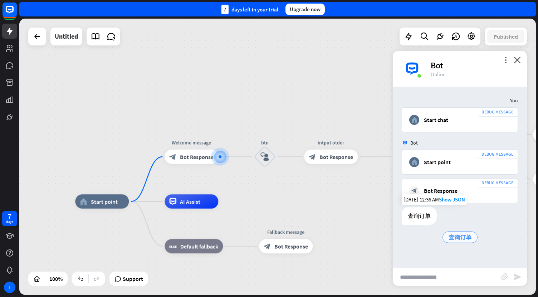
click at [457, 238] on span "查询订单" at bounding box center [459, 237] width 23 height 7
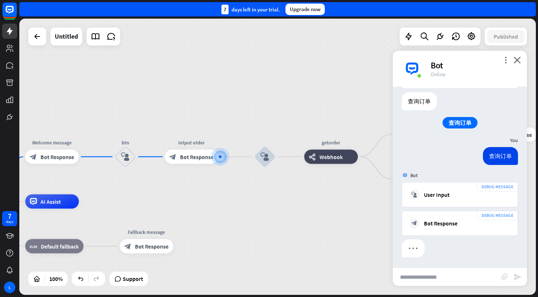
scroll to position [115, 0]
click at [410, 274] on input "text" at bounding box center [447, 277] width 108 height 18
paste input "**********"
type input "**********"
click at [521, 277] on icon "send" at bounding box center [517, 276] width 9 height 9
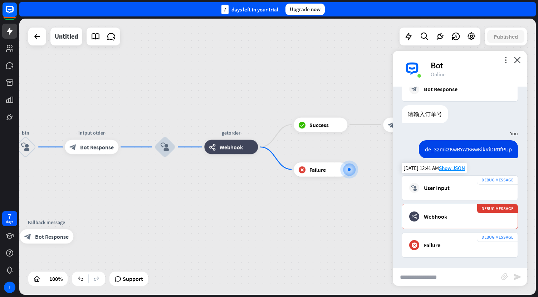
scroll to position [249, 0]
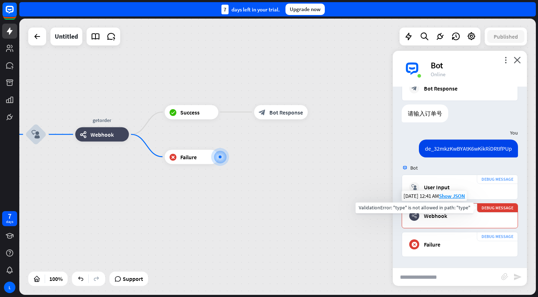
click at [496, 208] on div "DEBUG MESSAGE" at bounding box center [497, 207] width 41 height 9
click at [437, 211] on div "webhooks Webhook" at bounding box center [459, 216] width 101 height 10
click at [449, 194] on span "Show JSON" at bounding box center [452, 195] width 26 height 7
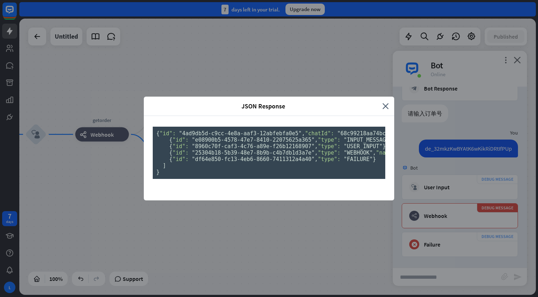
scroll to position [69, 0]
click at [414, 180] on div "JSON Response close { "id": "4ad9db5d-c9cc-4e8a-aaf3-12abfebfa0e5" , "chatId": …" at bounding box center [269, 148] width 538 height 297
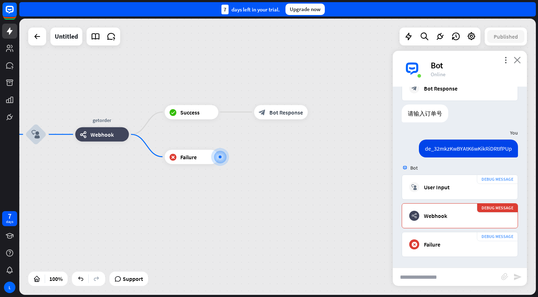
click at [517, 60] on icon "close" at bounding box center [517, 60] width 7 height 7
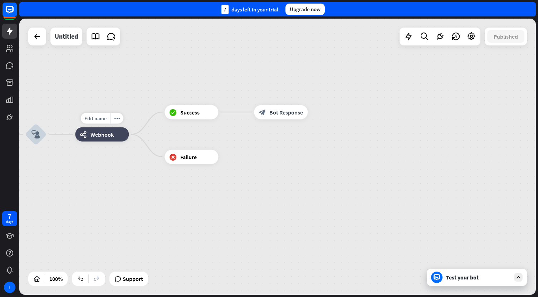
click at [108, 137] on span "Webhook" at bounding box center [101, 134] width 23 height 7
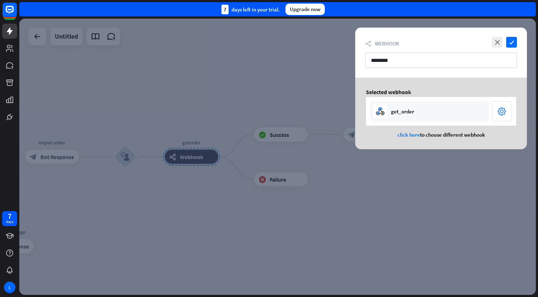
click at [499, 114] on icon "settings" at bounding box center [501, 111] width 9 height 11
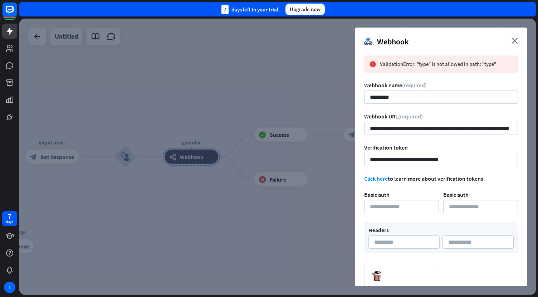
scroll to position [48, 0]
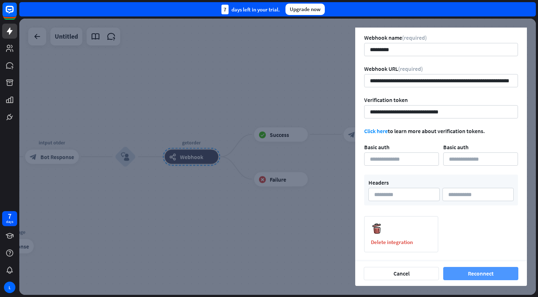
click at [482, 273] on button "Reconnect" at bounding box center [480, 273] width 75 height 13
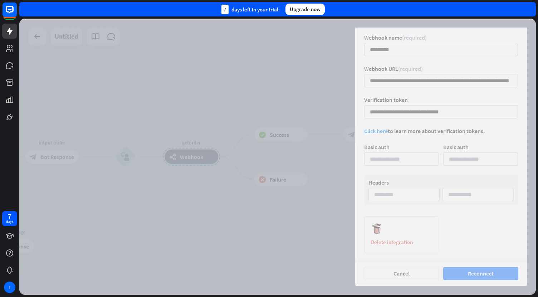
scroll to position [0, 0]
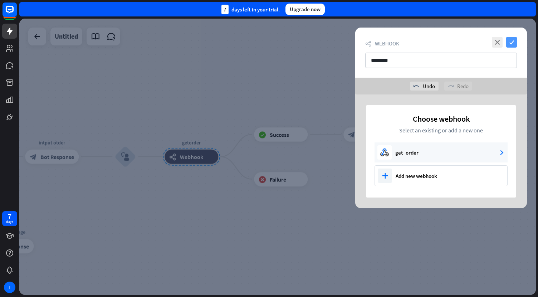
click at [514, 39] on icon "check" at bounding box center [511, 42] width 11 height 11
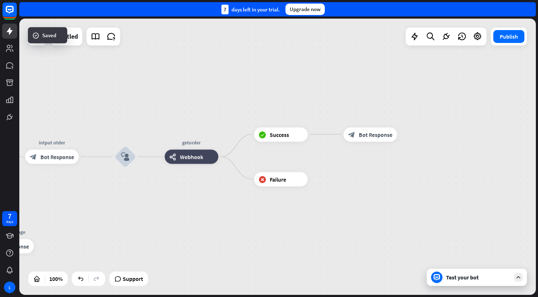
click at [447, 279] on div "Test your bot" at bounding box center [478, 277] width 64 height 7
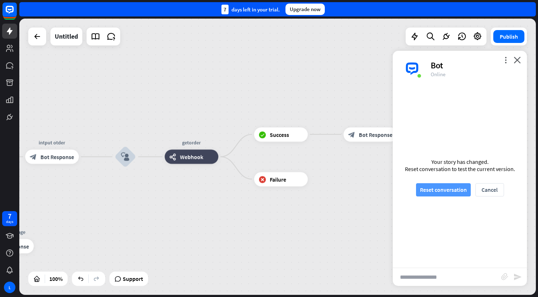
click at [428, 193] on button "Reset conversation" at bounding box center [443, 189] width 55 height 13
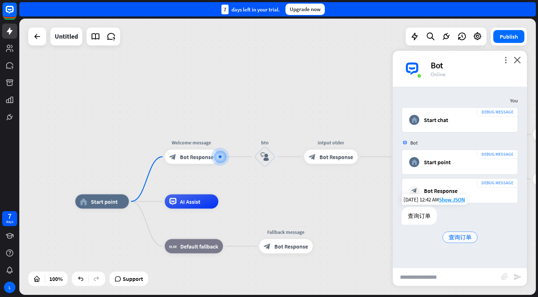
click at [457, 237] on span "查询订单" at bounding box center [459, 237] width 23 height 7
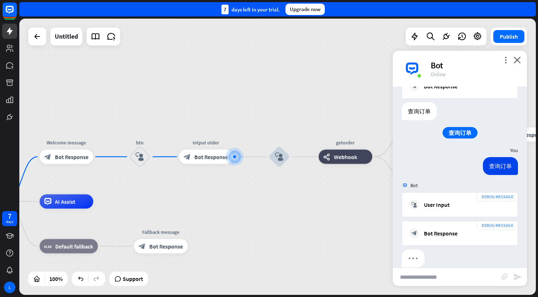
scroll to position [115, 0]
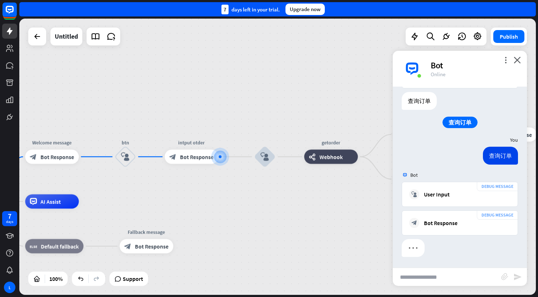
click at [421, 271] on input "text" at bounding box center [447, 277] width 108 height 18
paste input "**********"
type input "**********"
click at [519, 275] on icon "send" at bounding box center [517, 276] width 9 height 9
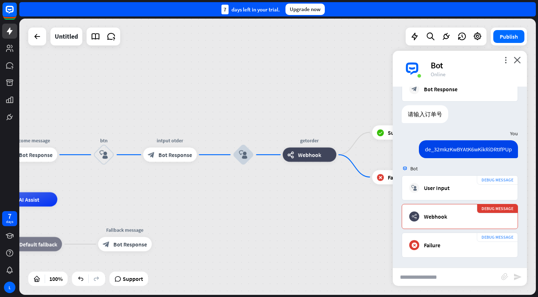
scroll to position [249, 0]
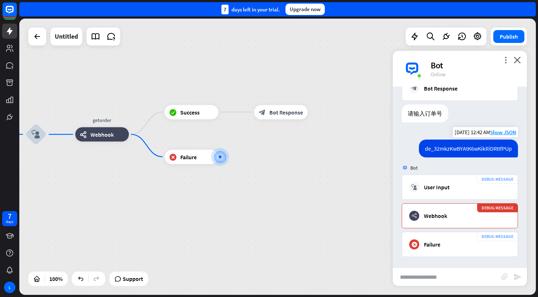
click at [468, 148] on div "de_32mkzKwBYAtK6wKikRiDRtIfPUp" at bounding box center [468, 148] width 99 height 18
copy div "de_32mkzKwBYAtK6wKikRiDRtIfPUp"
click at [505, 62] on icon "more_vert" at bounding box center [505, 60] width 7 height 7
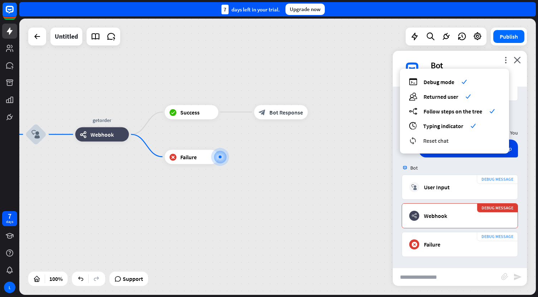
click at [421, 138] on div "reset_chat Reset chat" at bounding box center [454, 140] width 91 height 8
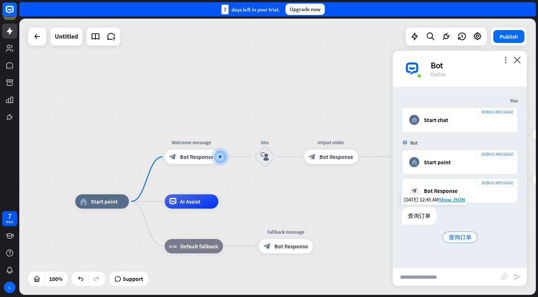
click at [457, 239] on span "查询订单" at bounding box center [459, 237] width 23 height 7
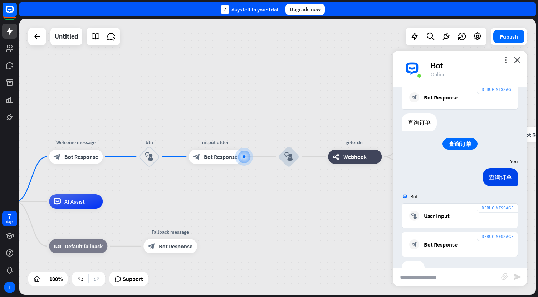
click at [427, 280] on input "text" at bounding box center [447, 277] width 108 height 18
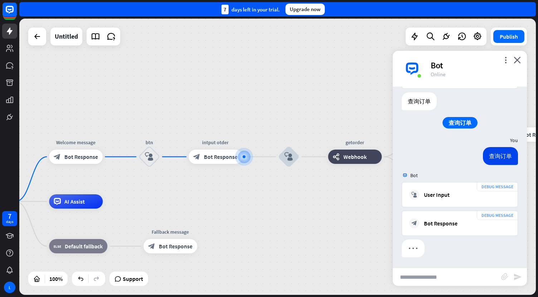
scroll to position [115, 0]
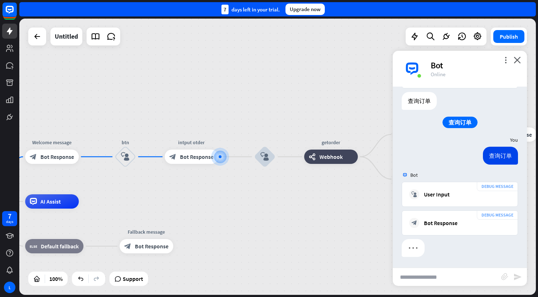
paste input "**********"
type input "**********"
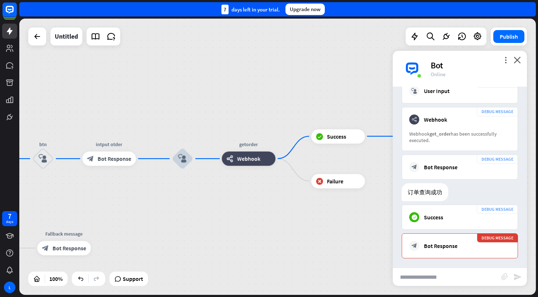
scroll to position [347, 0]
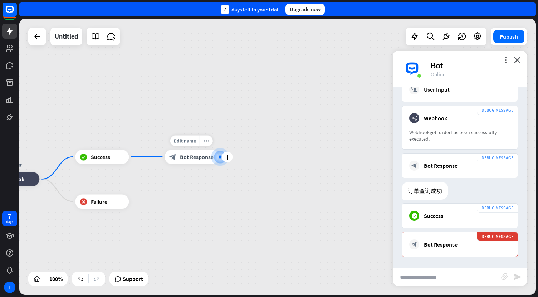
click at [194, 156] on span "Bot Response" at bounding box center [197, 156] width 34 height 7
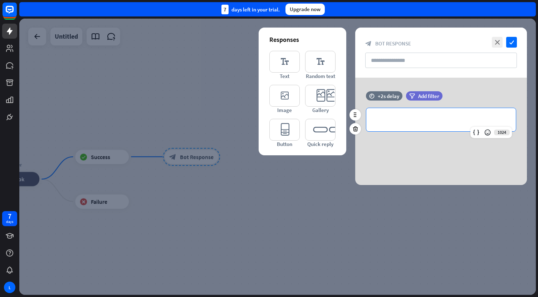
click at [407, 121] on p "**********" at bounding box center [440, 119] width 135 height 9
click at [475, 134] on icon at bounding box center [475, 132] width 7 height 7
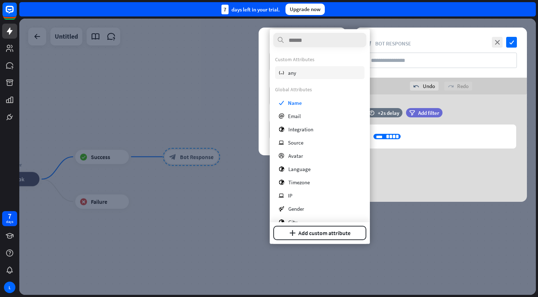
click at [297, 72] on div "variable any" at bounding box center [319, 72] width 89 height 13
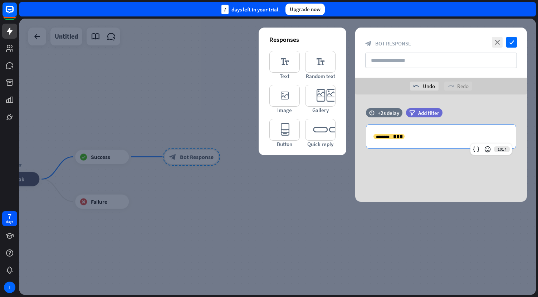
click at [413, 164] on div "time +2s delay filter Add filter 1017 ******* ******** ***" at bounding box center [441, 147] width 172 height 107
click at [511, 42] on icon "check" at bounding box center [511, 42] width 11 height 11
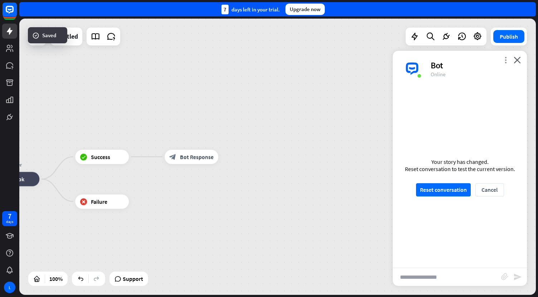
click at [505, 60] on icon "more_vert" at bounding box center [505, 60] width 7 height 7
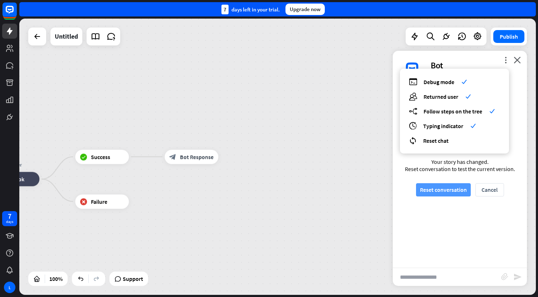
click at [431, 194] on button "Reset conversation" at bounding box center [443, 189] width 55 height 13
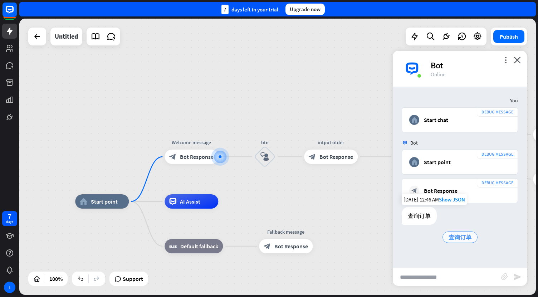
click at [460, 236] on span "查询订单" at bounding box center [459, 237] width 23 height 7
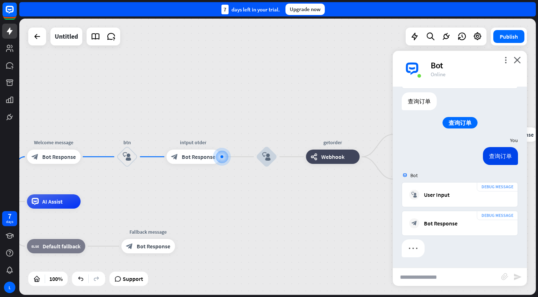
scroll to position [115, 0]
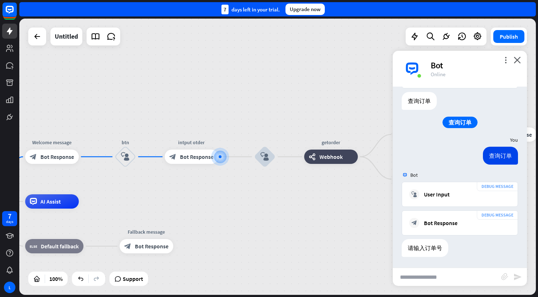
click at [418, 275] on input "text" at bounding box center [447, 277] width 108 height 18
paste input "**********"
type input "**********"
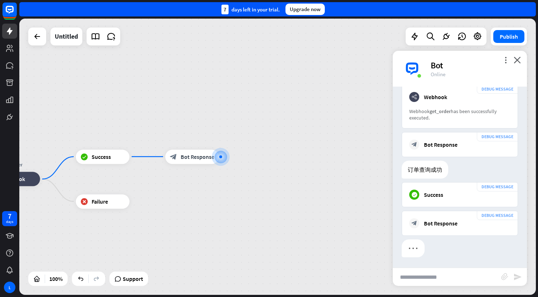
scroll to position [368, 0]
click at [207, 158] on span "Bot Response" at bounding box center [197, 156] width 34 height 7
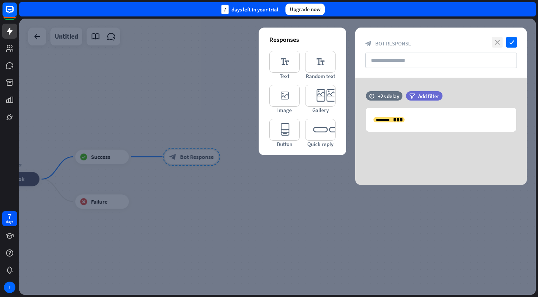
click at [501, 43] on icon "close" at bounding box center [497, 42] width 11 height 11
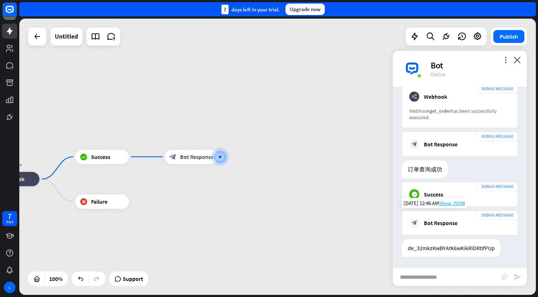
click at [447, 204] on span "Show JSON" at bounding box center [452, 203] width 26 height 7
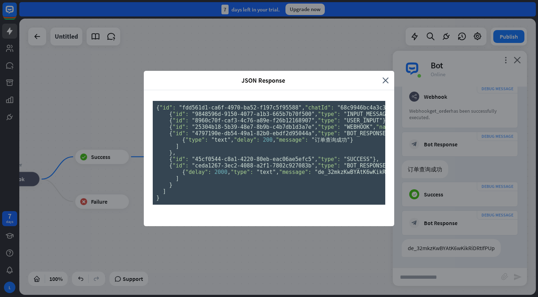
scroll to position [211, 0]
click at [106, 170] on div "JSON Response close { "id": "fdd561d1-ca6f-4970-ba52-f197c5f95588" , "chatId": …" at bounding box center [269, 148] width 538 height 297
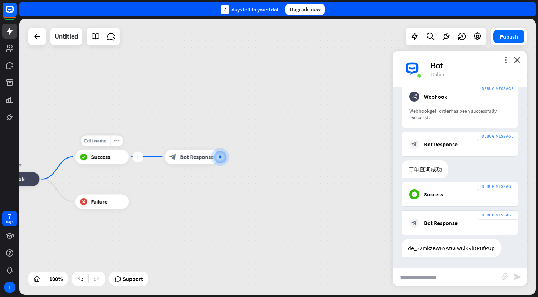
click at [105, 162] on div "block_success Success" at bounding box center [102, 156] width 54 height 14
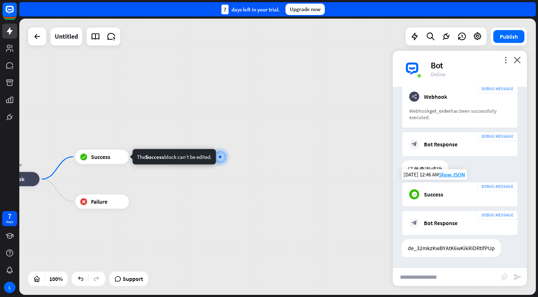
click at [443, 196] on div "block_success Success" at bounding box center [459, 194] width 101 height 10
click at [448, 176] on span "Show JSON" at bounding box center [452, 174] width 26 height 7
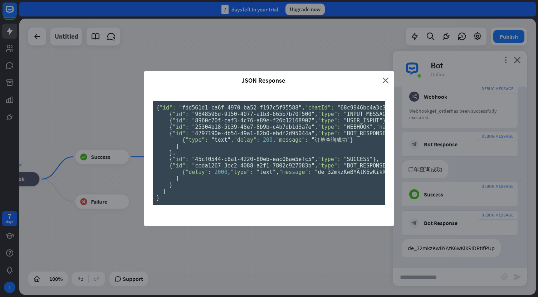
click at [344, 169] on span ""BOT_RESPONSE"" at bounding box center [366, 165] width 45 height 6
copy span "BOT_RESPONSE"
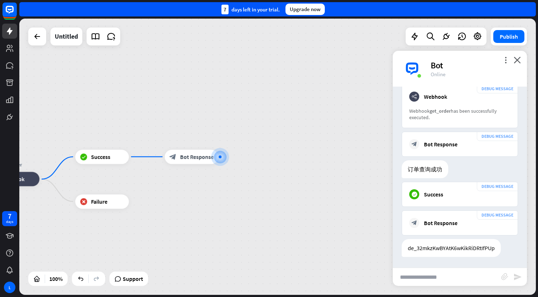
click at [108, 144] on div "JSON Response close { "id": "fdd561d1-ca6f-4970-ba52-f197c5f95588" , "chatId": …" at bounding box center [269, 148] width 538 height 297
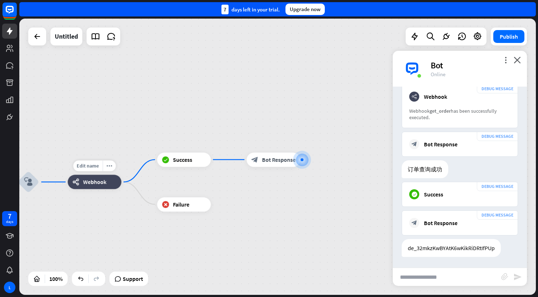
click at [95, 180] on span "Webhook" at bounding box center [94, 181] width 23 height 7
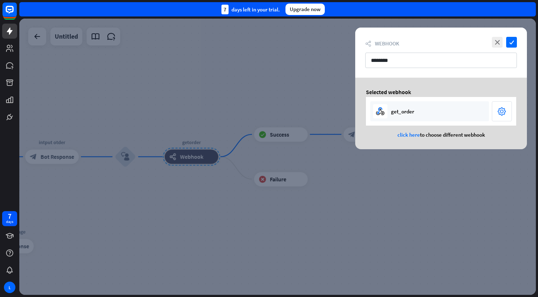
click at [500, 111] on icon "settings" at bounding box center [501, 111] width 9 height 11
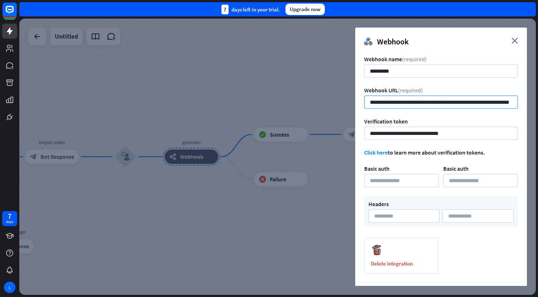
drag, startPoint x: 450, startPoint y: 102, endPoint x: 345, endPoint y: 98, distance: 104.2
click at [345, 98] on div "**********" at bounding box center [277, 157] width 516 height 276
paste input "*"
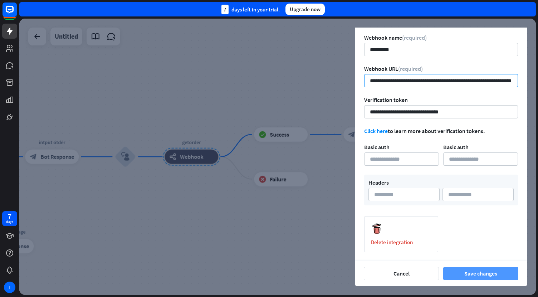
type input "**********"
click at [480, 276] on button "Save changes" at bounding box center [480, 273] width 75 height 13
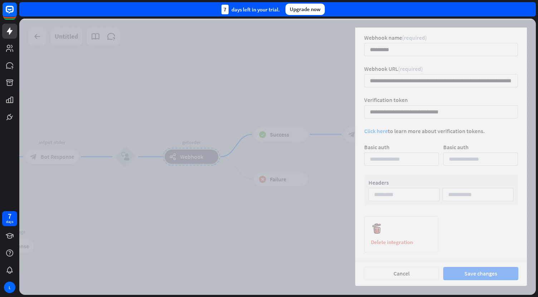
scroll to position [0, 0]
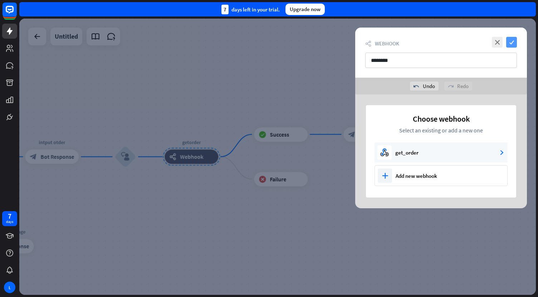
click at [510, 40] on icon "check" at bounding box center [511, 42] width 11 height 11
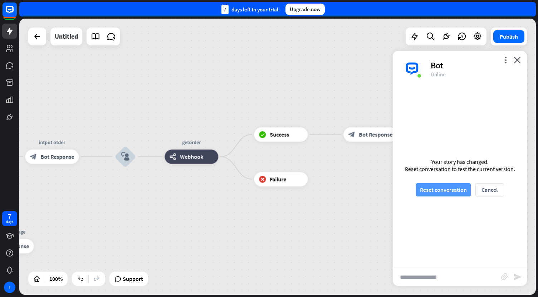
click at [430, 190] on button "Reset conversation" at bounding box center [443, 189] width 55 height 13
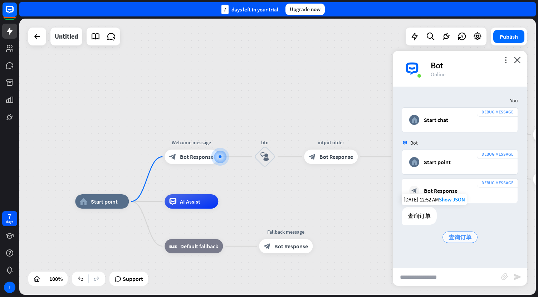
click at [457, 234] on span "查询订单" at bounding box center [459, 237] width 23 height 7
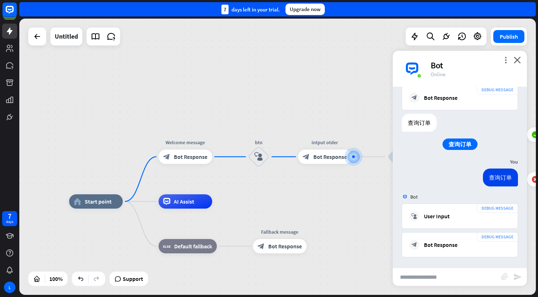
click at [426, 272] on input "text" at bounding box center [447, 277] width 108 height 18
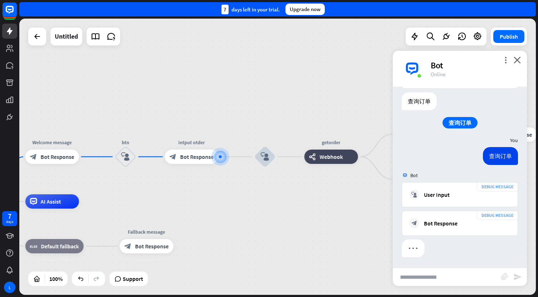
scroll to position [115, 0]
type input "****"
click at [520, 276] on icon "send" at bounding box center [517, 276] width 9 height 9
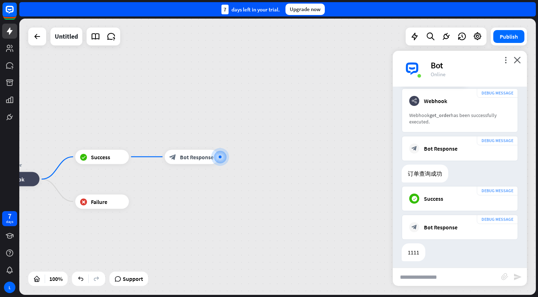
scroll to position [368, 0]
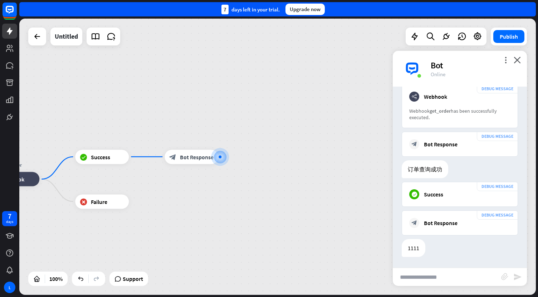
click at [451, 209] on div "DEBUG MESSAGE block_success Success Today 12:52 AM Show JSON" at bounding box center [460, 196] width 134 height 29
click at [452, 175] on span "Show JSON" at bounding box center [452, 174] width 26 height 7
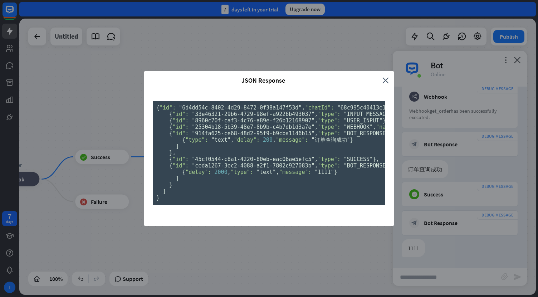
scroll to position [49, 0]
click at [262, 188] on pre "{ "id": "6d4dd54c-8402-4d29-8472-0f38a147f53d" , "chatId": "68c995c40413e100075…" at bounding box center [269, 153] width 232 height 104
click at [263, 188] on pre "{ "id": "6d4dd54c-8402-4d29-8472-0f38a147f53d" , "chatId": "68c995c40413e100075…" at bounding box center [269, 153] width 232 height 104
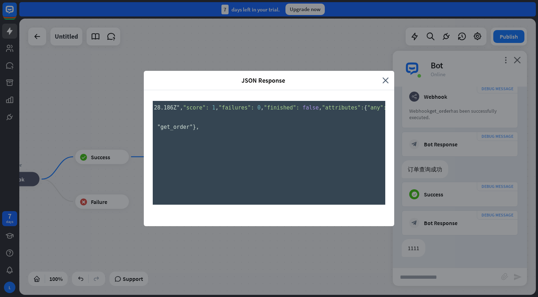
scroll to position [0, 436]
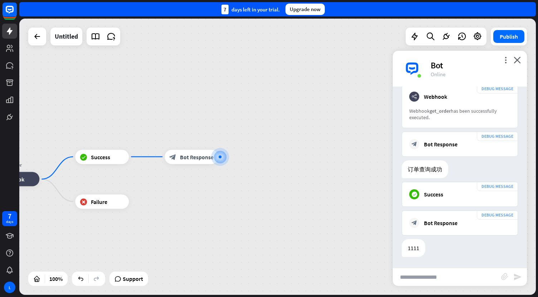
click at [475, 191] on div "JSON Response close { "id": "6d4dd54c-8402-4d29-8472-0f38a147f53d" , "chatId": …" at bounding box center [269, 148] width 538 height 297
click at [190, 156] on span "Bot Response" at bounding box center [197, 156] width 34 height 7
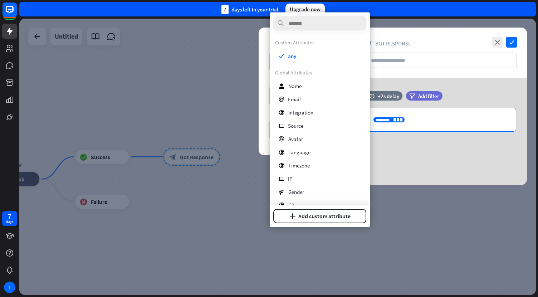
click at [393, 119] on span "***" at bounding box center [398, 119] width 10 height 5
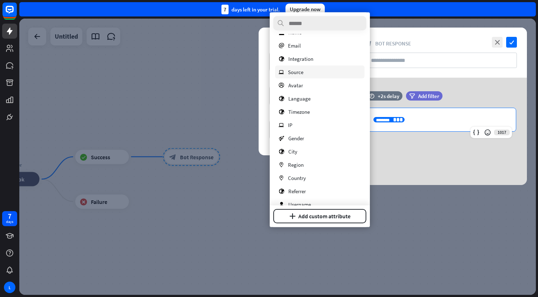
scroll to position [78, 0]
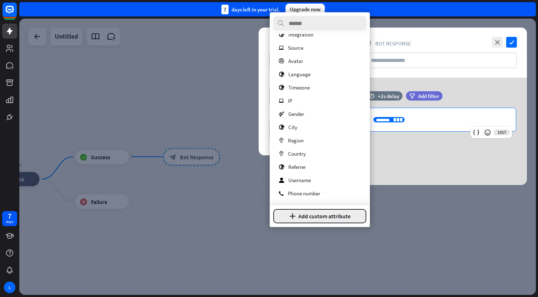
click at [305, 220] on button "plus Add custom attribute" at bounding box center [319, 216] width 93 height 14
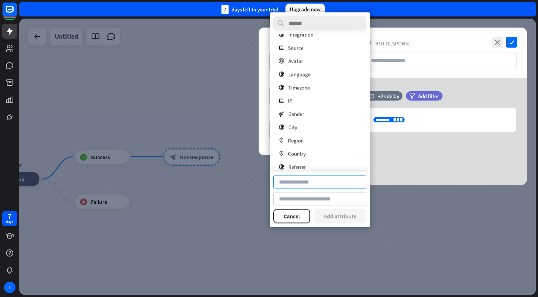
click at [293, 182] on input at bounding box center [319, 182] width 93 height 13
click at [295, 182] on input at bounding box center [319, 182] width 93 height 13
paste input "**********"
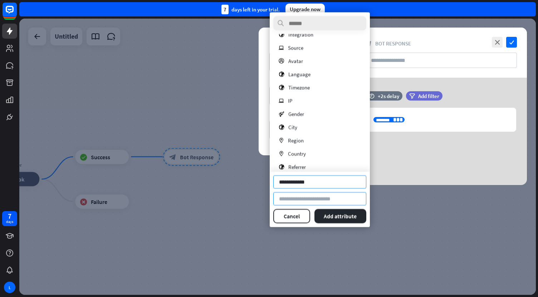
type input "**********"
click at [302, 197] on input at bounding box center [319, 198] width 93 height 13
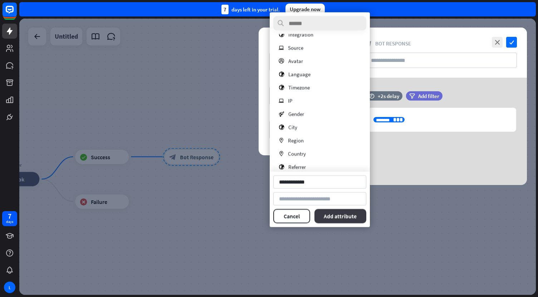
click at [345, 215] on button "Add attribute" at bounding box center [340, 216] width 52 height 14
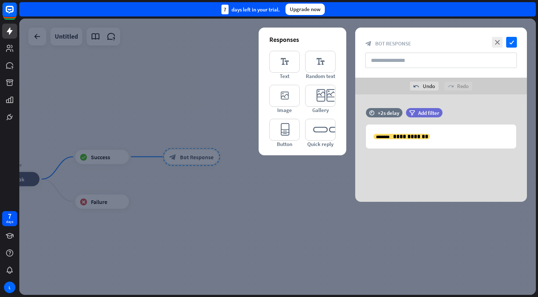
click at [405, 165] on div "**********" at bounding box center [441, 147] width 172 height 107
click at [511, 40] on icon "check" at bounding box center [511, 42] width 11 height 11
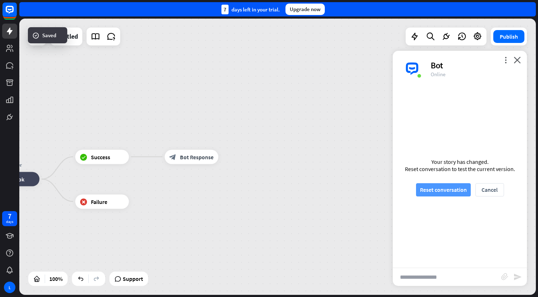
click at [446, 190] on button "Reset conversation" at bounding box center [443, 189] width 55 height 13
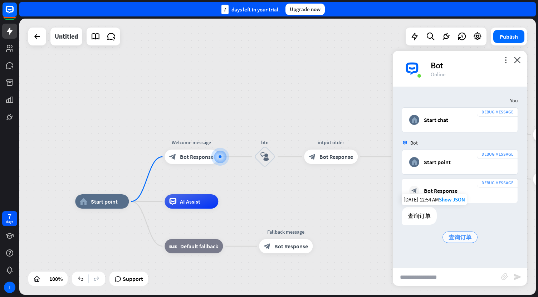
click at [465, 236] on span "查询订单" at bounding box center [459, 237] width 23 height 7
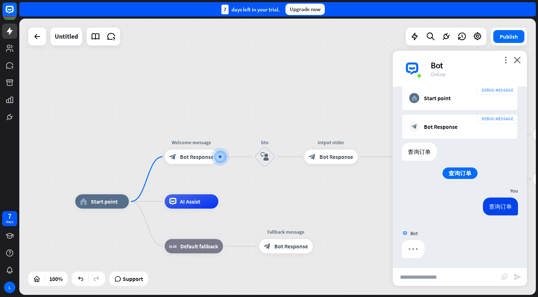
scroll to position [65, 0]
click at [417, 277] on input "text" at bounding box center [447, 277] width 108 height 18
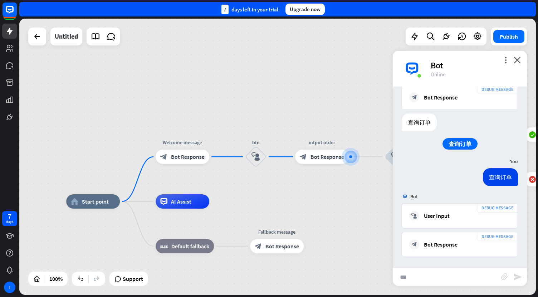
type input "****"
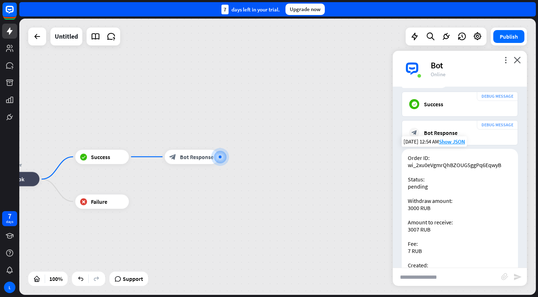
scroll to position [504, 0]
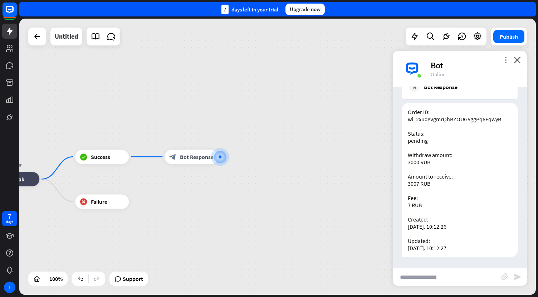
click at [506, 59] on icon "more_vert" at bounding box center [505, 60] width 7 height 7
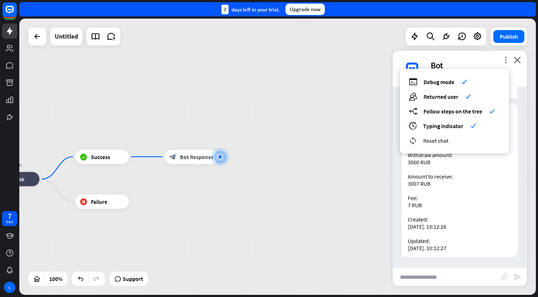
click at [426, 139] on span "Reset chat" at bounding box center [435, 140] width 25 height 7
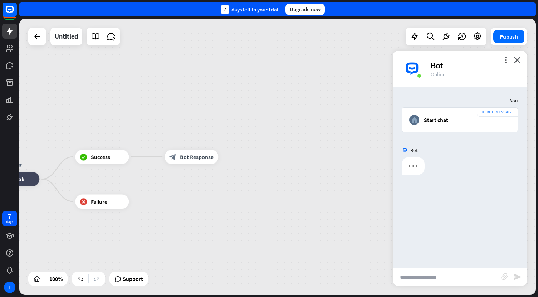
scroll to position [0, 0]
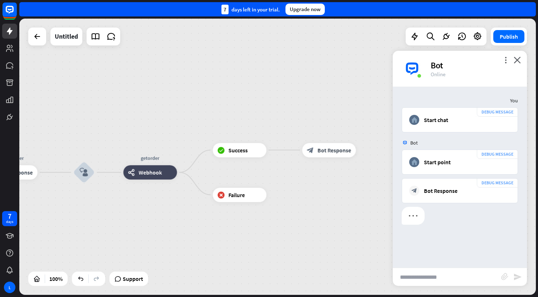
click at [193, 162] on div "home_2 Start point Welcome message block_bot_response Bot Response btn block_us…" at bounding box center [277, 157] width 516 height 276
click at [332, 152] on span "Bot Response" at bounding box center [335, 149] width 34 height 7
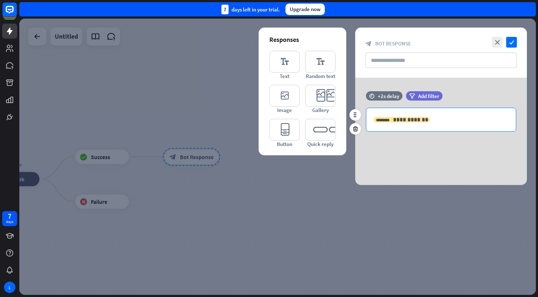
click at [415, 118] on div "**********" at bounding box center [401, 119] width 57 height 5
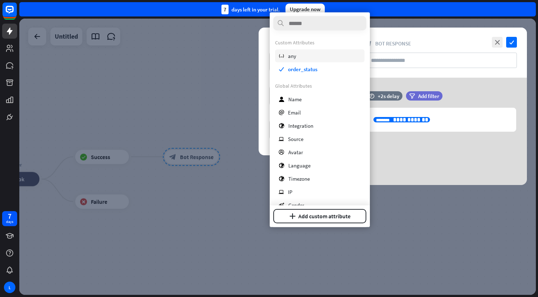
click at [294, 53] on span "any" at bounding box center [292, 55] width 8 height 7
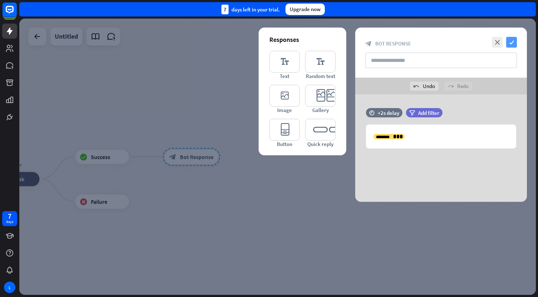
click at [513, 44] on icon "check" at bounding box center [511, 42] width 11 height 11
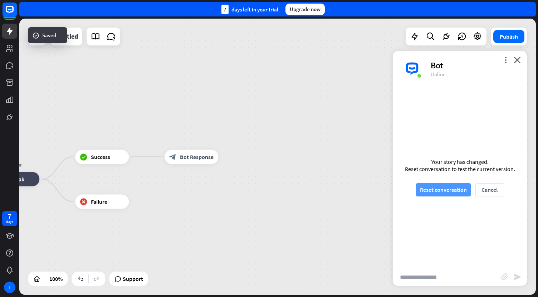
click at [438, 189] on button "Reset conversation" at bounding box center [443, 189] width 55 height 13
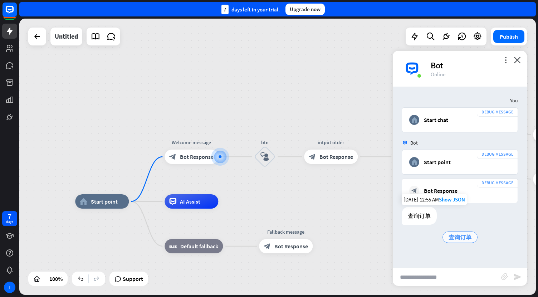
click at [460, 237] on span "查询订单" at bounding box center [459, 237] width 23 height 7
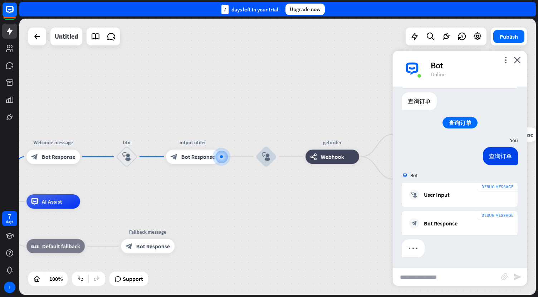
scroll to position [115, 0]
click at [416, 275] on input "text" at bounding box center [447, 277] width 108 height 18
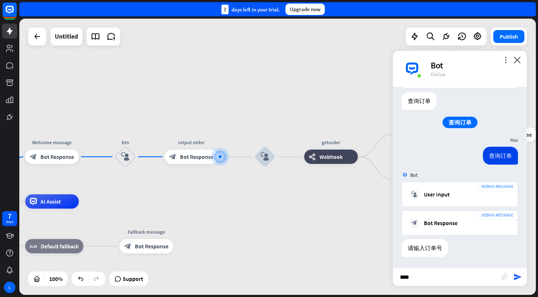
type input "*****"
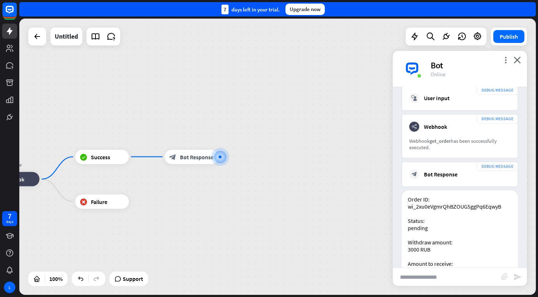
scroll to position [504, 0]
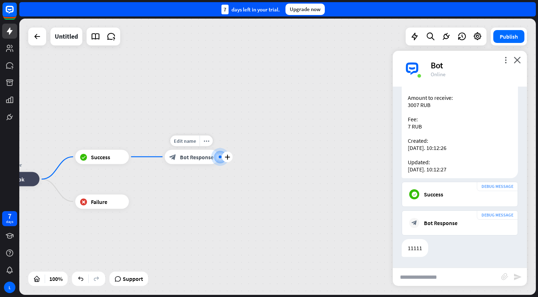
click at [185, 158] on span "Bot Response" at bounding box center [197, 156] width 34 height 7
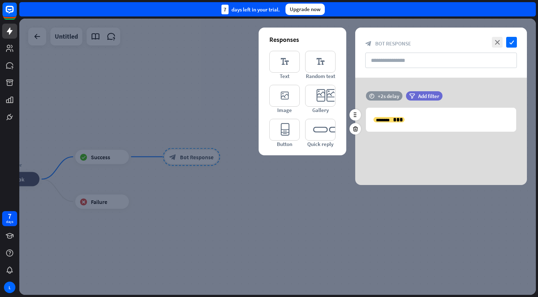
click at [375, 95] on div "time +2s delay" at bounding box center [384, 95] width 36 height 9
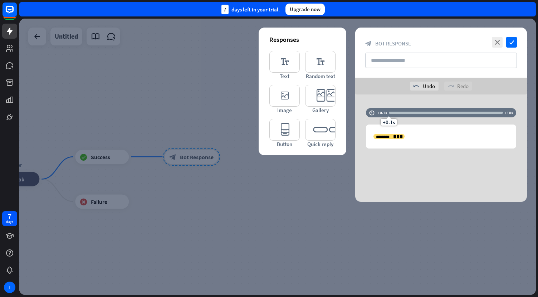
drag, startPoint x: 410, startPoint y: 103, endPoint x: 384, endPoint y: 107, distance: 26.3
click at [384, 107] on div "time +0.1s +0.1s +10s 1017 ******* ******** ***" at bounding box center [441, 147] width 172 height 107
click at [422, 159] on div "time +0.1s delay filter Add filter 1017 ******* ******** ***" at bounding box center [441, 147] width 172 height 107
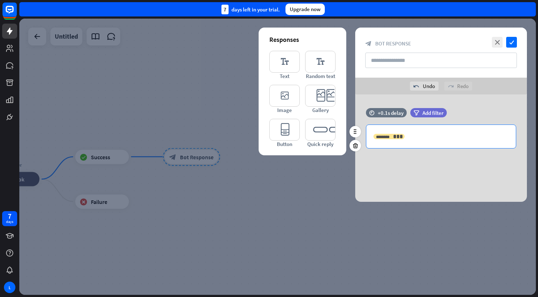
click at [393, 138] on span "***" at bounding box center [398, 136] width 10 height 5
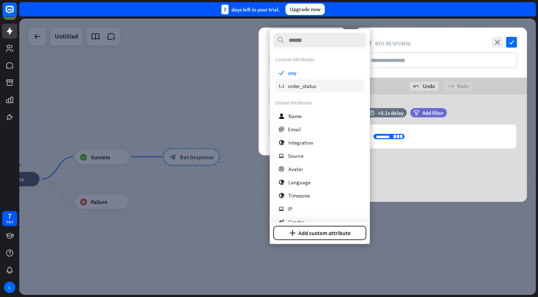
click at [302, 87] on span "order_status" at bounding box center [302, 85] width 28 height 7
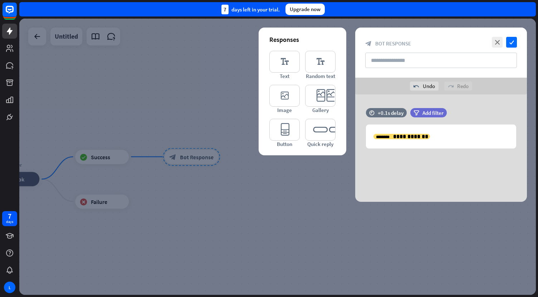
click at [410, 175] on div "**********" at bounding box center [441, 147] width 172 height 107
click at [512, 41] on icon "check" at bounding box center [511, 42] width 11 height 11
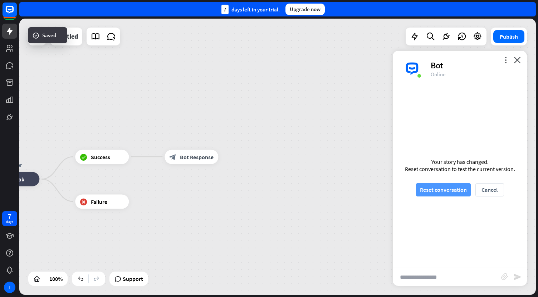
click at [426, 193] on button "Reset conversation" at bounding box center [443, 189] width 55 height 13
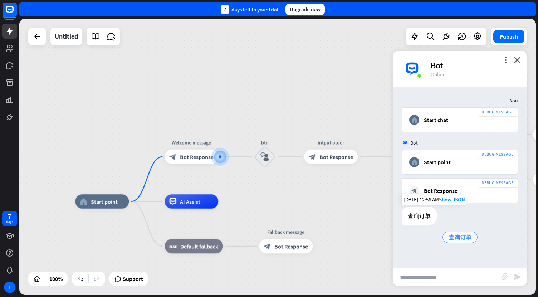
click at [456, 237] on span "查询订单" at bounding box center [459, 237] width 23 height 7
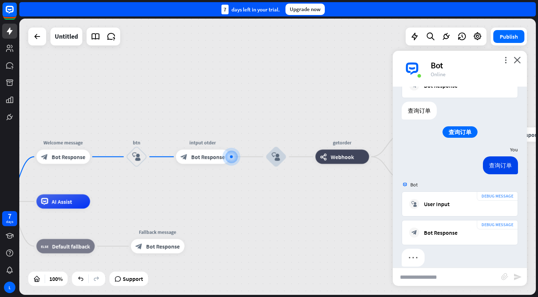
scroll to position [115, 0]
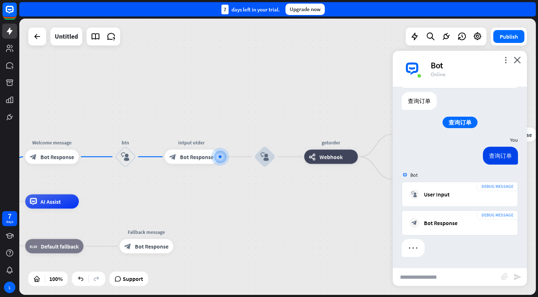
click at [423, 276] on input "text" at bounding box center [447, 277] width 108 height 18
type input "****"
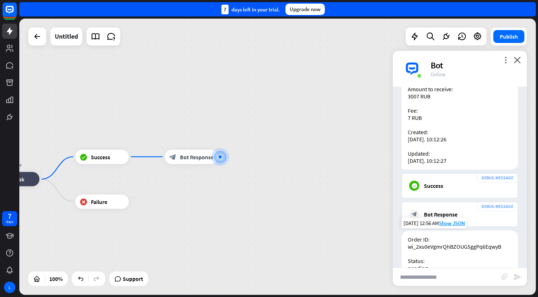
scroll to position [386, 0]
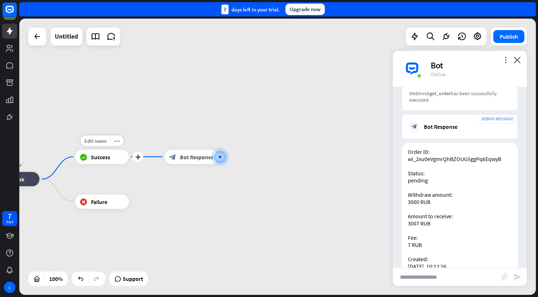
click at [89, 160] on div "block_success Success" at bounding box center [102, 156] width 54 height 14
click at [101, 159] on span "Success" at bounding box center [100, 156] width 19 height 7
click at [112, 157] on div "block_success Success" at bounding box center [102, 156] width 54 height 14
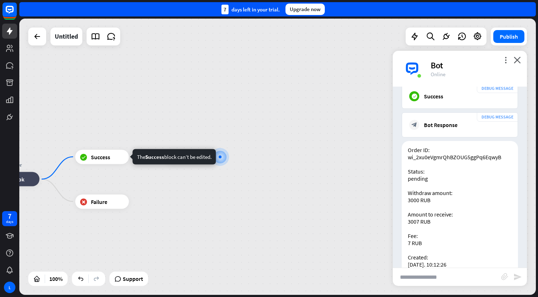
scroll to position [598, 0]
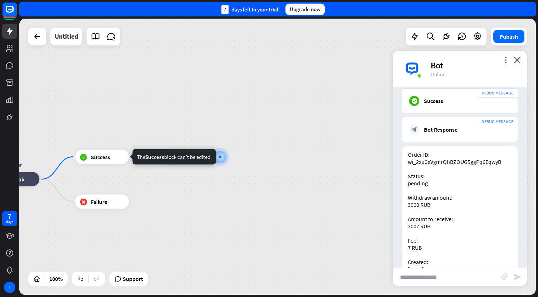
click at [343, 166] on div "home_2 Start point Welcome message block_bot_response Bot Response btn block_us…" at bounding box center [277, 157] width 516 height 276
click at [505, 60] on icon "more_vert" at bounding box center [505, 60] width 7 height 7
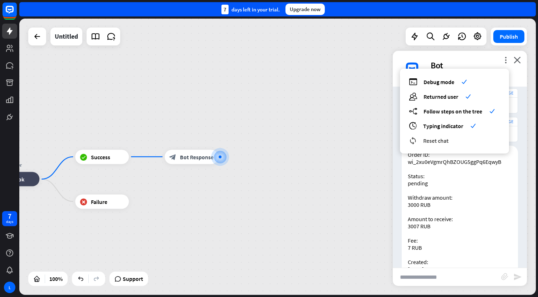
click at [438, 136] on div "reset_chat Reset chat" at bounding box center [454, 140] width 91 height 8
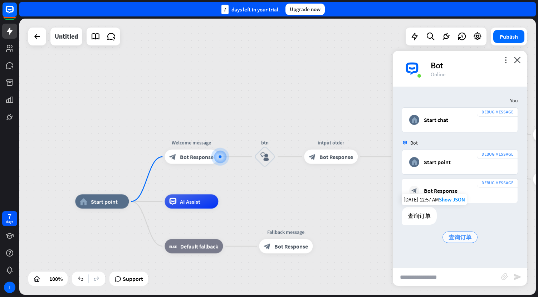
click at [461, 242] on div "查询订单" at bounding box center [459, 236] width 35 height 11
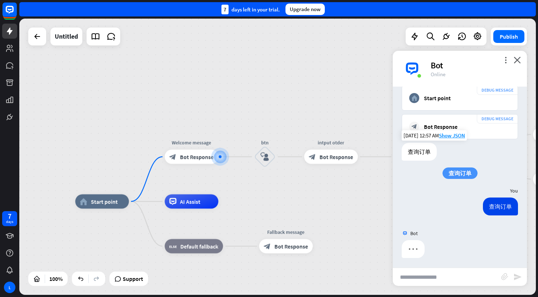
scroll to position [65, 0]
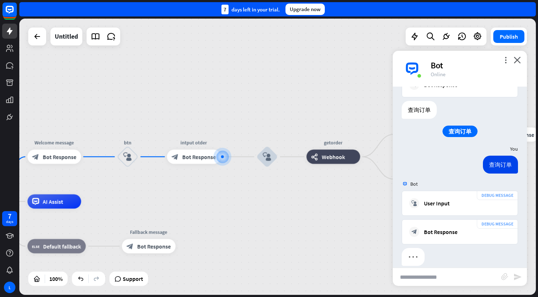
click at [430, 275] on input "text" at bounding box center [447, 277] width 108 height 18
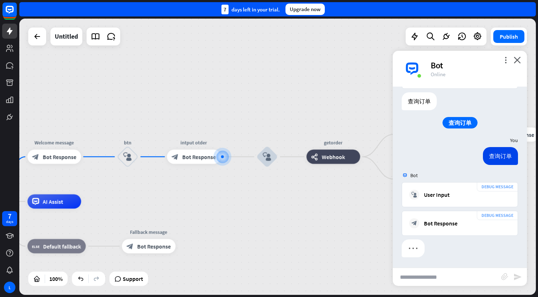
scroll to position [115, 0]
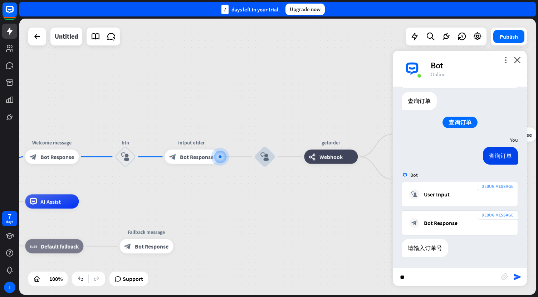
type input "***"
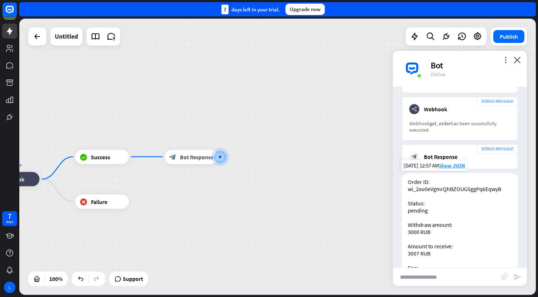
scroll to position [360, 0]
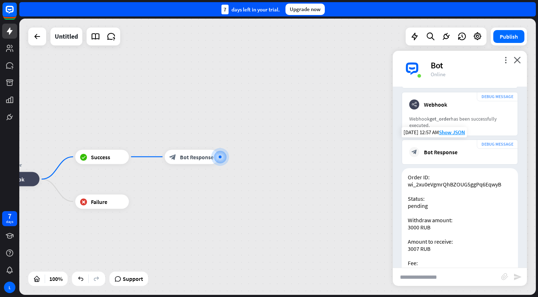
click at [457, 147] on div "DEBUG MESSAGE block_bot_response Bot Response" at bounding box center [460, 151] width 116 height 25
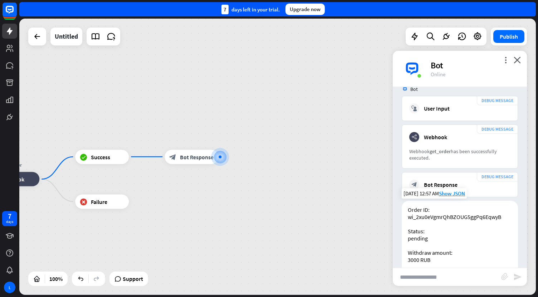
scroll to position [331, 0]
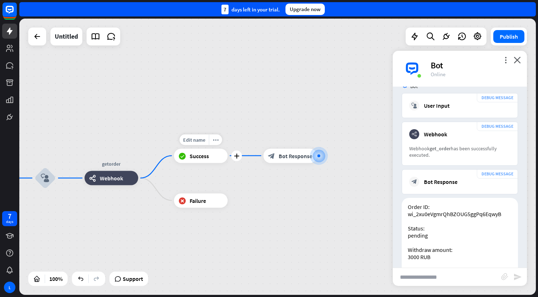
click at [186, 160] on div "block_success Success" at bounding box center [201, 155] width 54 height 14
click at [198, 154] on span "Success" at bounding box center [199, 155] width 19 height 7
click at [215, 140] on icon "more_horiz" at bounding box center [216, 139] width 6 height 5
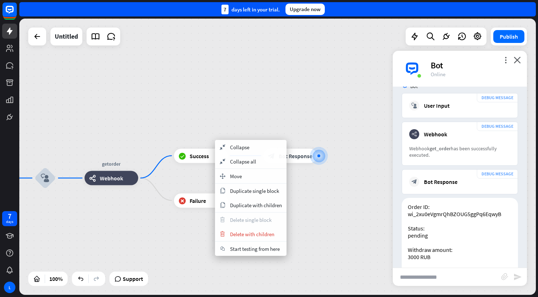
click at [234, 103] on div "home_2 Start point Welcome message block_bot_response Bot Response btn block_us…" at bounding box center [277, 157] width 516 height 276
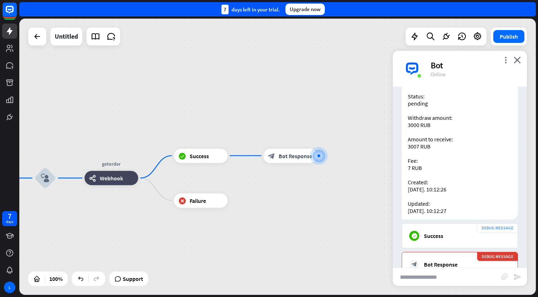
scroll to position [483, 0]
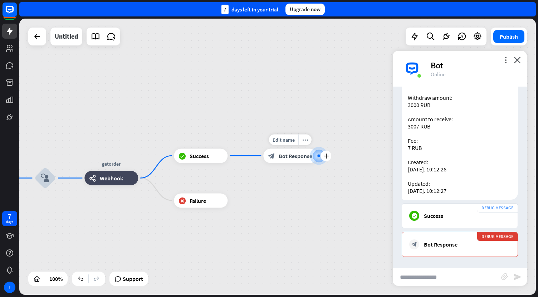
click at [287, 156] on span "Bot Response" at bounding box center [296, 155] width 34 height 7
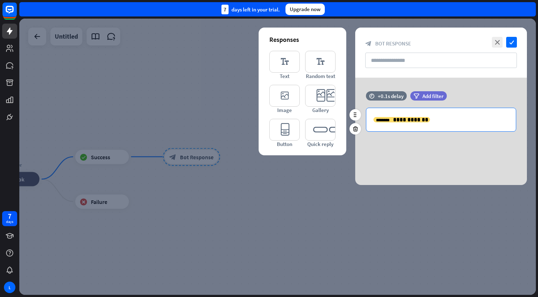
click at [426, 118] on p "**********" at bounding box center [440, 119] width 135 height 9
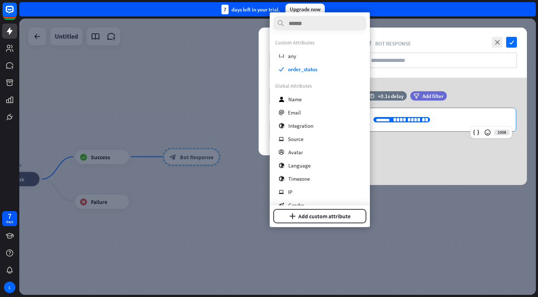
click at [426, 118] on p "**********" at bounding box center [440, 119] width 135 height 9
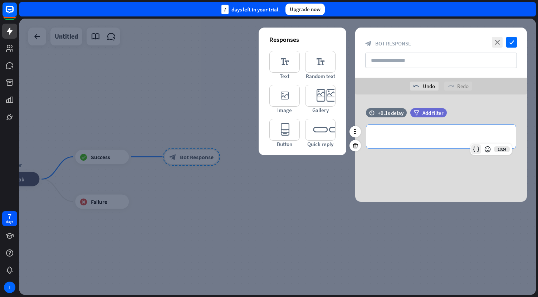
click at [475, 148] on icon at bounding box center [475, 149] width 7 height 7
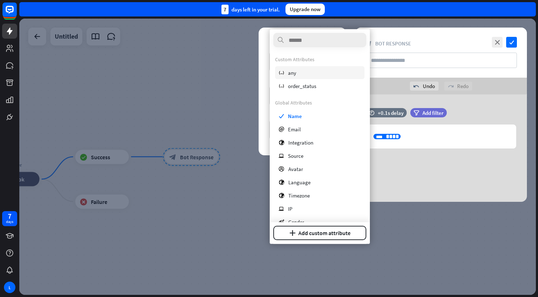
click at [294, 73] on span "any" at bounding box center [292, 72] width 8 height 7
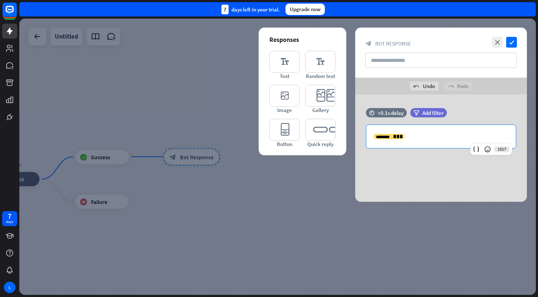
click at [417, 167] on div "time +0.1s delay filter Add filter 1017 ******* ******** ***" at bounding box center [441, 147] width 172 height 107
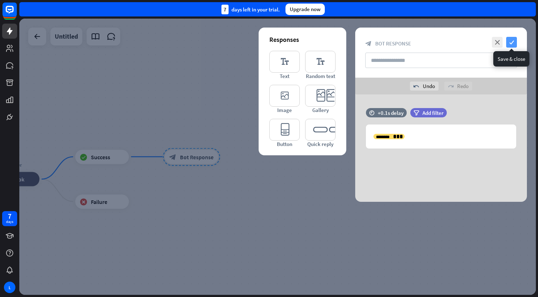
click at [509, 42] on icon "check" at bounding box center [511, 42] width 11 height 11
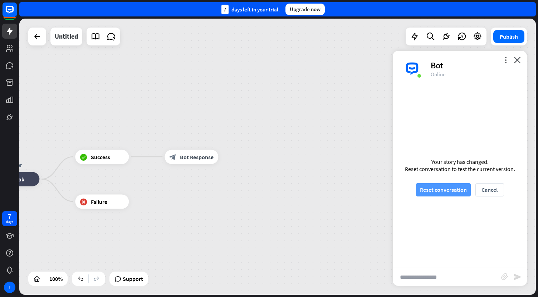
click at [433, 188] on button "Reset conversation" at bounding box center [443, 189] width 55 height 13
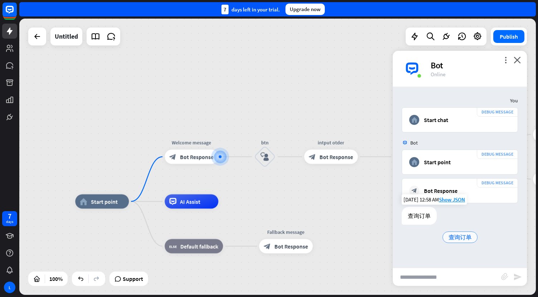
click at [460, 239] on span "查询订单" at bounding box center [459, 237] width 23 height 7
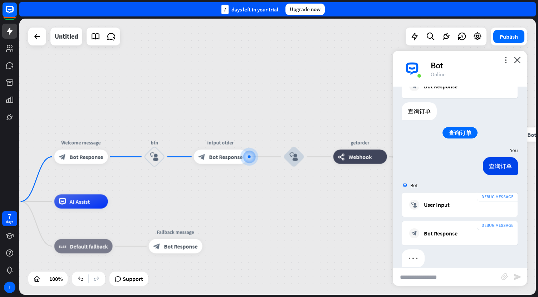
scroll to position [115, 0]
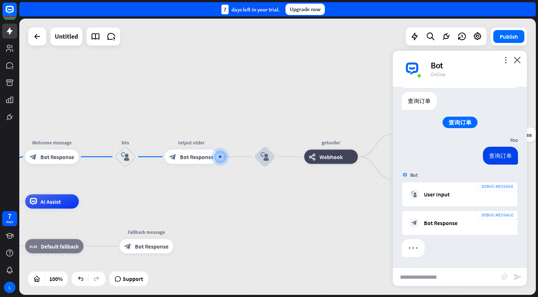
click at [418, 276] on input "text" at bounding box center [447, 277] width 108 height 18
type input "****"
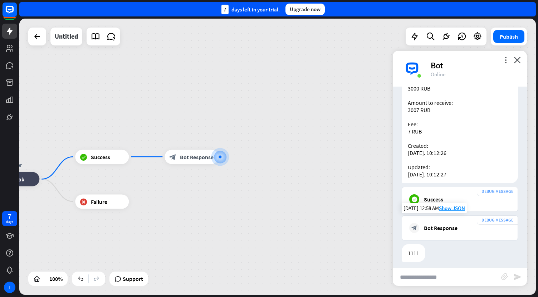
scroll to position [504, 0]
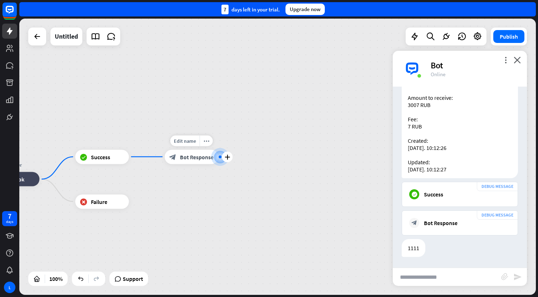
click at [202, 157] on span "Bot Response" at bounding box center [197, 156] width 34 height 7
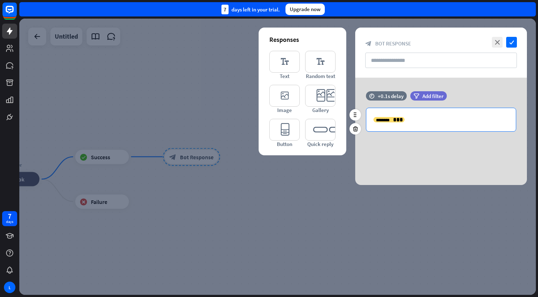
click at [398, 119] on p "******* ******** ***" at bounding box center [440, 119] width 135 height 9
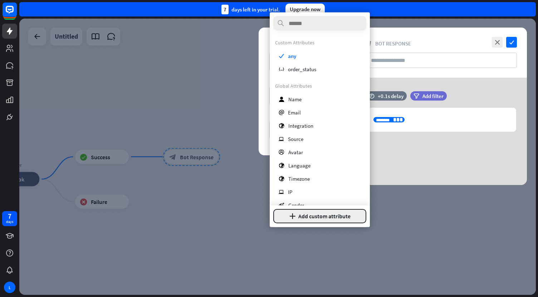
click at [311, 216] on button "plus Add custom attribute" at bounding box center [319, 216] width 93 height 14
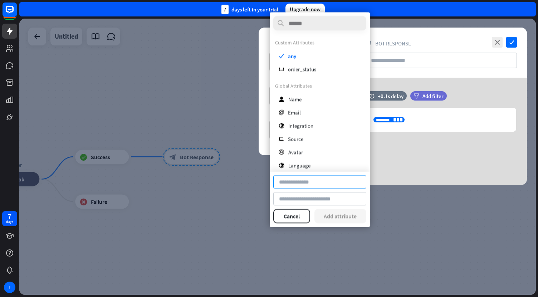
click at [290, 181] on input at bounding box center [319, 182] width 93 height 13
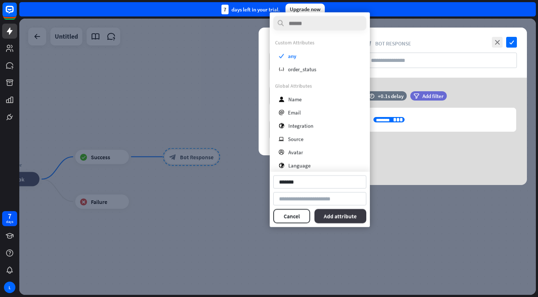
type input "*******"
click at [333, 218] on button "Add attribute" at bounding box center [340, 216] width 52 height 14
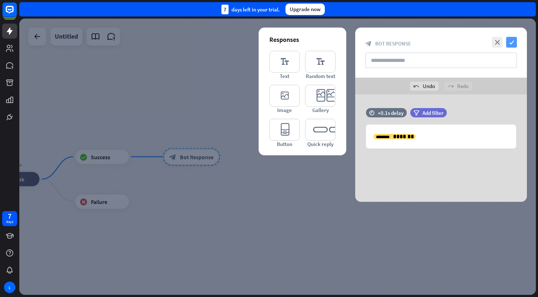
click at [512, 41] on icon "check" at bounding box center [511, 42] width 11 height 11
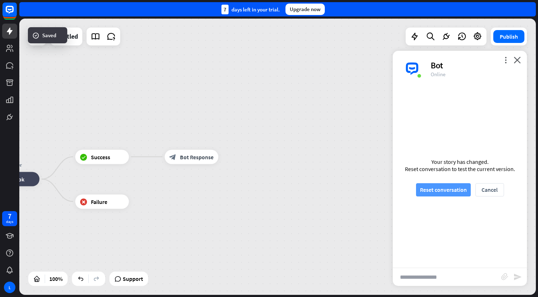
click at [444, 190] on button "Reset conversation" at bounding box center [443, 189] width 55 height 13
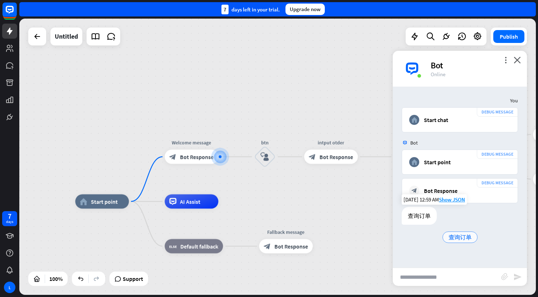
click at [452, 235] on span "查询订单" at bounding box center [459, 237] width 23 height 7
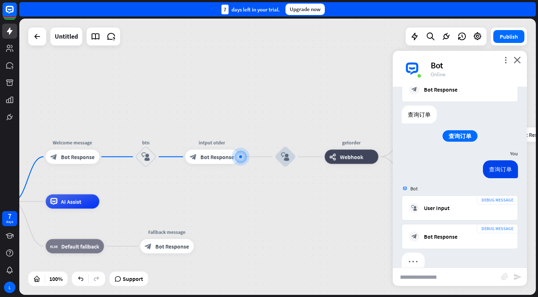
scroll to position [115, 0]
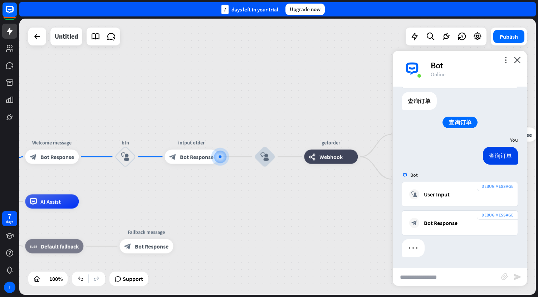
click at [410, 275] on input "text" at bounding box center [447, 277] width 108 height 18
paste input "*******"
type input "*******"
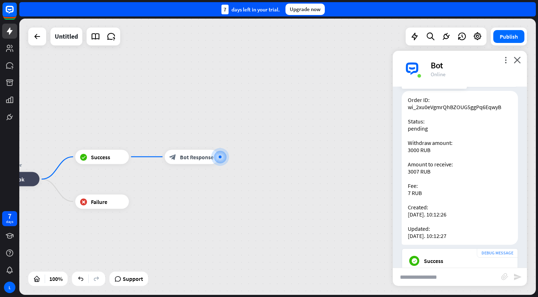
scroll to position [483, 0]
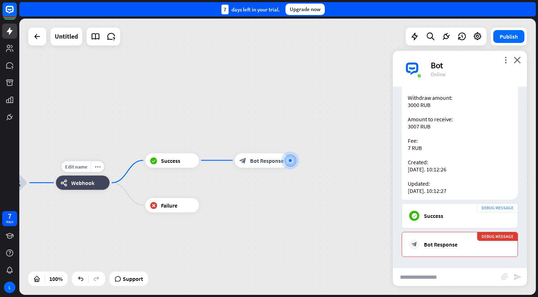
click at [86, 182] on span "Webhook" at bounding box center [82, 182] width 23 height 7
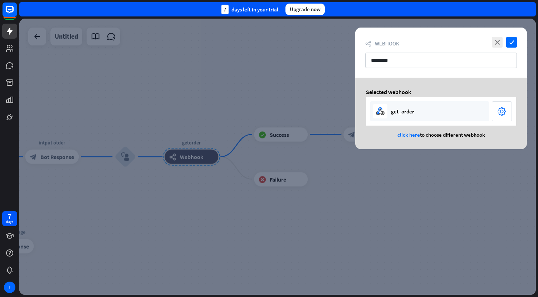
click at [496, 111] on div "settings" at bounding box center [502, 111] width 20 height 20
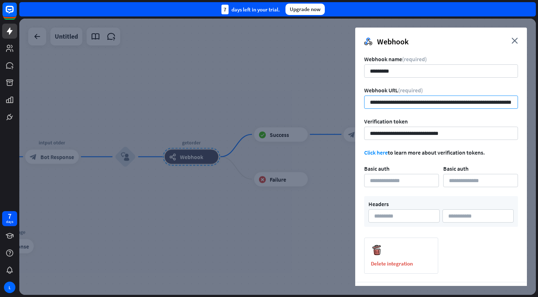
click at [423, 100] on input "**********" at bounding box center [441, 101] width 154 height 13
drag, startPoint x: 451, startPoint y: 103, endPoint x: 306, endPoint y: 102, distance: 144.1
click at [306, 102] on div "**********" at bounding box center [277, 157] width 516 height 276
paste input "**********"
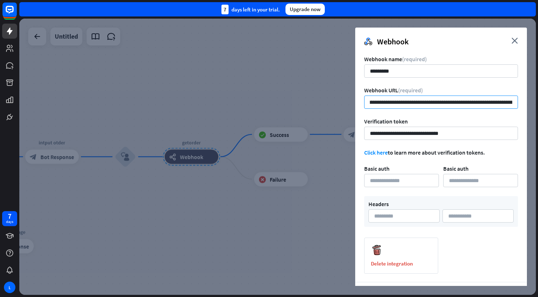
click at [370, 103] on input "**********" at bounding box center [441, 101] width 154 height 13
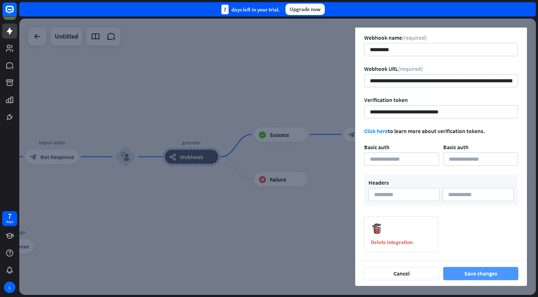
click at [481, 274] on button "Save changes" at bounding box center [480, 273] width 75 height 13
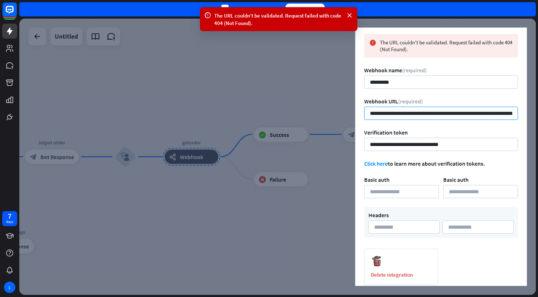
click at [464, 117] on input "**********" at bounding box center [441, 113] width 154 height 13
paste input "url"
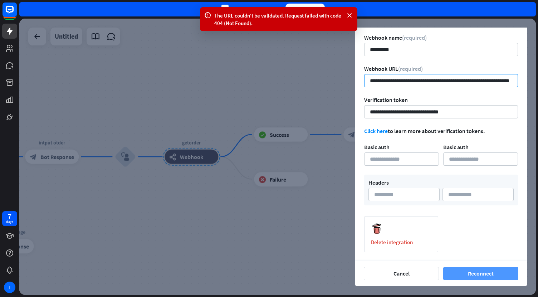
type input "**********"
click at [471, 272] on button "Reconnect" at bounding box center [480, 273] width 75 height 13
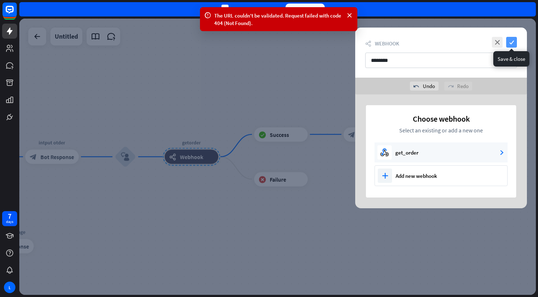
click at [514, 45] on icon "check" at bounding box center [511, 42] width 11 height 11
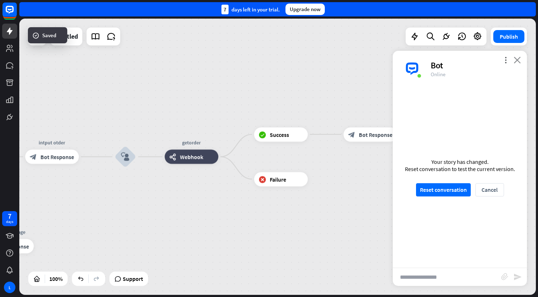
click at [518, 61] on icon "close" at bounding box center [517, 60] width 7 height 7
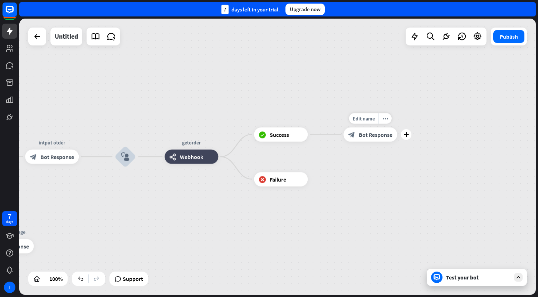
click at [362, 136] on span "Bot Response" at bounding box center [376, 134] width 34 height 7
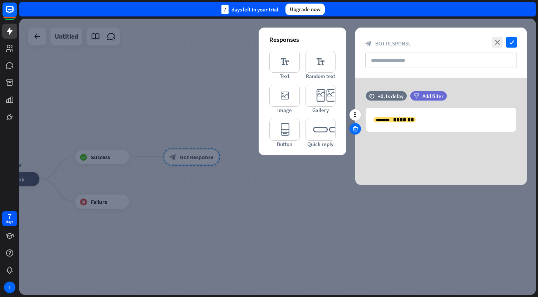
click at [357, 129] on icon at bounding box center [355, 129] width 7 height 6
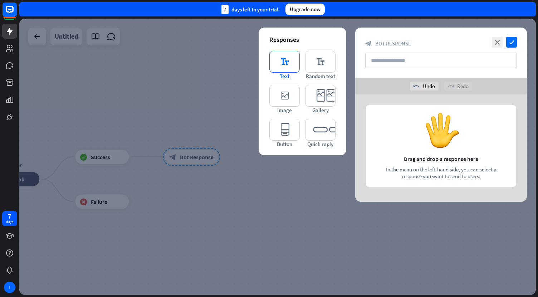
click at [288, 60] on icon "editor_text" at bounding box center [284, 62] width 30 height 22
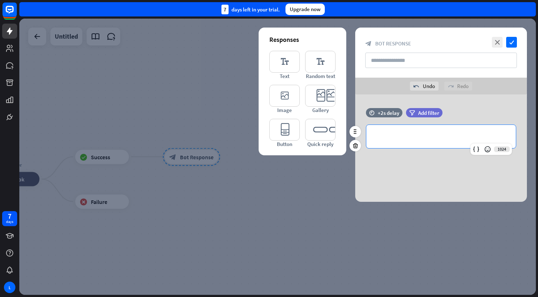
click at [387, 138] on p "**********" at bounding box center [440, 136] width 135 height 9
click at [477, 145] on div at bounding box center [476, 149] width 10 height 10
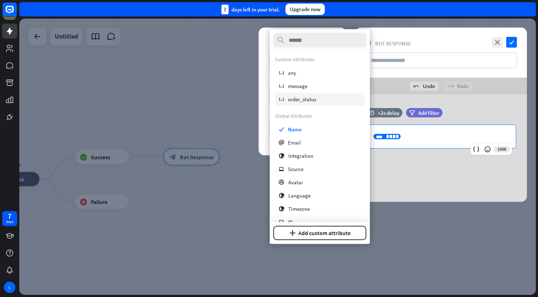
click at [296, 99] on span "order_status" at bounding box center [302, 98] width 28 height 7
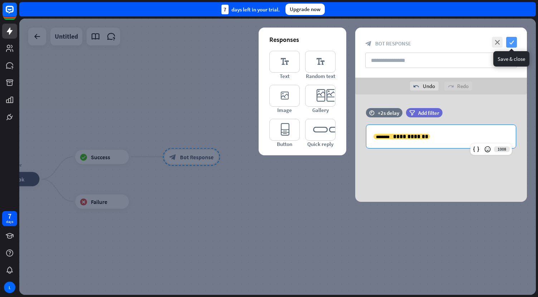
click at [512, 43] on icon "check" at bounding box center [511, 42] width 11 height 11
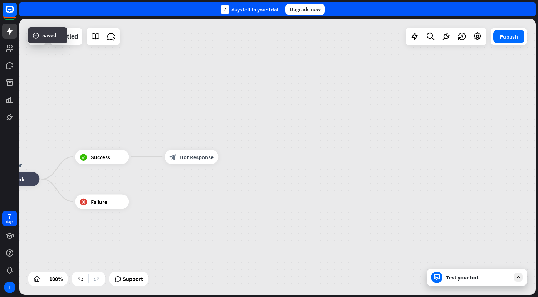
click at [458, 278] on div "Test your bot" at bounding box center [478, 277] width 64 height 7
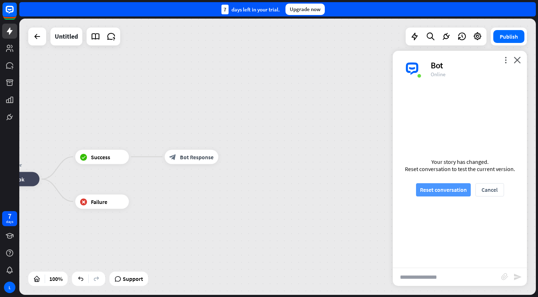
click at [437, 193] on button "Reset conversation" at bounding box center [443, 189] width 55 height 13
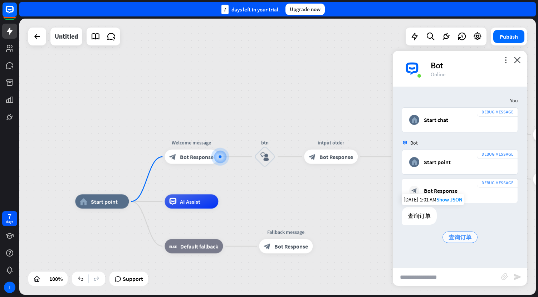
click at [468, 232] on div "查询订单" at bounding box center [459, 236] width 35 height 11
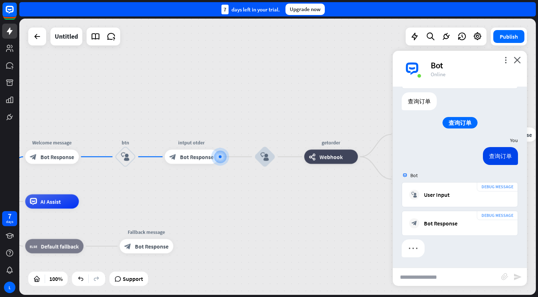
scroll to position [115, 0]
click at [413, 278] on input "text" at bounding box center [447, 277] width 108 height 18
paste input "**********"
type input "**********"
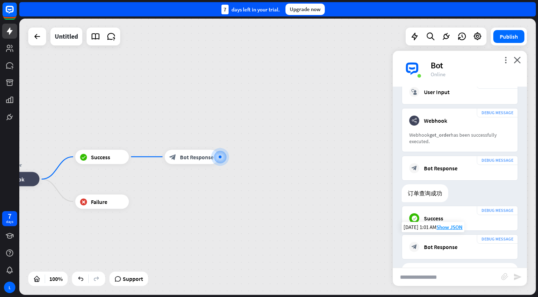
scroll to position [347, 0]
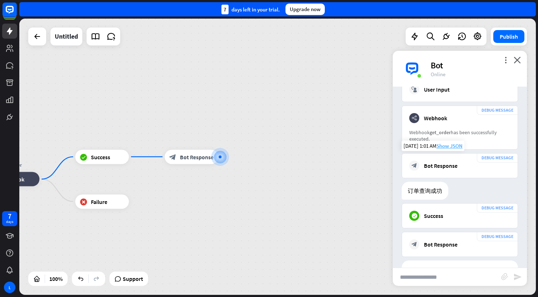
click at [447, 147] on span "Show JSON" at bounding box center [449, 145] width 26 height 7
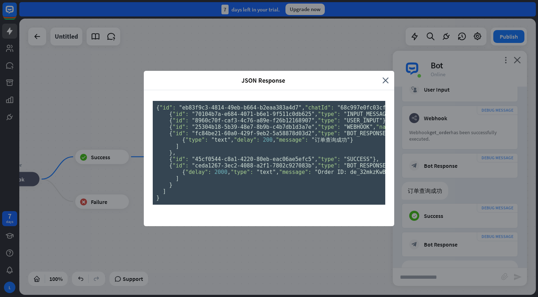
scroll to position [211, 0]
click at [113, 126] on div "JSON Response close { "id": "eb83f9c3-4814-49eb-b664-b2eaa383a4d7" , "chatId": …" at bounding box center [269, 148] width 538 height 297
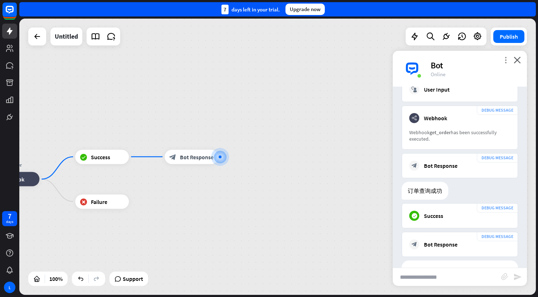
click at [505, 58] on icon "more_vert" at bounding box center [505, 60] width 7 height 7
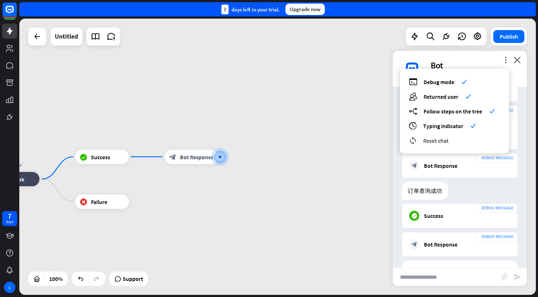
click at [432, 139] on span "Reset chat" at bounding box center [435, 140] width 25 height 7
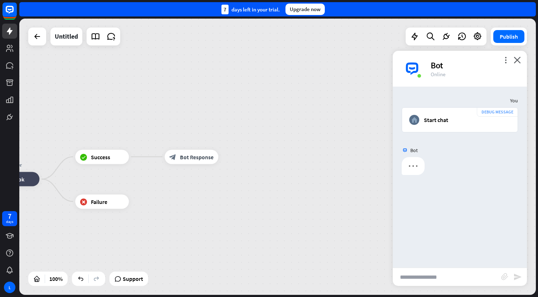
scroll to position [0, 0]
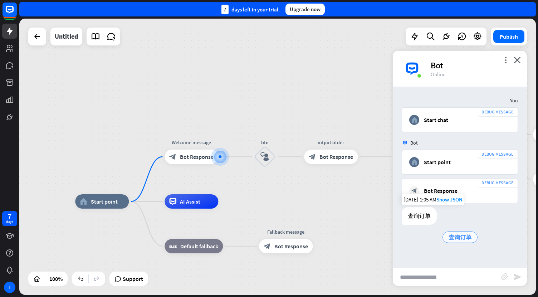
click at [450, 235] on span "查询订单" at bounding box center [459, 237] width 23 height 7
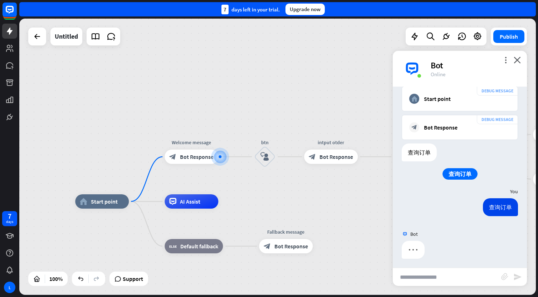
scroll to position [65, 0]
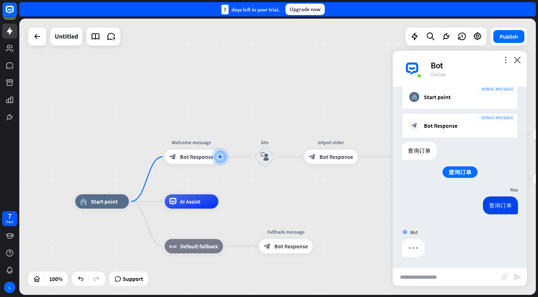
click at [406, 276] on input "text" at bounding box center [447, 277] width 108 height 18
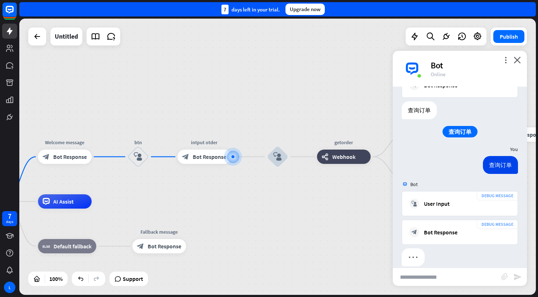
paste input "**********"
type input "**********"
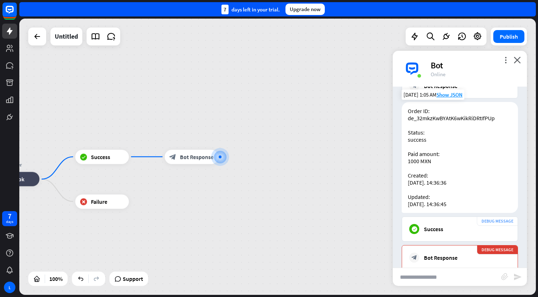
scroll to position [440, 0]
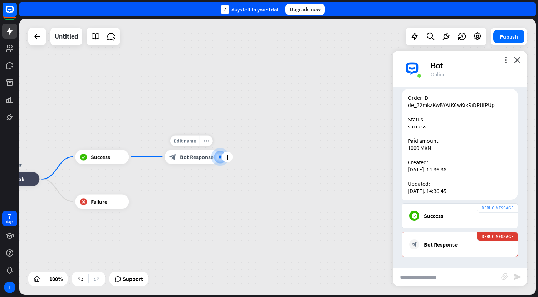
click at [205, 157] on span "Bot Response" at bounding box center [197, 156] width 34 height 7
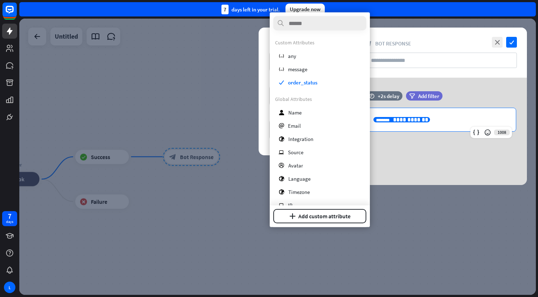
click at [422, 120] on p "**********" at bounding box center [440, 119] width 135 height 9
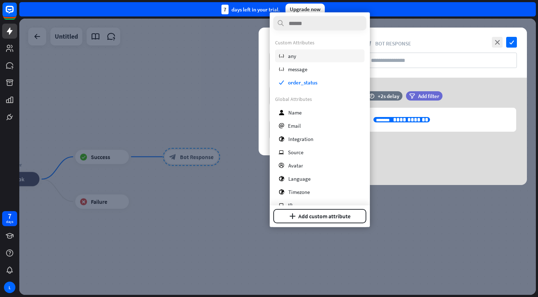
click at [294, 57] on span "any" at bounding box center [292, 55] width 8 height 7
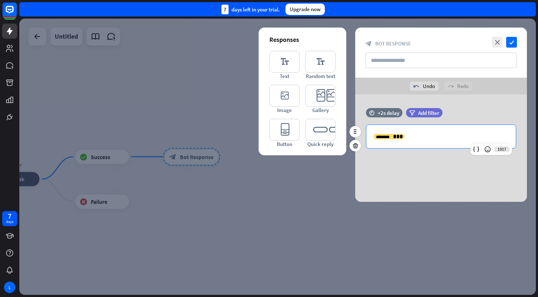
click at [399, 138] on p "******* ******** ***" at bounding box center [440, 136] width 135 height 9
click at [510, 44] on icon "check" at bounding box center [511, 42] width 11 height 11
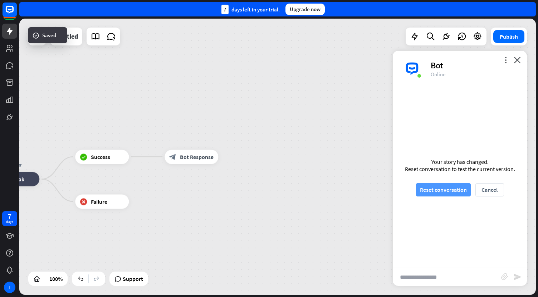
click at [432, 196] on button "Reset conversation" at bounding box center [443, 189] width 55 height 13
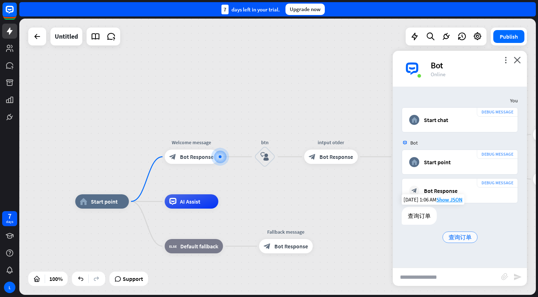
click at [462, 237] on span "查询订单" at bounding box center [459, 237] width 23 height 7
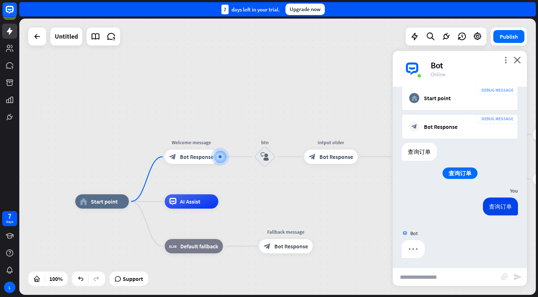
scroll to position [65, 0]
click at [419, 274] on input "text" at bounding box center [447, 277] width 108 height 18
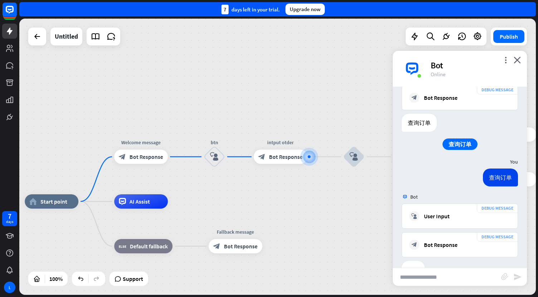
paste input "**********"
type input "**********"
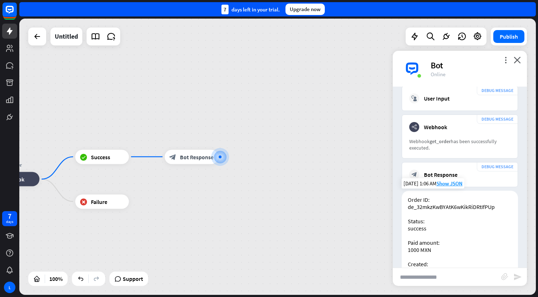
scroll to position [325, 0]
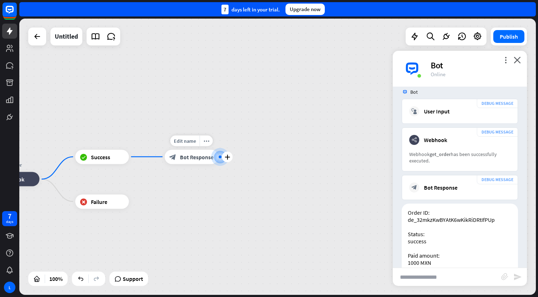
click at [197, 163] on div "block_bot_response Bot Response" at bounding box center [192, 156] width 54 height 14
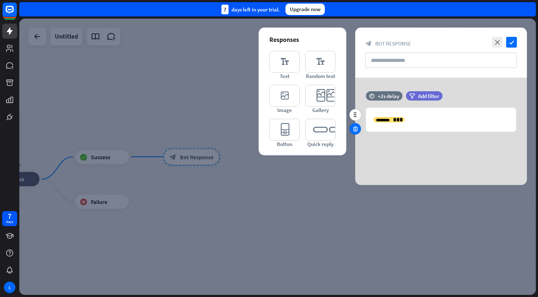
click at [357, 128] on icon at bounding box center [355, 129] width 7 height 6
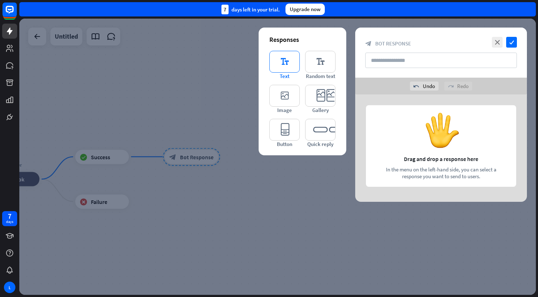
click at [290, 61] on icon "editor_text" at bounding box center [284, 62] width 30 height 22
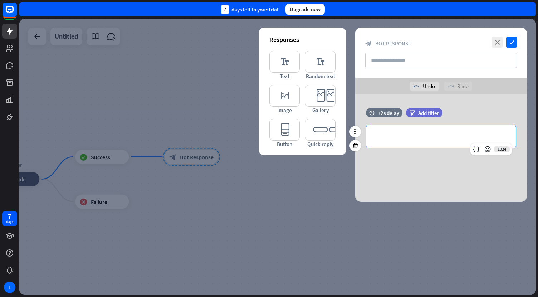
click at [395, 137] on p "**********" at bounding box center [440, 136] width 135 height 9
click at [472, 150] on icon at bounding box center [475, 149] width 7 height 7
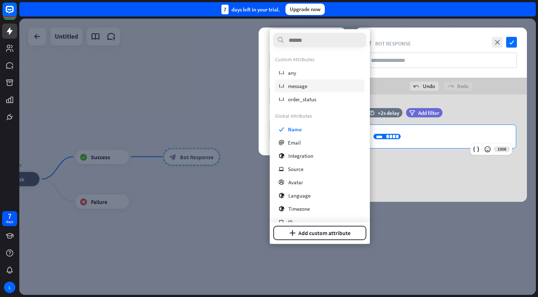
click at [300, 85] on span "message" at bounding box center [297, 85] width 19 height 7
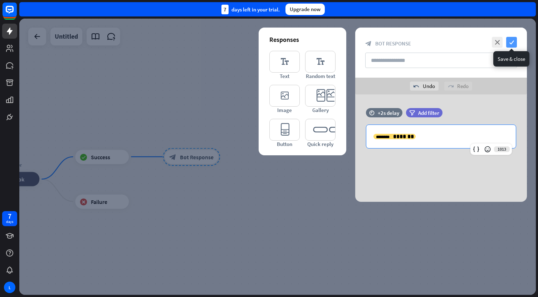
click at [512, 43] on icon "check" at bounding box center [511, 42] width 11 height 11
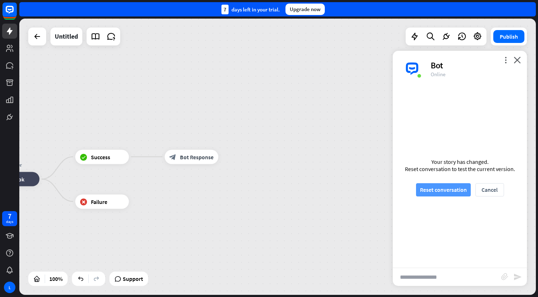
click at [434, 193] on button "Reset conversation" at bounding box center [443, 189] width 55 height 13
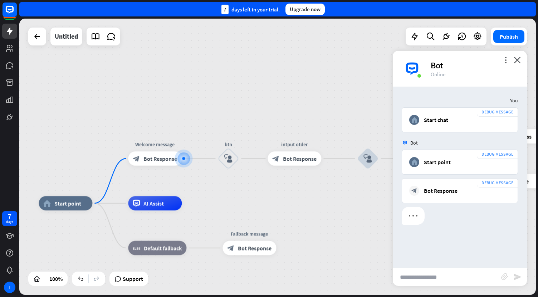
click at [428, 275] on input "text" at bounding box center [447, 277] width 108 height 18
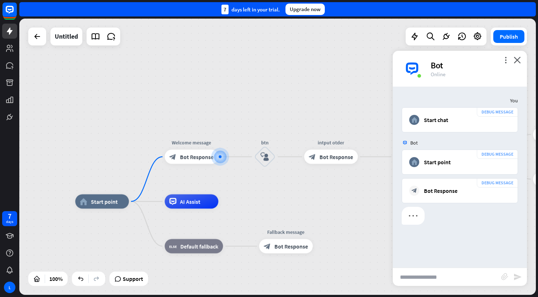
paste input "**********"
type input "**********"
click at [457, 240] on span "查询订单" at bounding box center [459, 237] width 23 height 7
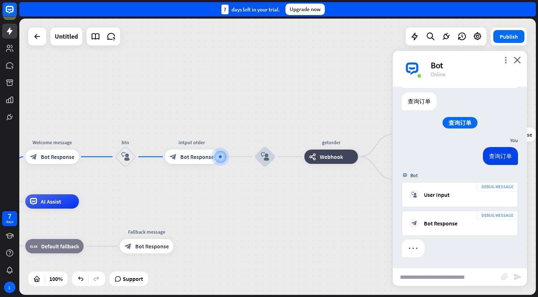
scroll to position [115, 0]
click at [520, 277] on icon "send" at bounding box center [517, 276] width 9 height 9
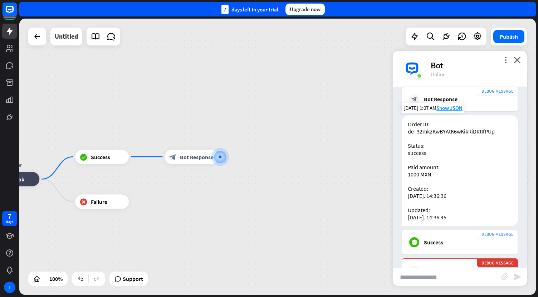
scroll to position [413, 0]
click at [506, 62] on icon "more_vert" at bounding box center [505, 60] width 7 height 7
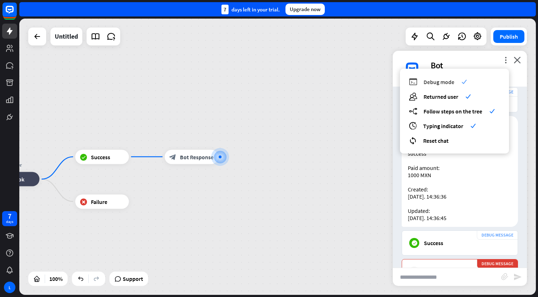
click at [440, 82] on span "Debug mode" at bounding box center [438, 81] width 31 height 7
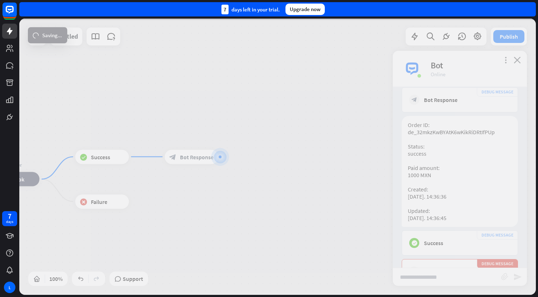
scroll to position [102, 0]
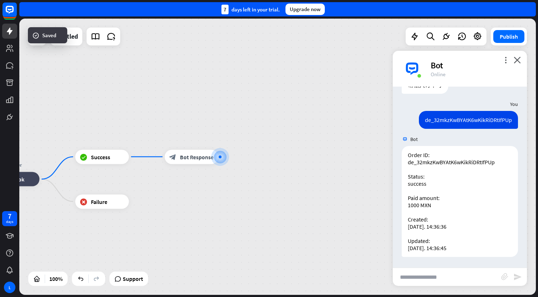
click at [408, 279] on input "text" at bounding box center [447, 277] width 108 height 18
paste input "**********"
type input "**********"
click at [438, 67] on div "Bot" at bounding box center [475, 65] width 88 height 11
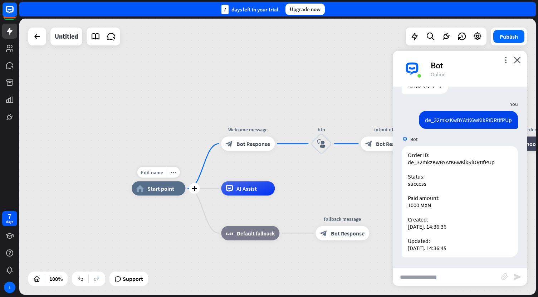
click at [153, 191] on span "Start point" at bounding box center [160, 188] width 27 height 7
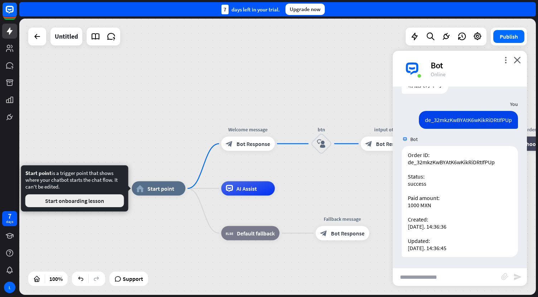
click at [89, 199] on button "Start onboarding lesson" at bounding box center [74, 200] width 99 height 13
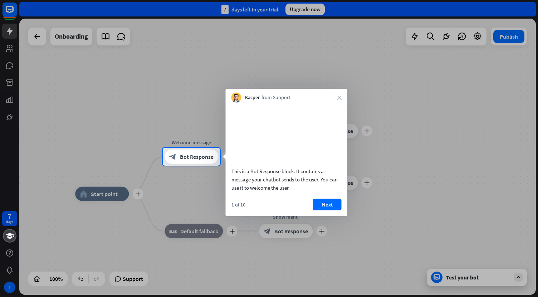
click at [340, 94] on div "Kacper from Support close" at bounding box center [287, 96] width 122 height 14
click at [340, 97] on icon "close" at bounding box center [339, 97] width 4 height 4
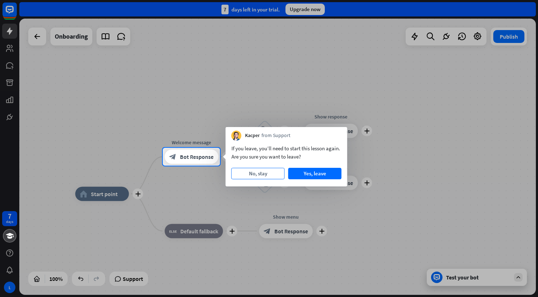
click at [269, 175] on button "No, stay" at bounding box center [257, 173] width 53 height 11
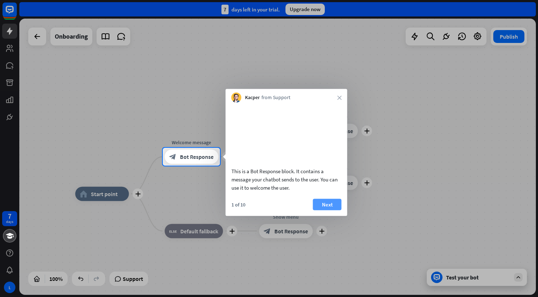
click at [318, 210] on button "Next" at bounding box center [327, 203] width 29 height 11
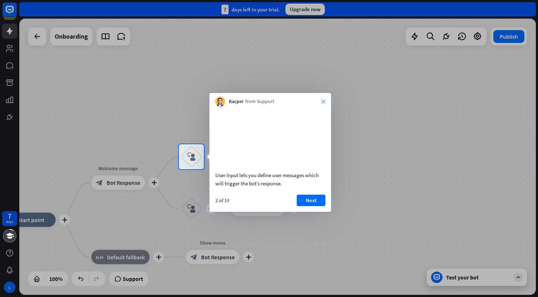
click at [322, 101] on icon "close" at bounding box center [323, 101] width 4 height 4
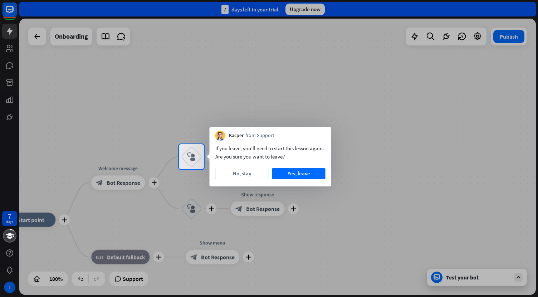
drag, startPoint x: 240, startPoint y: 175, endPoint x: 259, endPoint y: 179, distance: 18.7
click at [259, 179] on div "If you leave, you’ll need to start this lesson again. Are you sure you want to …" at bounding box center [271, 164] width 122 height 46
click at [290, 177] on button "Yes, leave" at bounding box center [298, 173] width 53 height 11
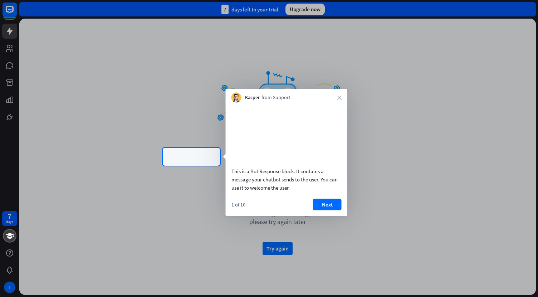
click at [339, 95] on div "Kacper from Support close" at bounding box center [287, 96] width 122 height 14
click at [340, 99] on icon "close" at bounding box center [339, 97] width 4 height 4
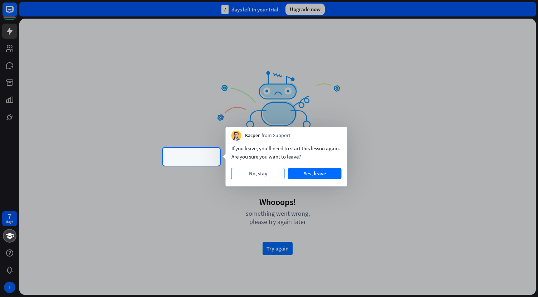
click at [264, 178] on button "No, stay" at bounding box center [257, 173] width 53 height 11
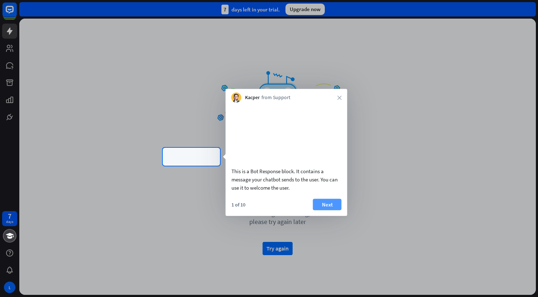
click at [323, 210] on button "Next" at bounding box center [327, 203] width 29 height 11
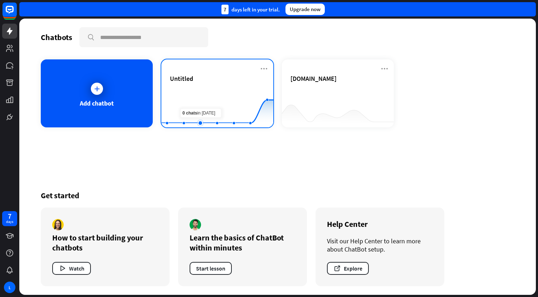
click at [195, 91] on rect at bounding box center [217, 109] width 112 height 45
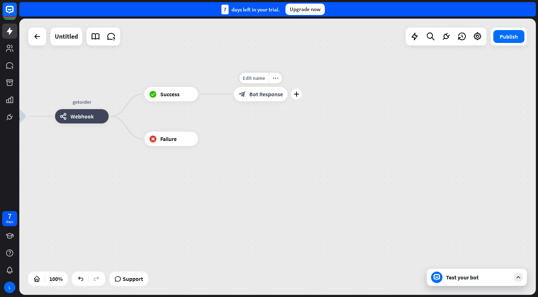
click at [266, 96] on span "Bot Response" at bounding box center [266, 93] width 34 height 7
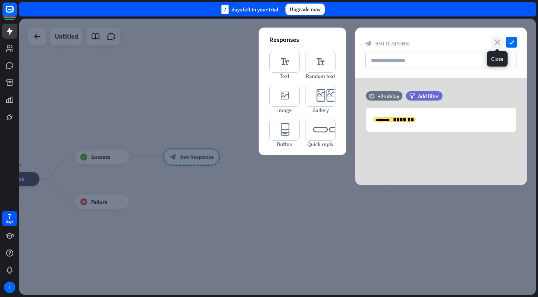
click at [498, 43] on icon "close" at bounding box center [497, 42] width 11 height 11
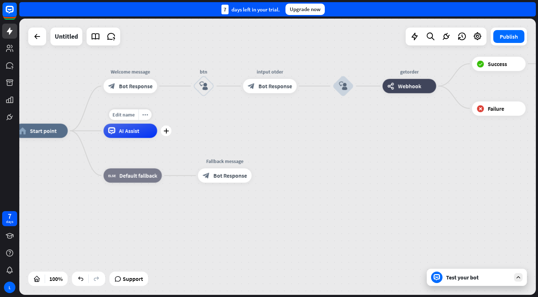
click at [127, 133] on span "AI Assist" at bounding box center [129, 130] width 20 height 7
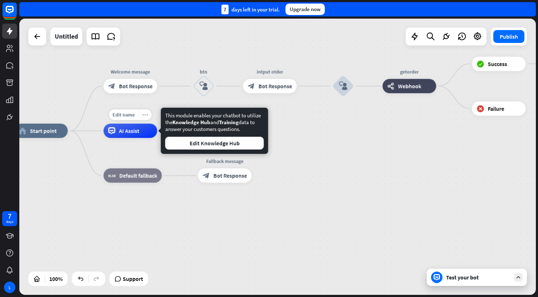
click at [145, 116] on icon "more_horiz" at bounding box center [145, 114] width 6 height 5
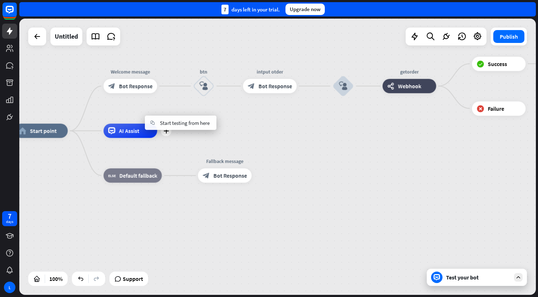
click at [148, 138] on div "plus AI Assist" at bounding box center [130, 131] width 54 height 14
click at [147, 116] on icon "more_horiz" at bounding box center [145, 114] width 6 height 5
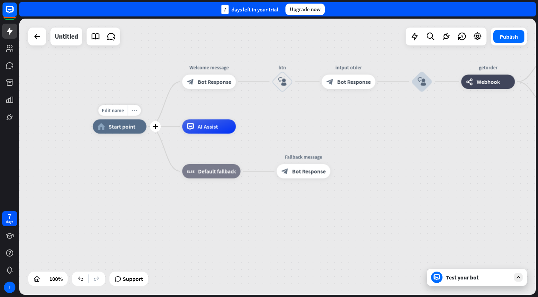
click at [133, 110] on icon "more_horiz" at bounding box center [135, 110] width 6 height 5
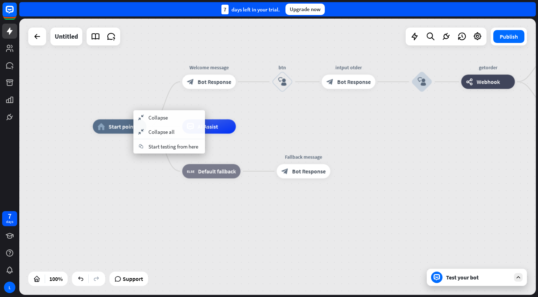
click at [292, 129] on div "home_2 Start point Welcome message block_bot_response Bot Response btn block_us…" at bounding box center [351, 265] width 516 height 276
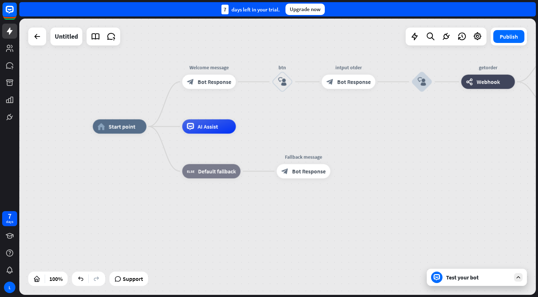
click at [466, 279] on div "Test your bot" at bounding box center [478, 277] width 64 height 7
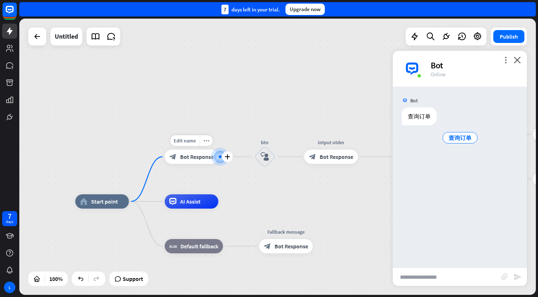
click at [189, 157] on span "Bot Response" at bounding box center [197, 156] width 34 height 7
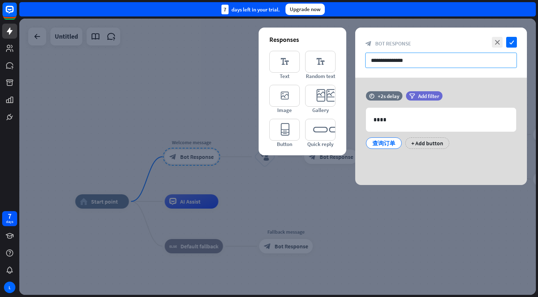
click at [411, 58] on input "**********" at bounding box center [441, 60] width 152 height 15
click at [422, 60] on input "**********" at bounding box center [441, 60] width 152 height 15
click at [247, 229] on div at bounding box center [277, 157] width 516 height 276
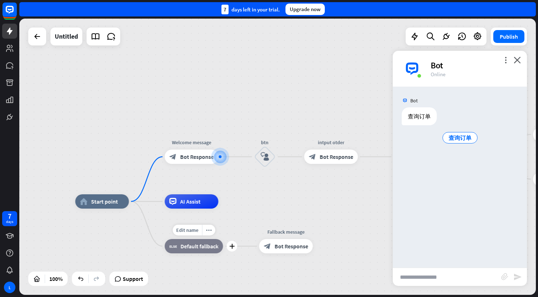
click at [196, 248] on span "Default fallback" at bounding box center [199, 245] width 38 height 7
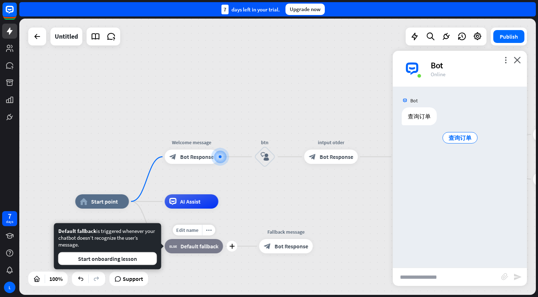
click at [203, 245] on span "Default fallback" at bounding box center [199, 245] width 38 height 7
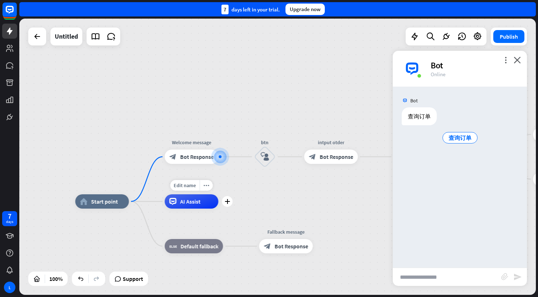
click at [180, 200] on span "AI Assist" at bounding box center [190, 201] width 20 height 7
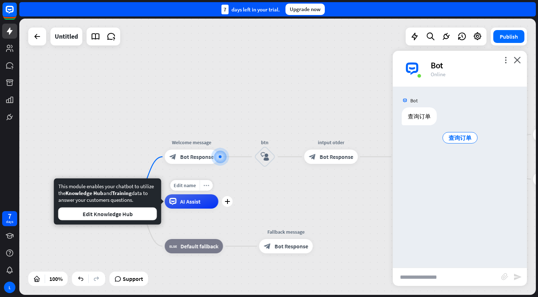
click at [207, 180] on div "more_horiz" at bounding box center [206, 185] width 13 height 11
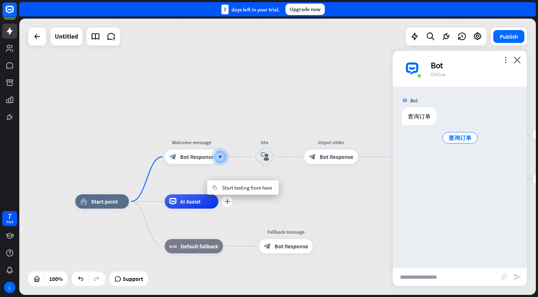
click at [227, 201] on icon "plus" at bounding box center [227, 201] width 5 height 5
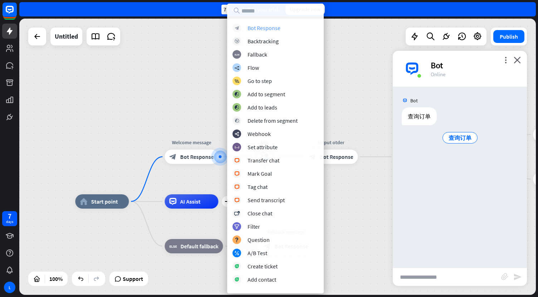
click at [260, 30] on div "Bot Response" at bounding box center [263, 27] width 33 height 7
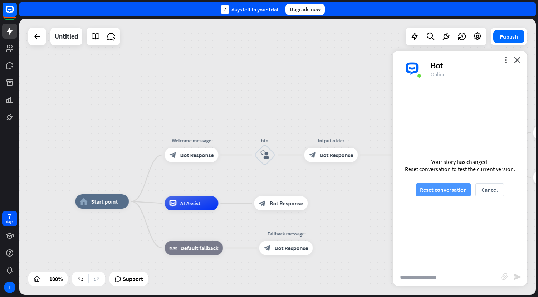
click at [437, 186] on button "Reset conversation" at bounding box center [443, 189] width 55 height 13
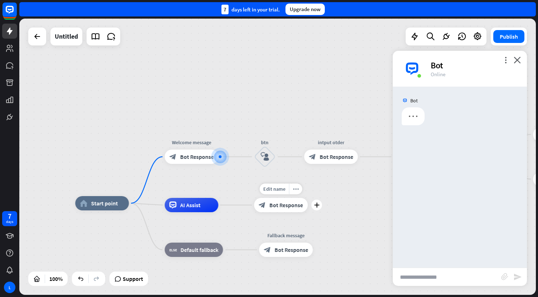
click at [280, 211] on div "block_bot_response Bot Response" at bounding box center [281, 205] width 54 height 14
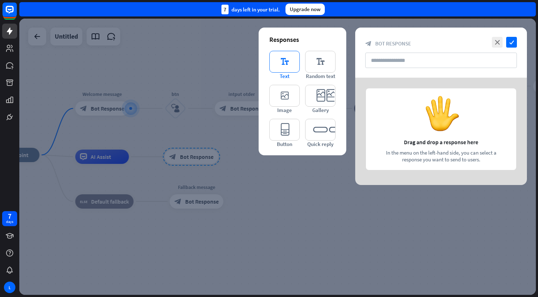
click at [293, 70] on icon "editor_text" at bounding box center [284, 62] width 30 height 22
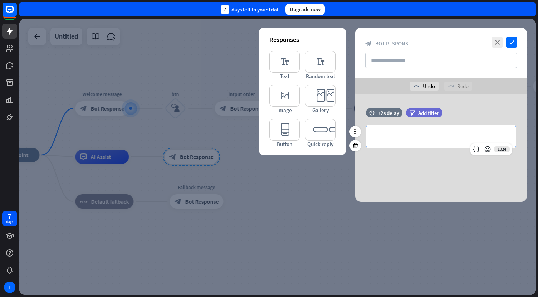
click at [411, 132] on p "**********" at bounding box center [440, 136] width 135 height 9
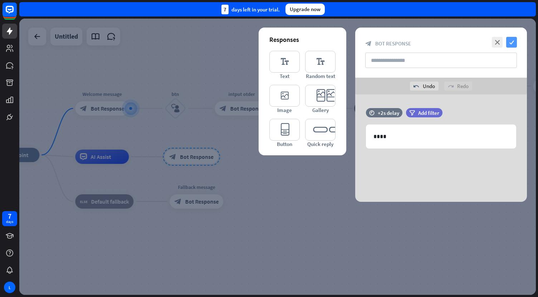
click at [512, 46] on icon "check" at bounding box center [511, 42] width 11 height 11
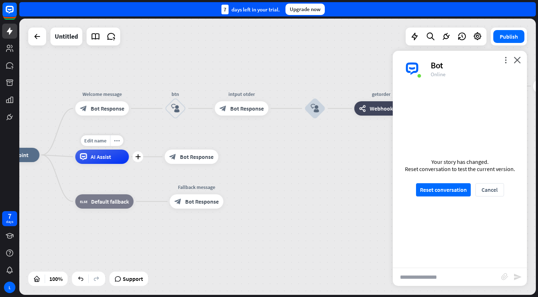
click at [114, 160] on div "AI Assist" at bounding box center [102, 156] width 54 height 14
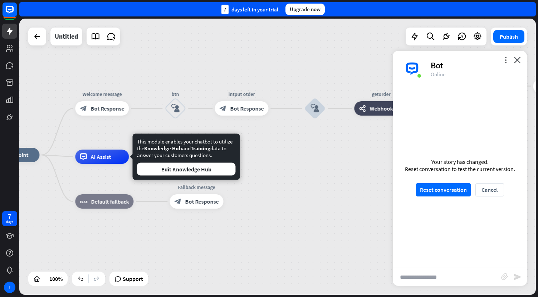
drag, startPoint x: 215, startPoint y: 156, endPoint x: 137, endPoint y: 139, distance: 79.8
click at [137, 139] on div "This module enables your chatbot to utilize the Knowledge Hub and Training data…" at bounding box center [186, 157] width 99 height 38
copy div "This module enables your chatbot to utilize the Knowledge Hub and Training data…"
click at [219, 155] on div "This module enables your chatbot to utilize the Knowledge Hub and Training data…" at bounding box center [186, 157] width 99 height 38
drag, startPoint x: 219, startPoint y: 155, endPoint x: 138, endPoint y: 142, distance: 81.2
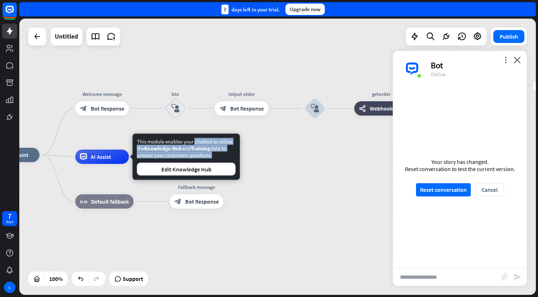
click at [138, 142] on div "This module enables your chatbot to utilize the Knowledge Hub and Training data…" at bounding box center [186, 157] width 99 height 38
click at [216, 152] on div "This module enables your chatbot to utilize the Knowledge Hub and Training data…" at bounding box center [186, 157] width 99 height 38
drag, startPoint x: 216, startPoint y: 152, endPoint x: 141, endPoint y: 141, distance: 76.6
click at [141, 141] on div "This module enables your chatbot to utilize the Knowledge Hub and Training data…" at bounding box center [186, 157] width 99 height 38
copy div "This module enables your chatbot to utilize the Knowledge Hub and Training data…"
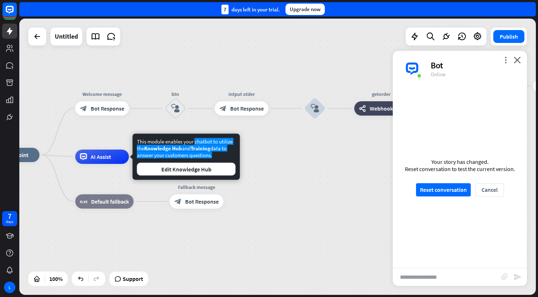
click at [283, 183] on div "home_2 Start point Welcome message block_bot_response Bot Response btn block_us…" at bounding box center [244, 293] width 516 height 276
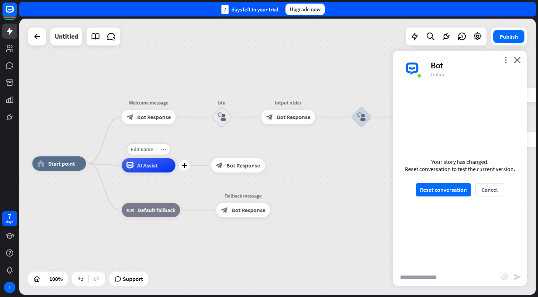
click at [162, 149] on icon "more_horiz" at bounding box center [164, 149] width 6 height 5
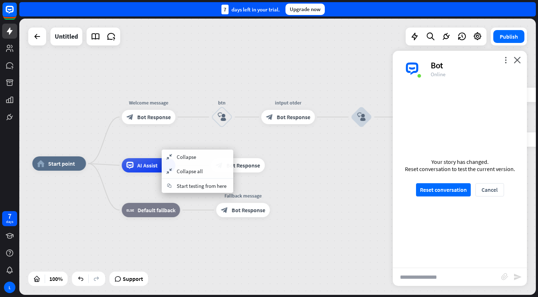
click at [116, 141] on div "home_2 Start point Welcome message block_bot_response Bot Response btn block_us…" at bounding box center [277, 157] width 516 height 276
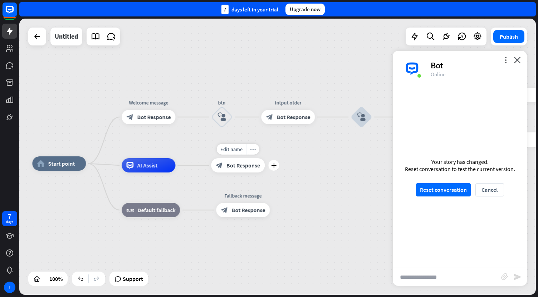
click at [253, 153] on div "more_horiz" at bounding box center [252, 149] width 13 height 11
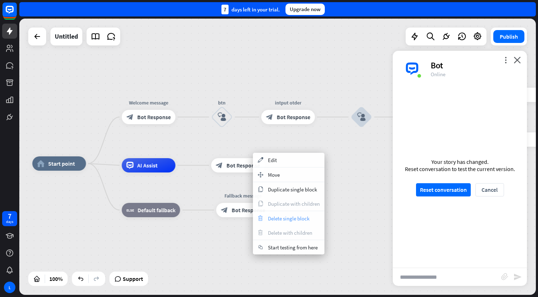
click at [283, 218] on span "Delete single block" at bounding box center [288, 218] width 41 height 7
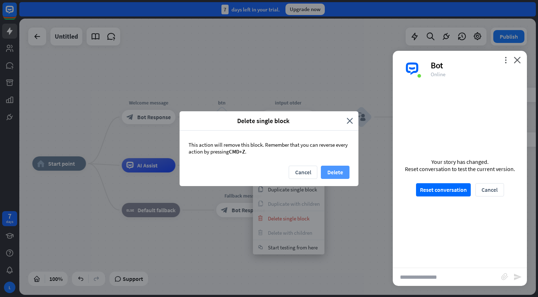
click at [329, 175] on button "Delete" at bounding box center [335, 172] width 29 height 13
